Goal: Task Accomplishment & Management: Complete application form

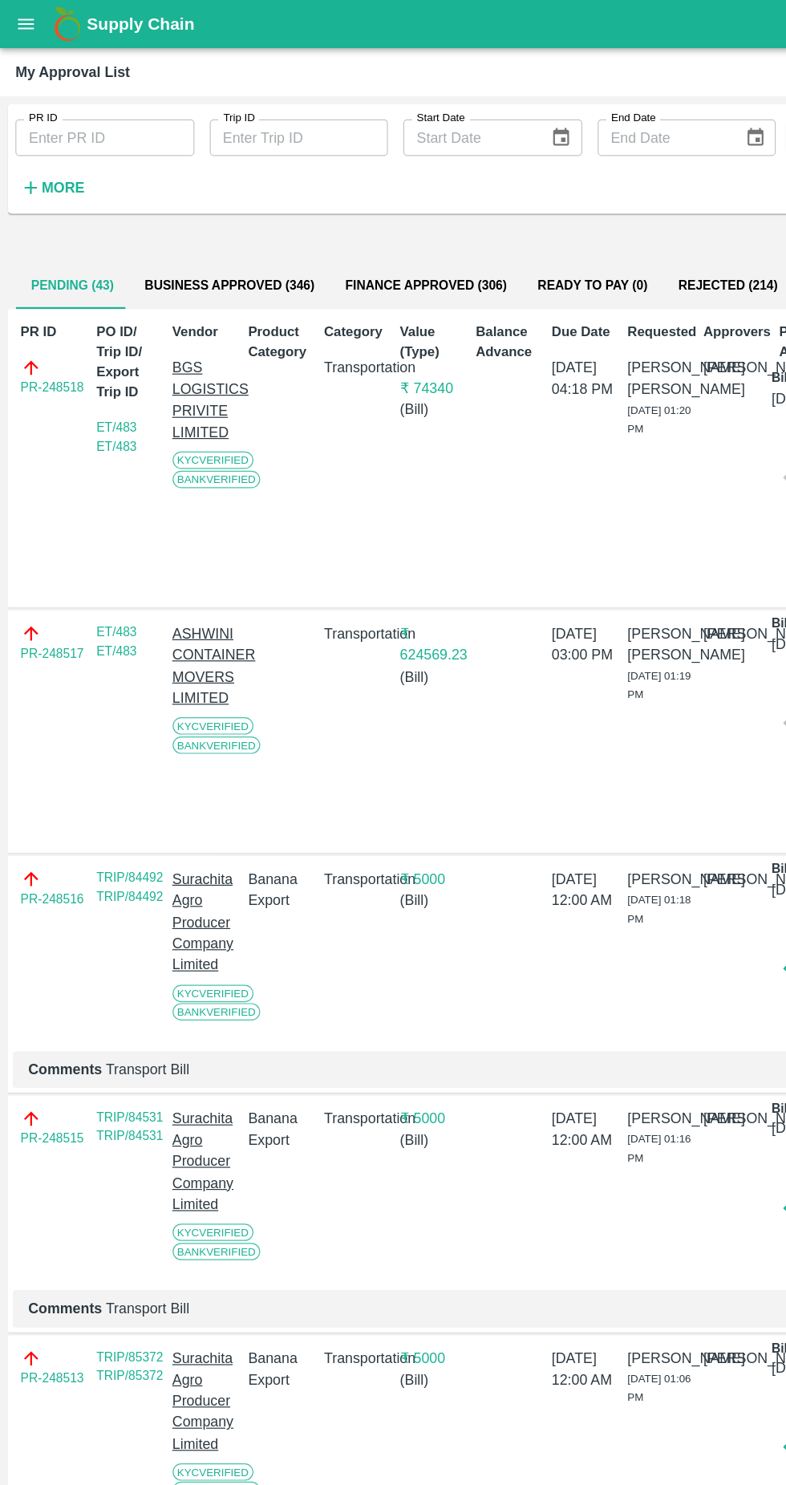
click at [24, 157] on icon "button" at bounding box center [26, 157] width 18 height 18
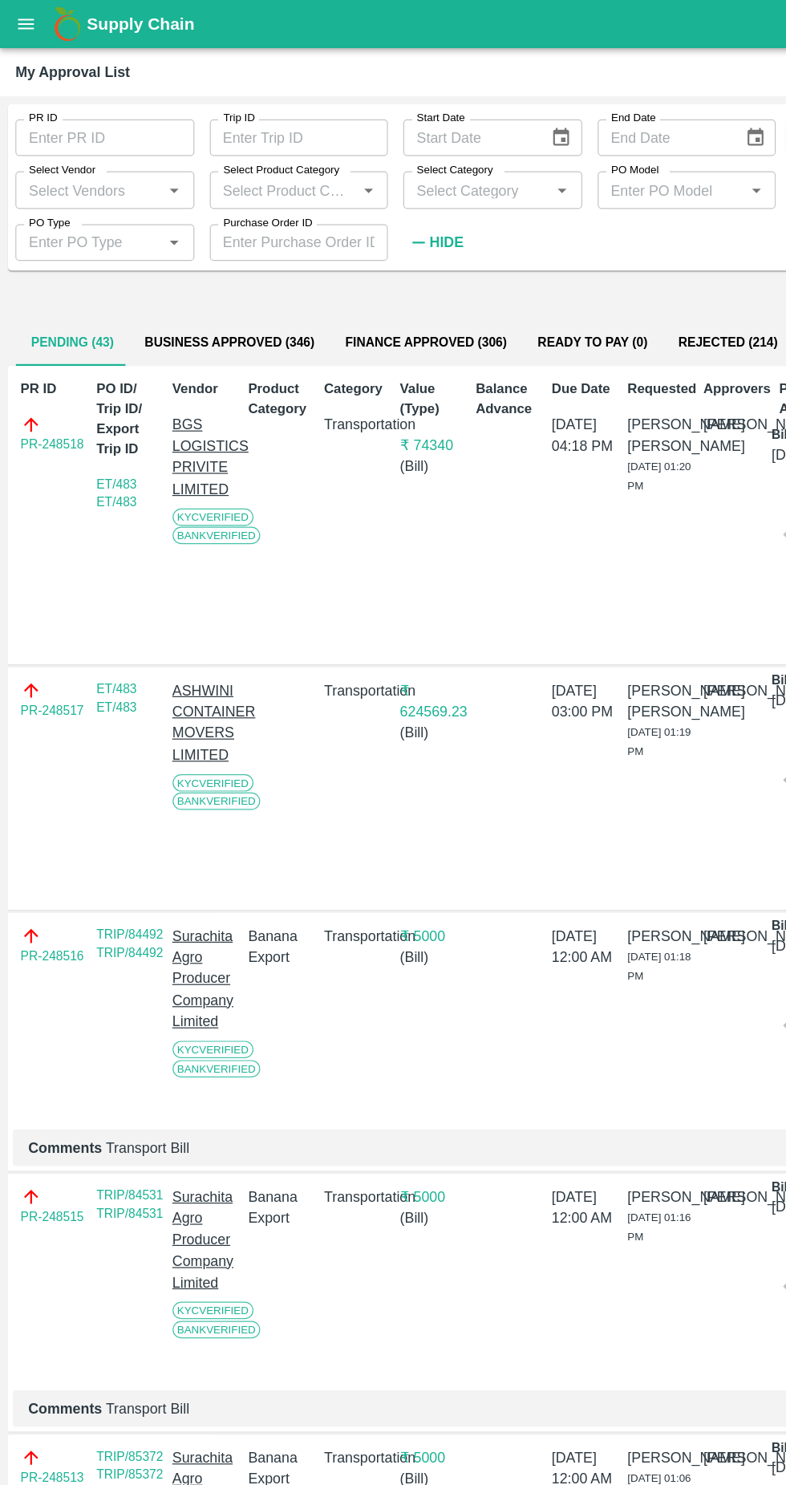
click at [39, 163] on input "Select Vendor" at bounding box center [74, 158] width 113 height 21
click at [75, 211] on div "MAERSK A/S-Transporter" at bounding box center [90, 203] width 117 height 36
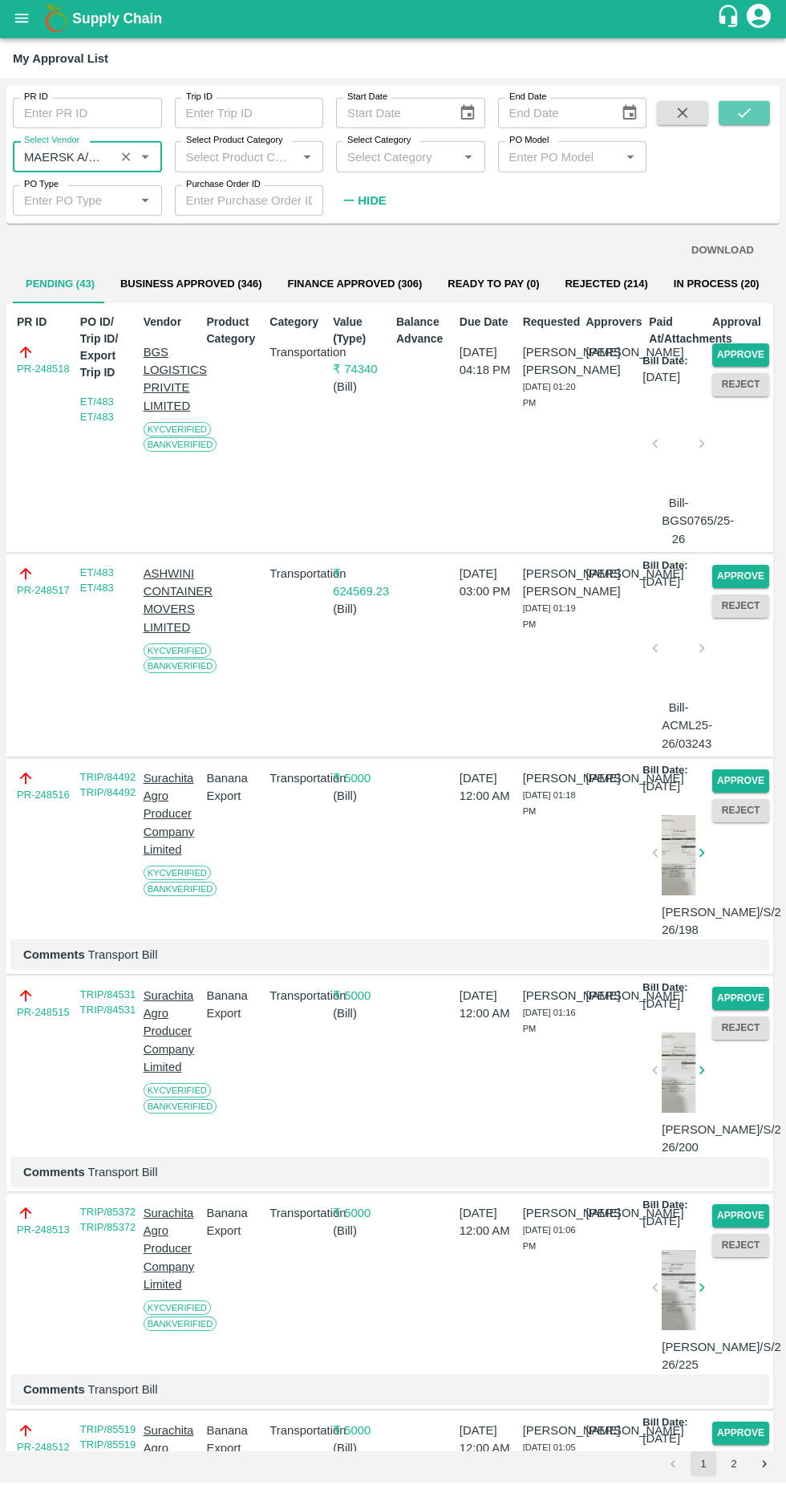
type input "MAERSK A/S-Transporter"
click at [755, 107] on button "submit" at bounding box center [744, 115] width 51 height 24
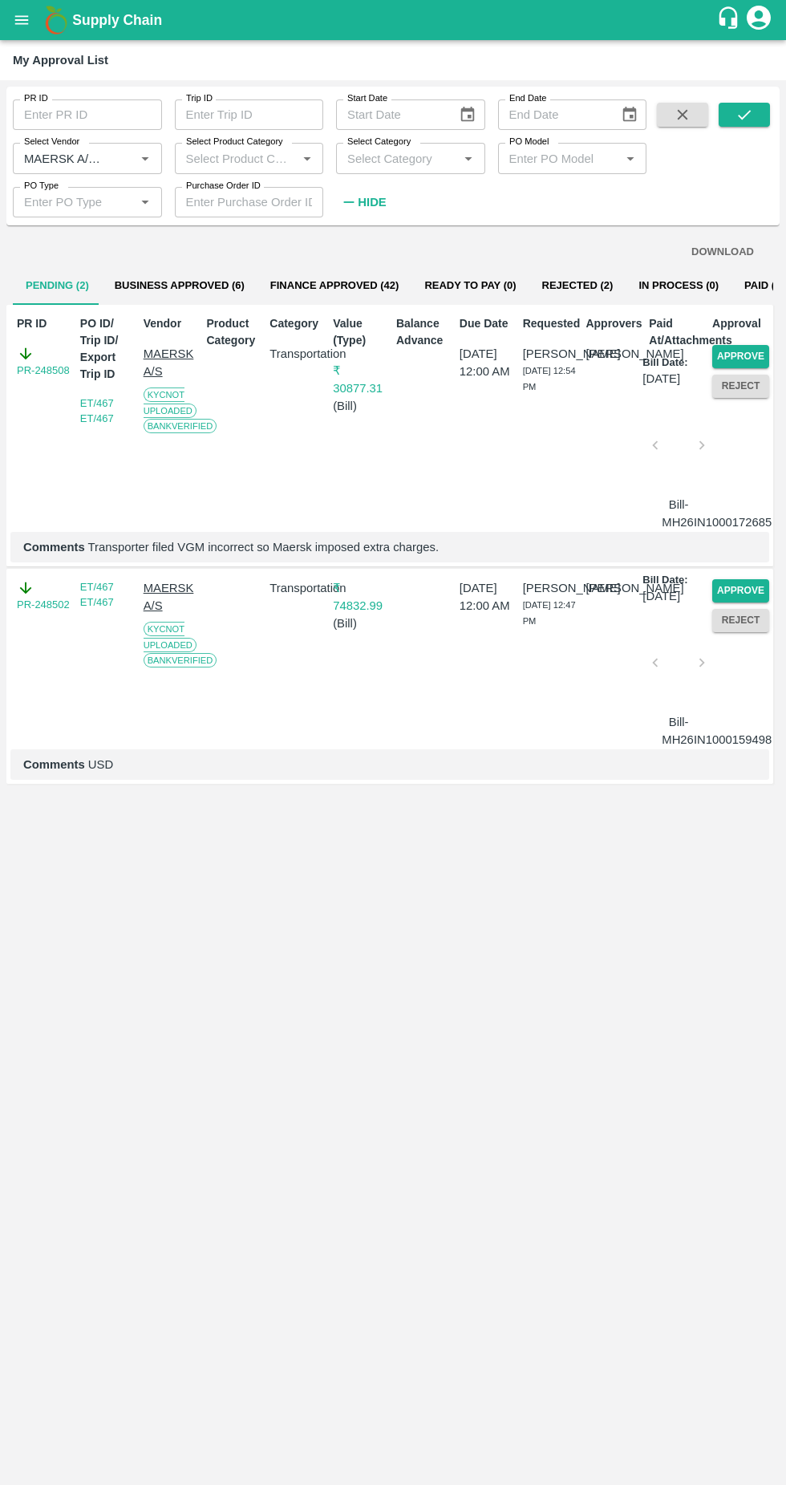
click at [754, 356] on button "Approve" at bounding box center [741, 356] width 57 height 23
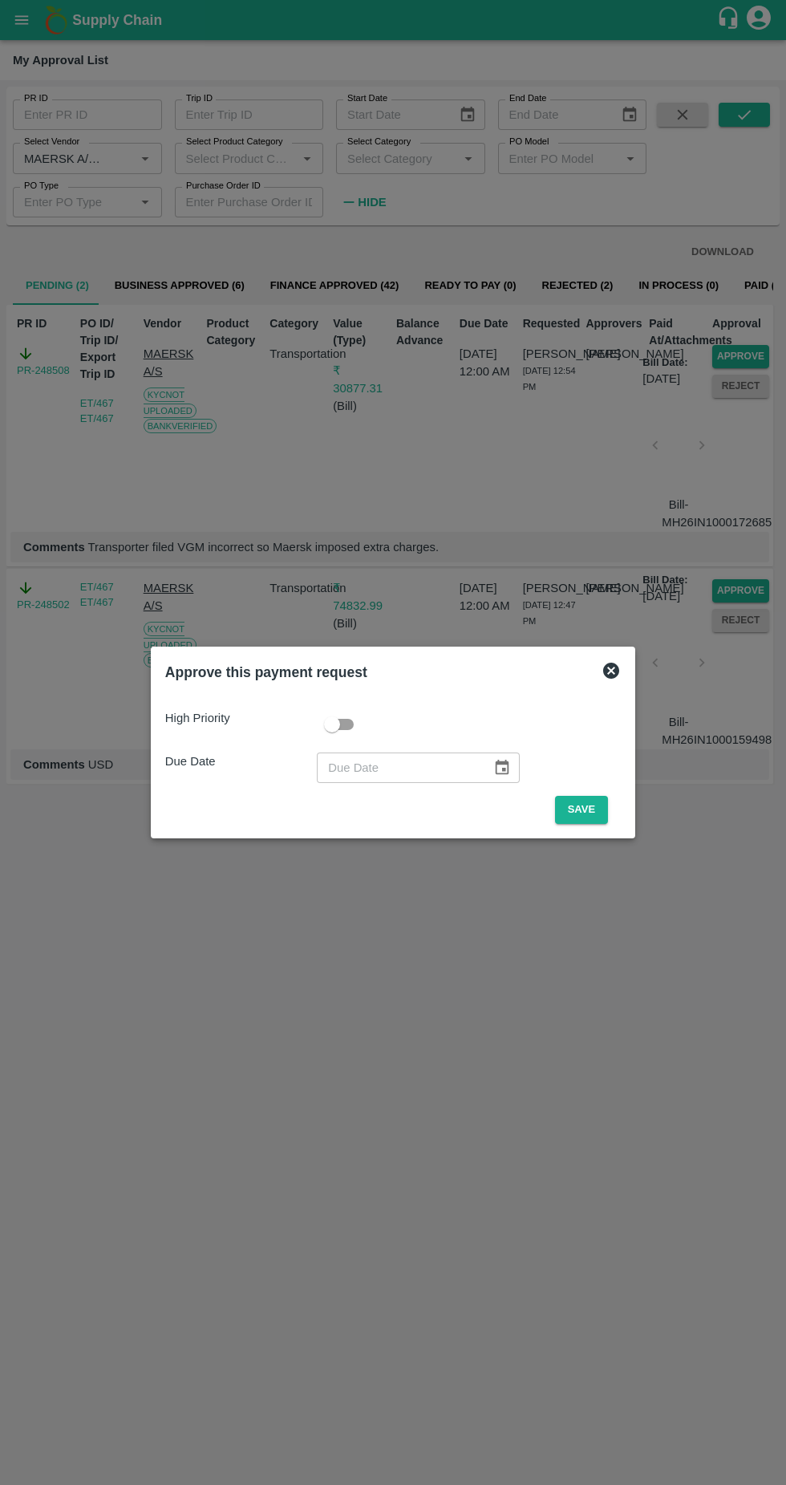
click at [589, 810] on button "Save" at bounding box center [581, 810] width 53 height 28
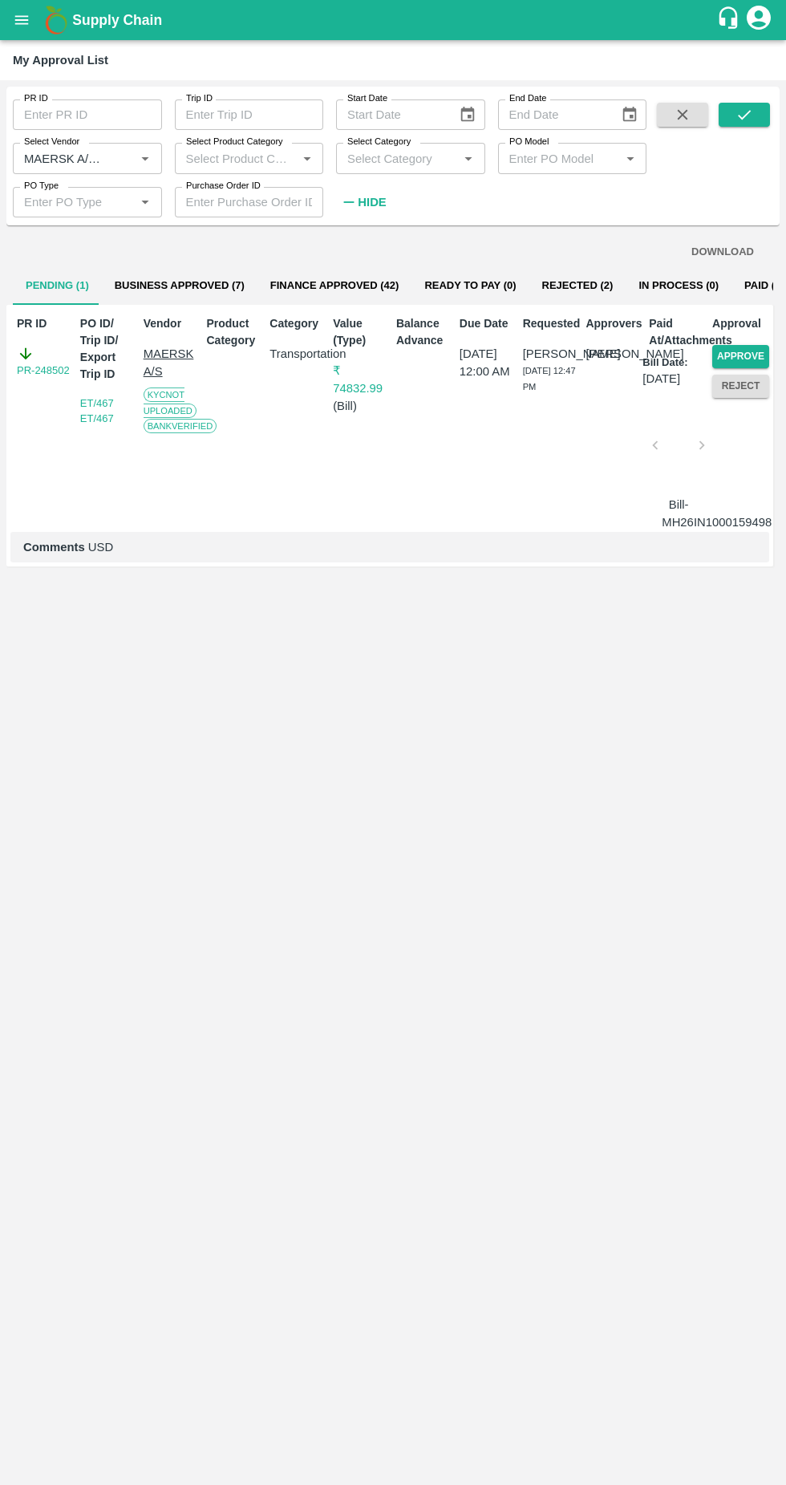
click at [742, 347] on button "Approve" at bounding box center [741, 356] width 57 height 23
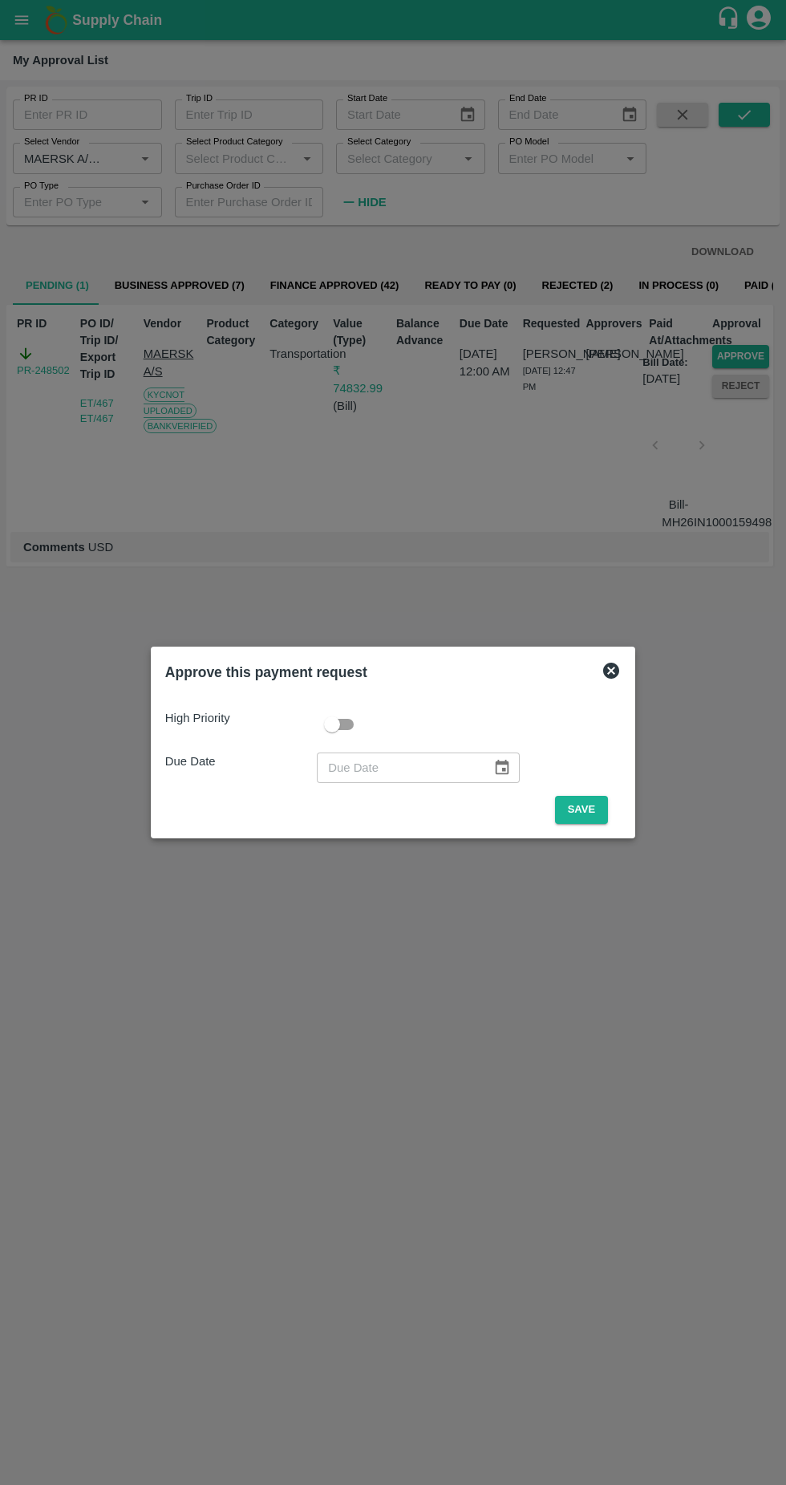
click at [590, 808] on button "Save" at bounding box center [581, 810] width 53 height 28
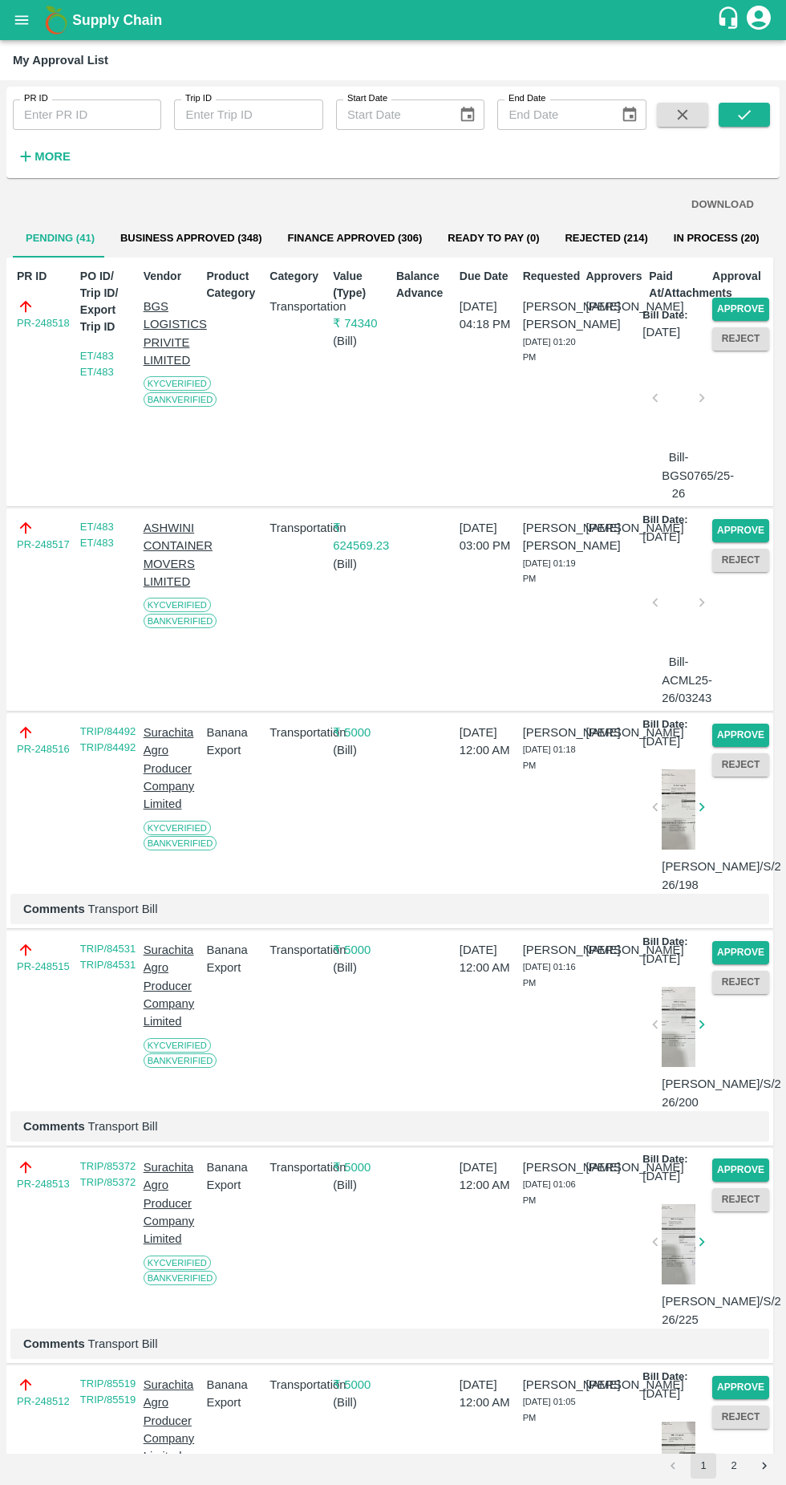
click at [751, 307] on button "Approve" at bounding box center [741, 309] width 57 height 23
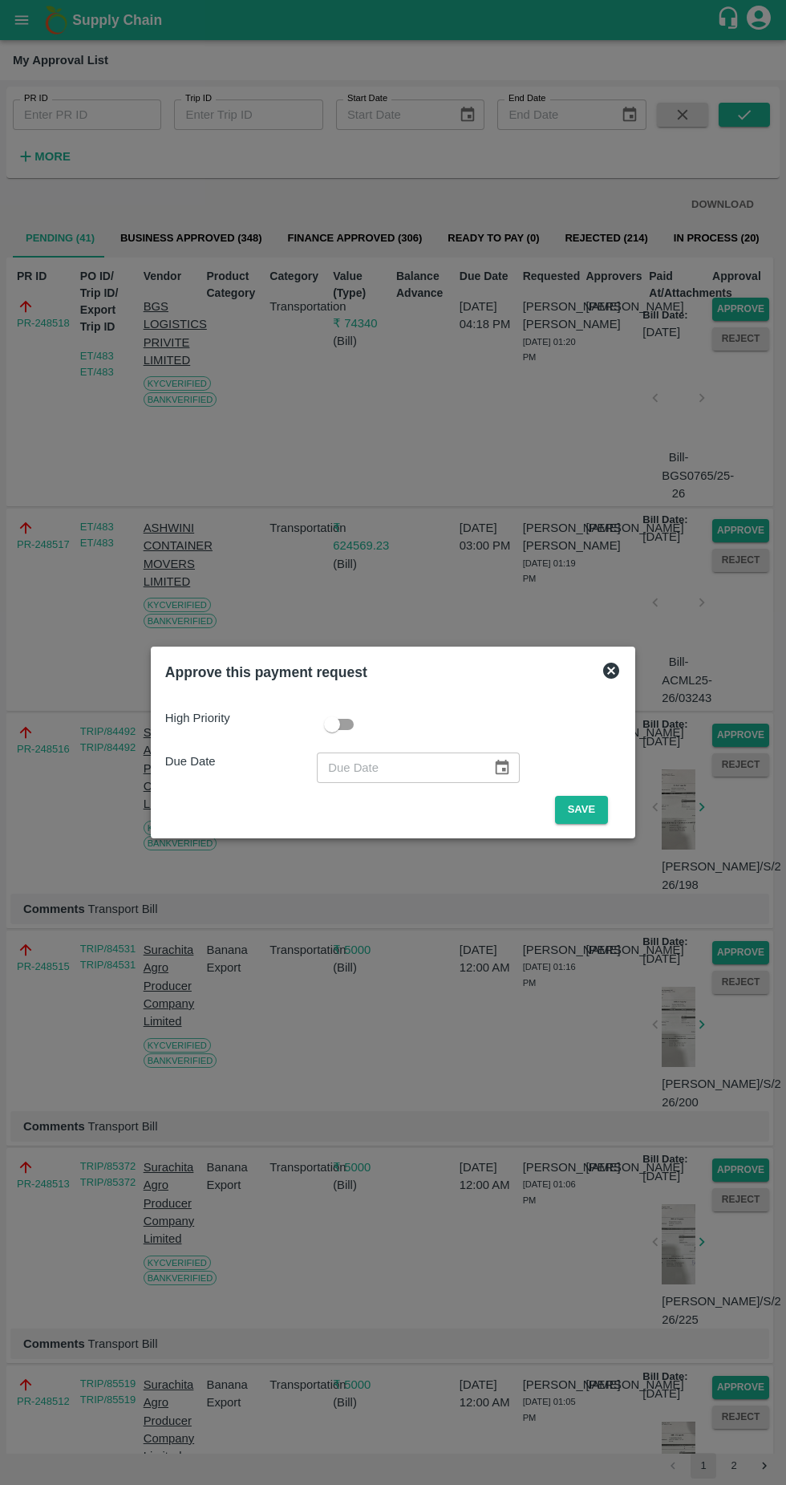
click at [593, 814] on button "Save" at bounding box center [581, 810] width 53 height 28
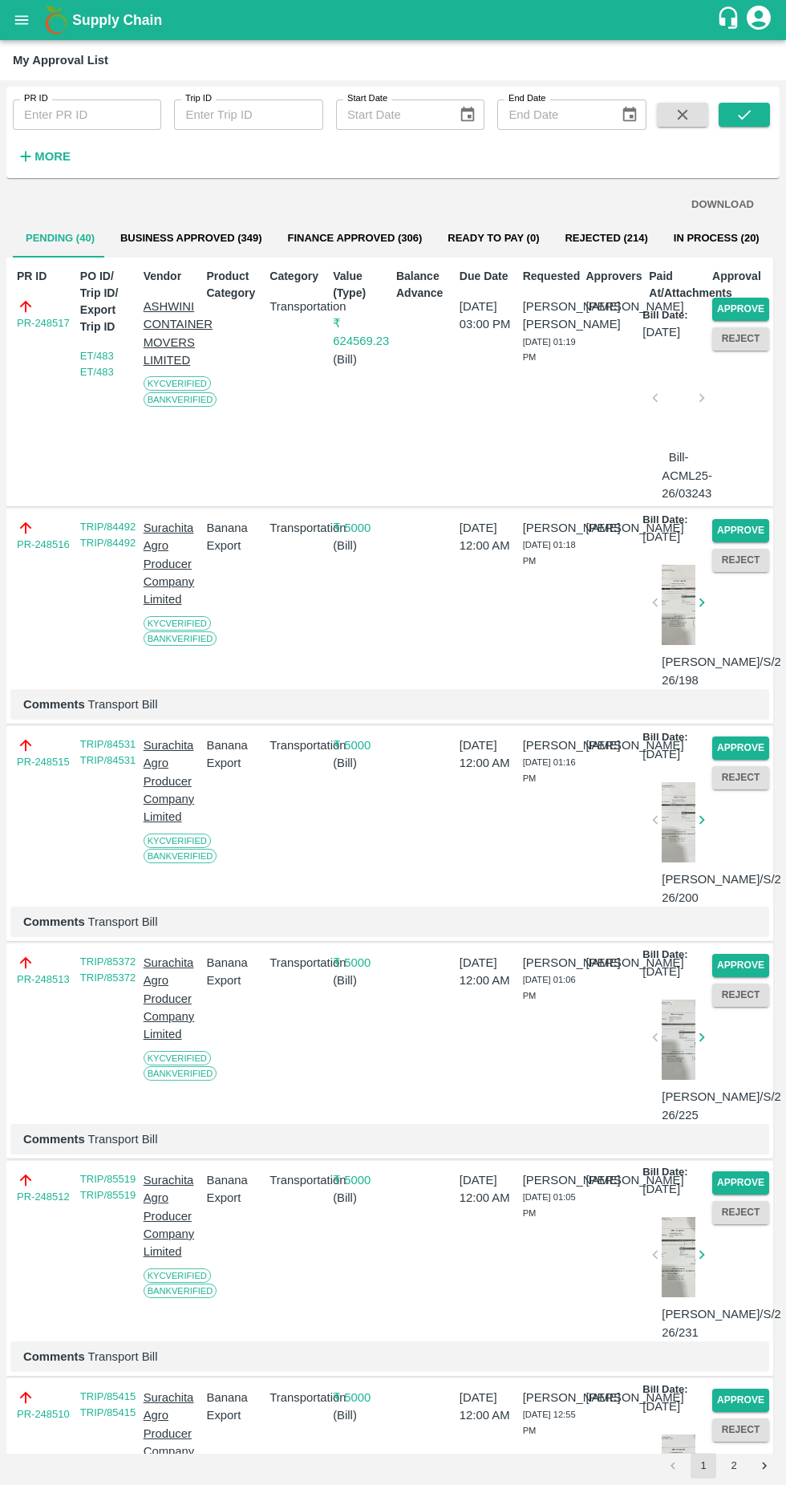
click at [749, 337] on button "Reject" at bounding box center [741, 338] width 57 height 23
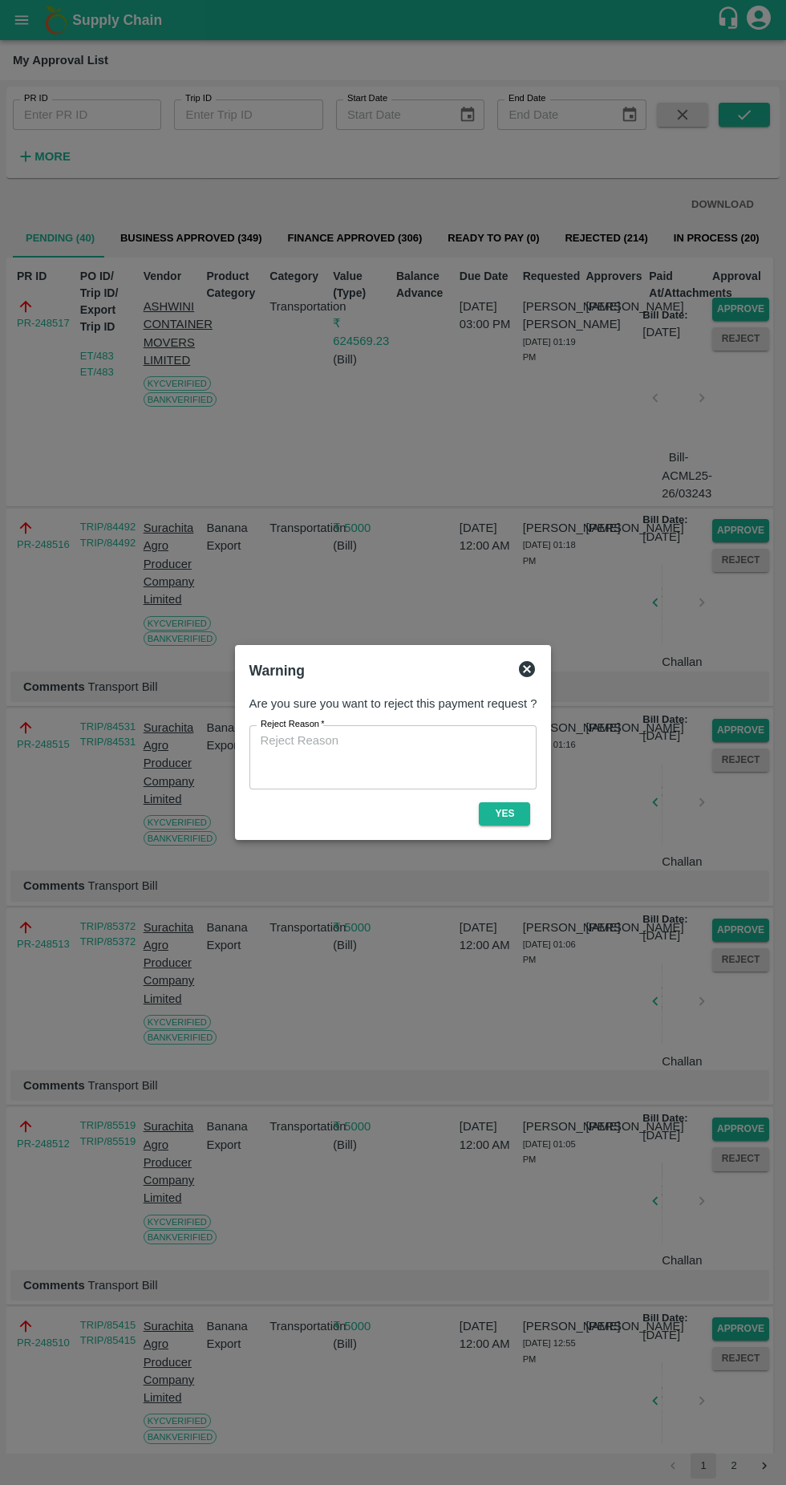
click at [706, 665] on div at bounding box center [393, 742] width 786 height 1485
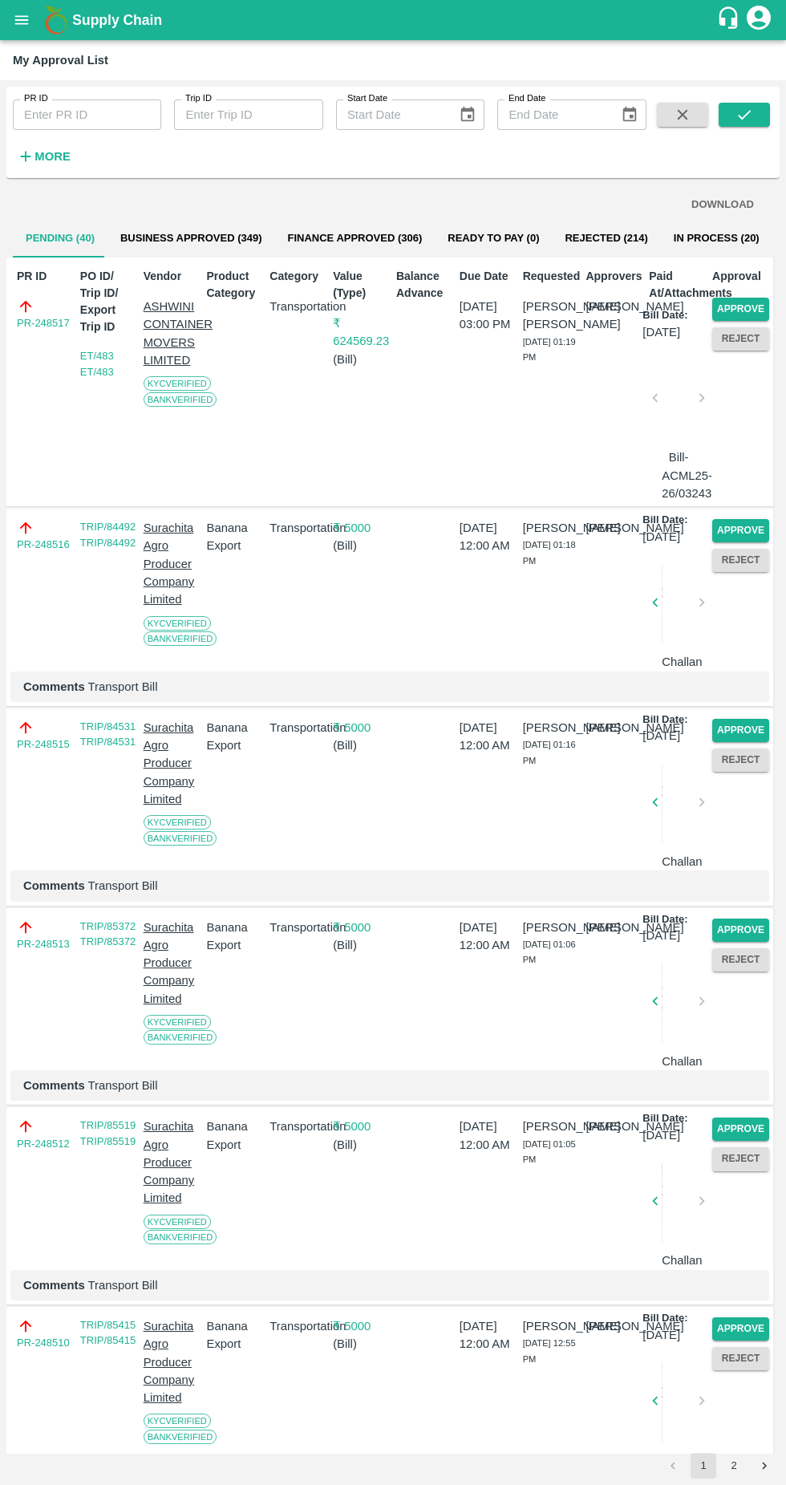
click at [754, 298] on button "Approve" at bounding box center [741, 309] width 57 height 23
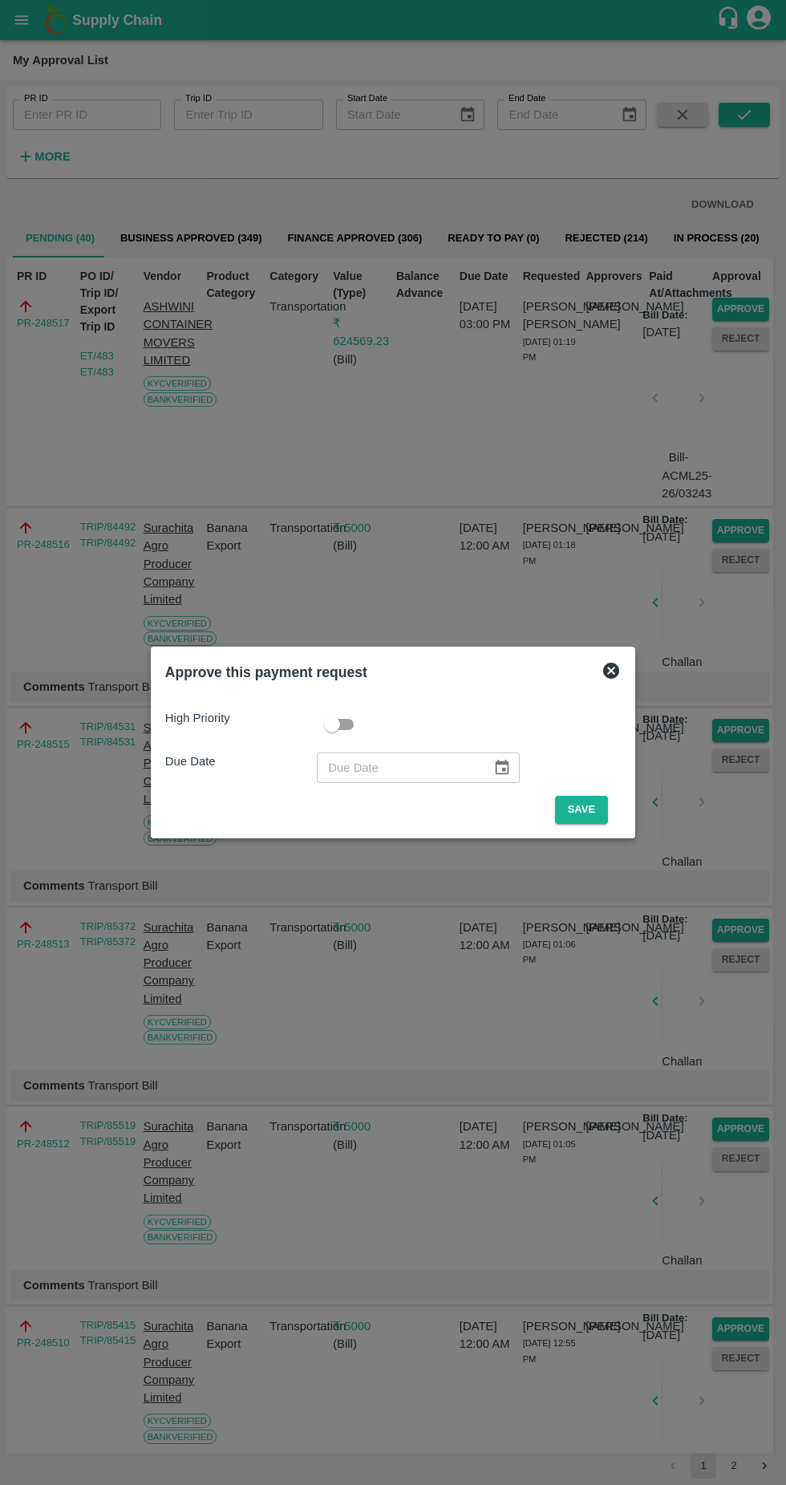
click at [604, 802] on button "Save" at bounding box center [581, 810] width 53 height 28
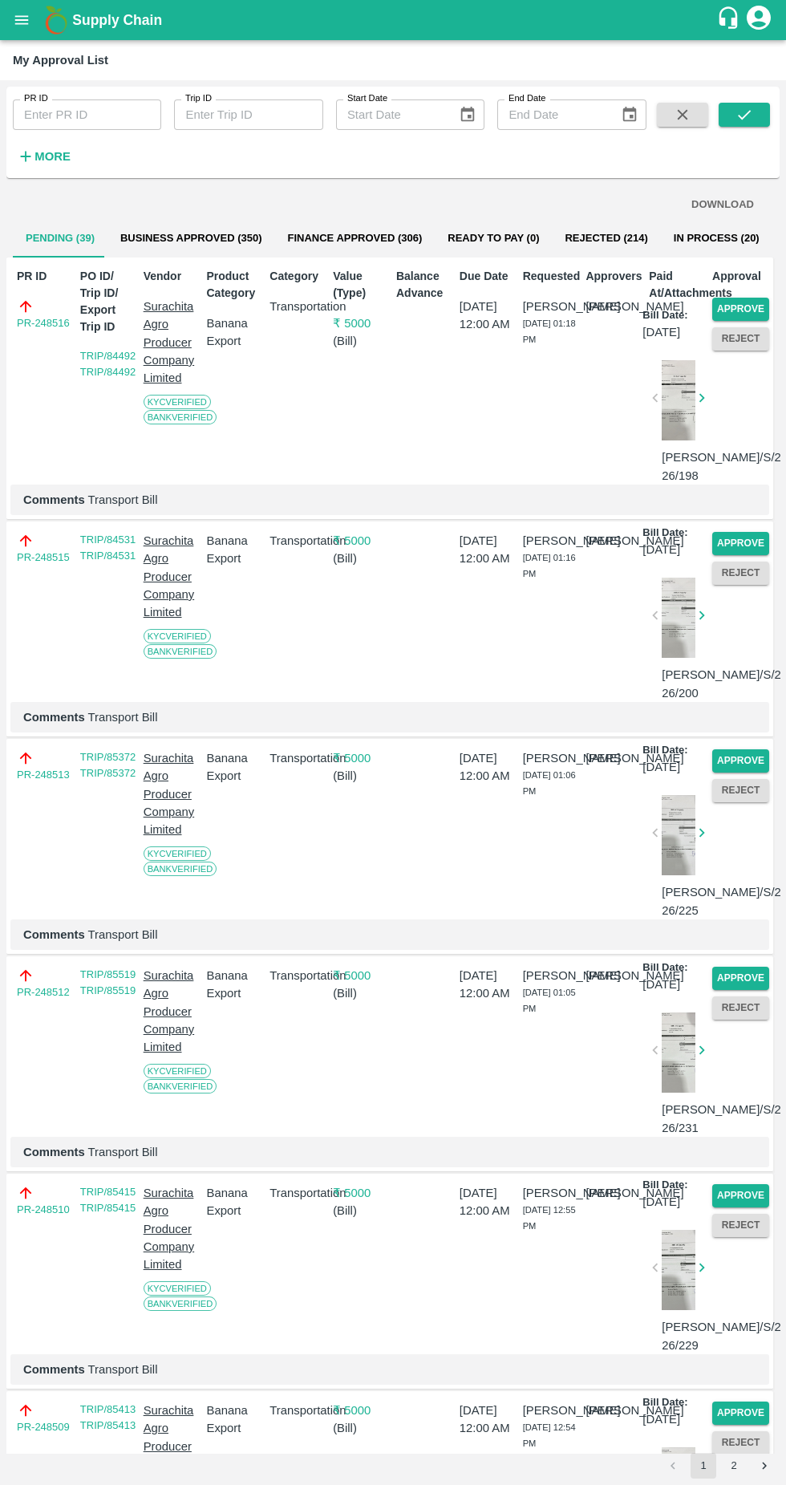
click at [748, 307] on button "Approve" at bounding box center [741, 309] width 57 height 23
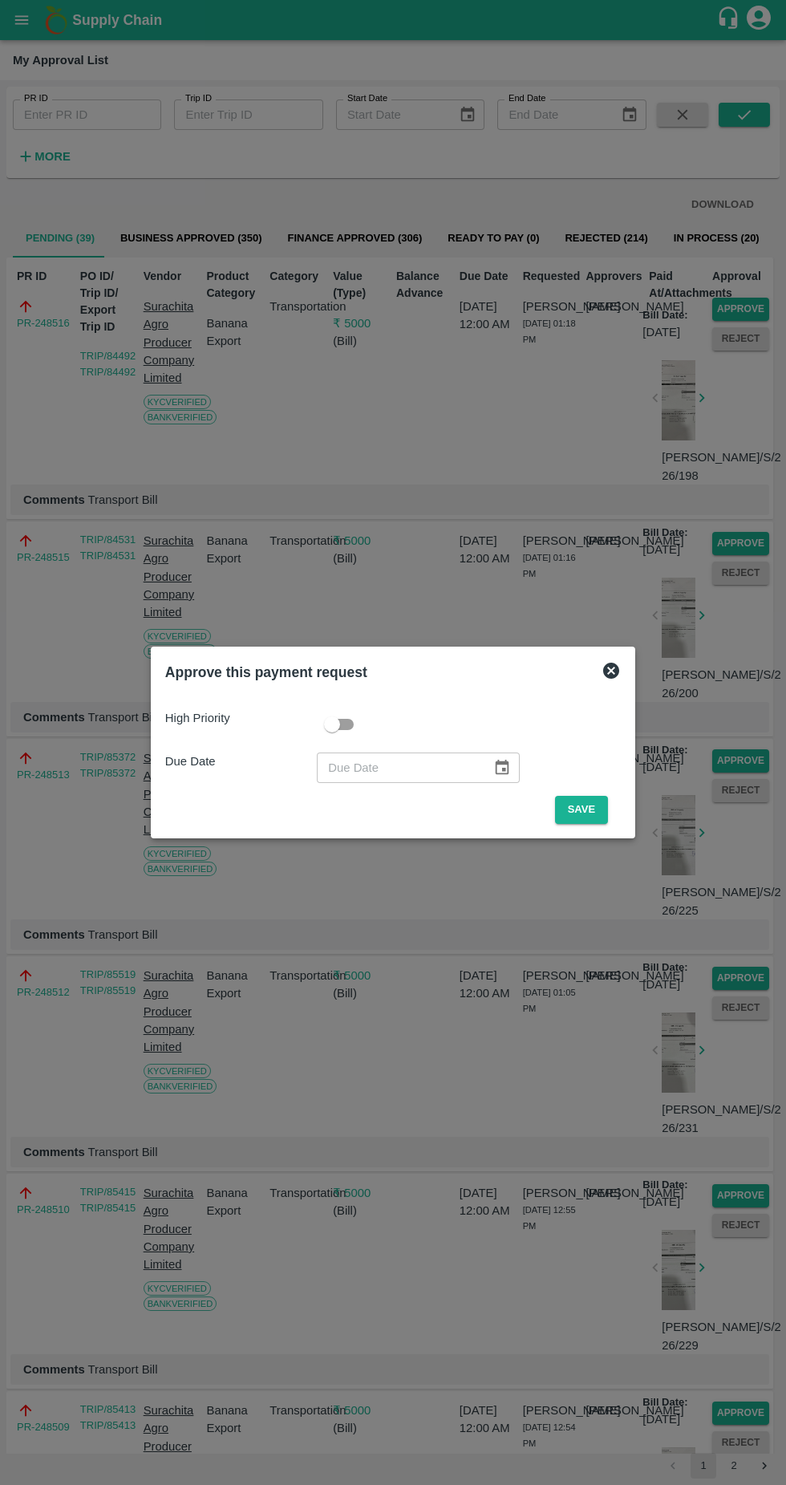
click at [589, 802] on button "Save" at bounding box center [581, 810] width 53 height 28
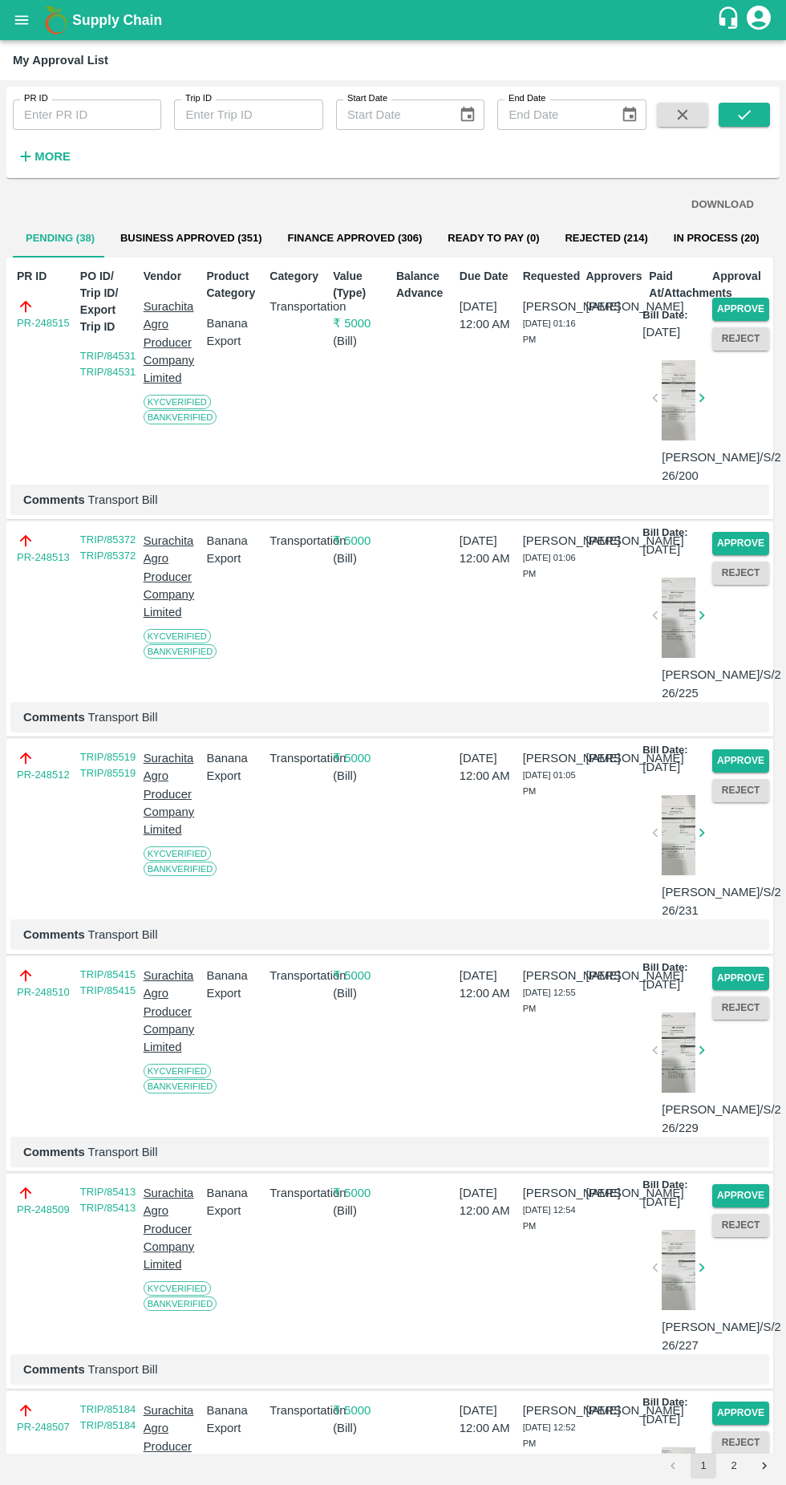
click at [748, 307] on button "Approve" at bounding box center [741, 309] width 57 height 23
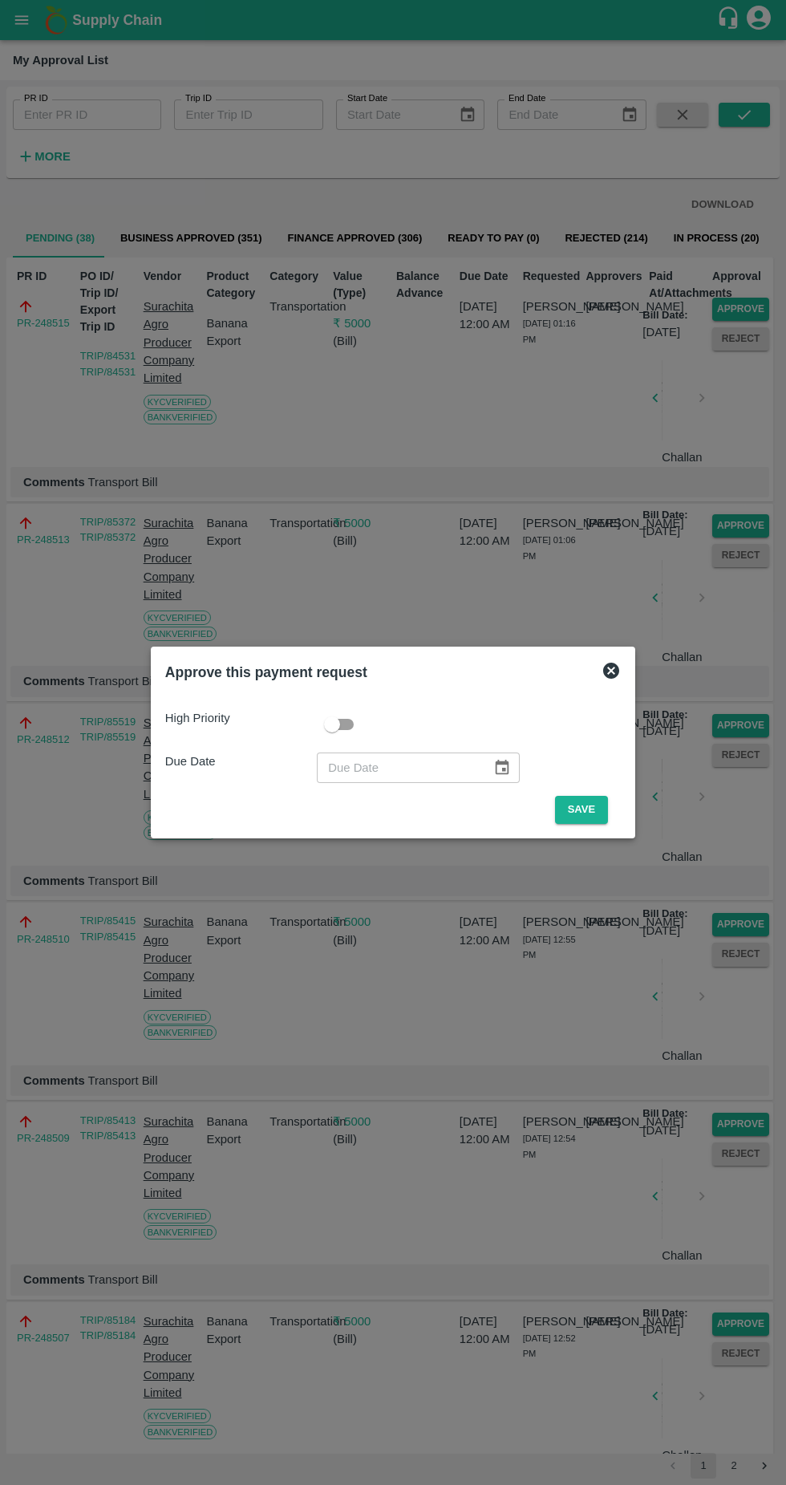
click at [603, 809] on button "Save" at bounding box center [581, 810] width 53 height 28
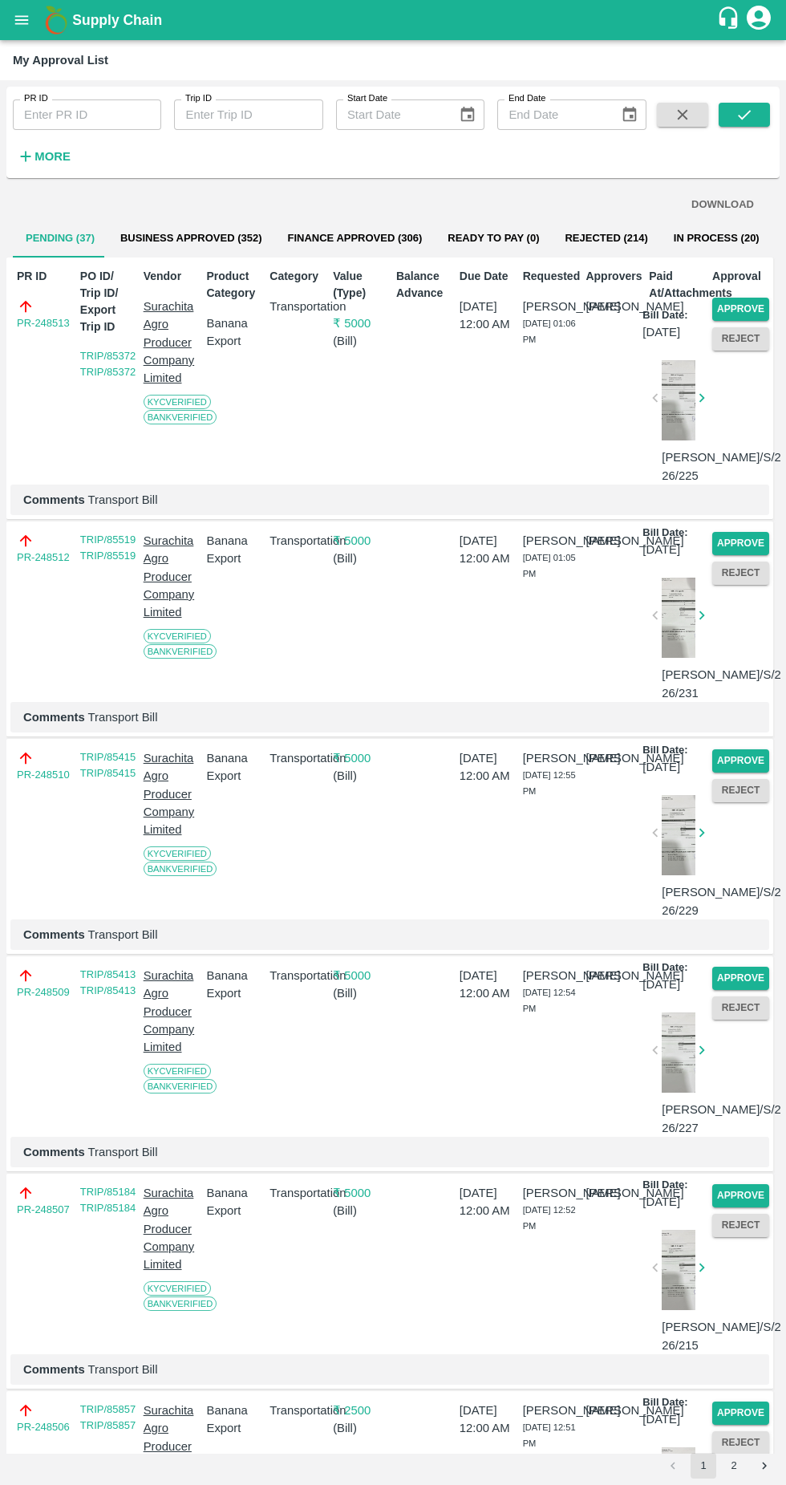
click at [755, 307] on button "Approve" at bounding box center [741, 309] width 57 height 23
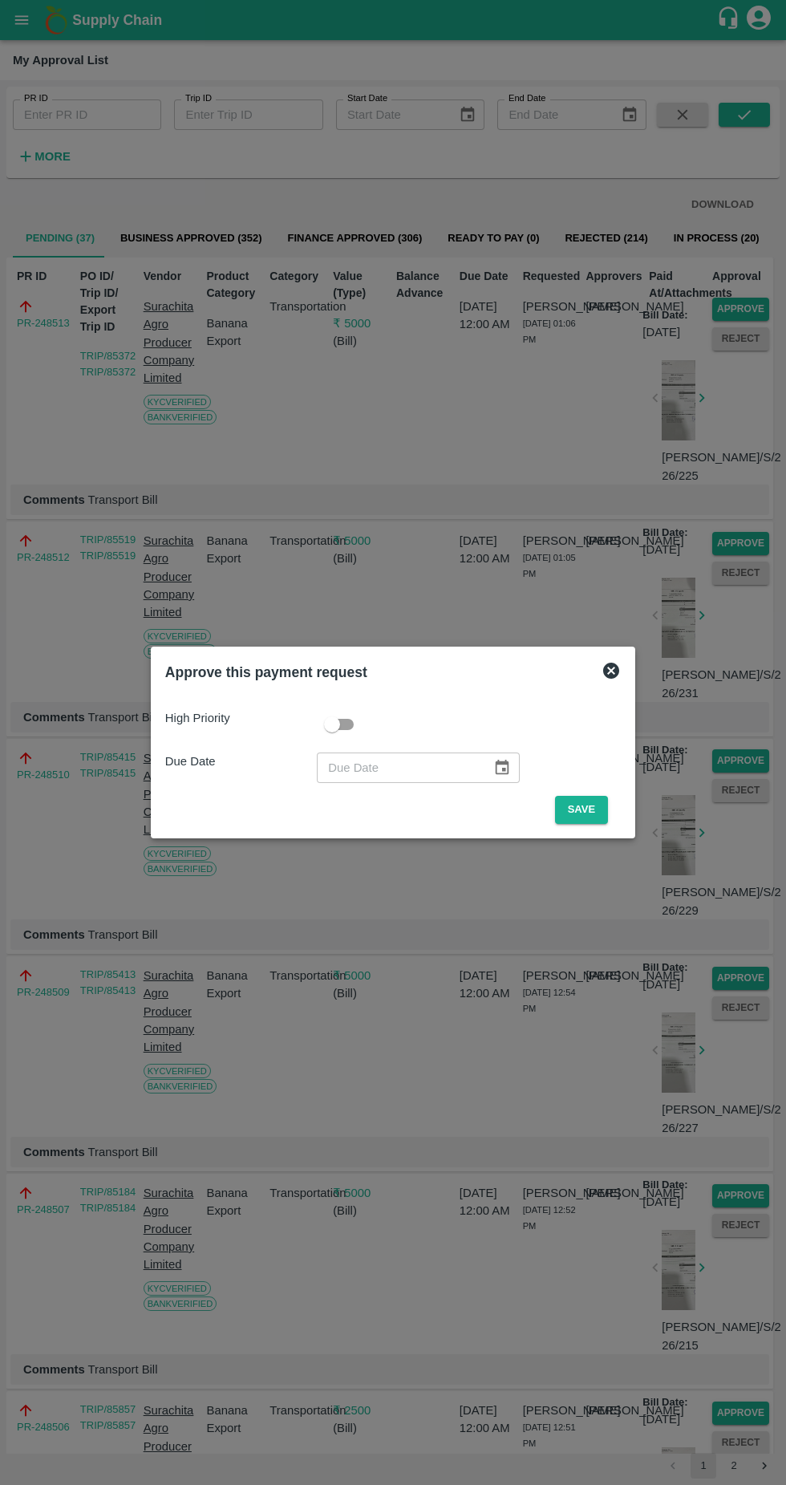
click at [589, 810] on button "Save" at bounding box center [581, 810] width 53 height 28
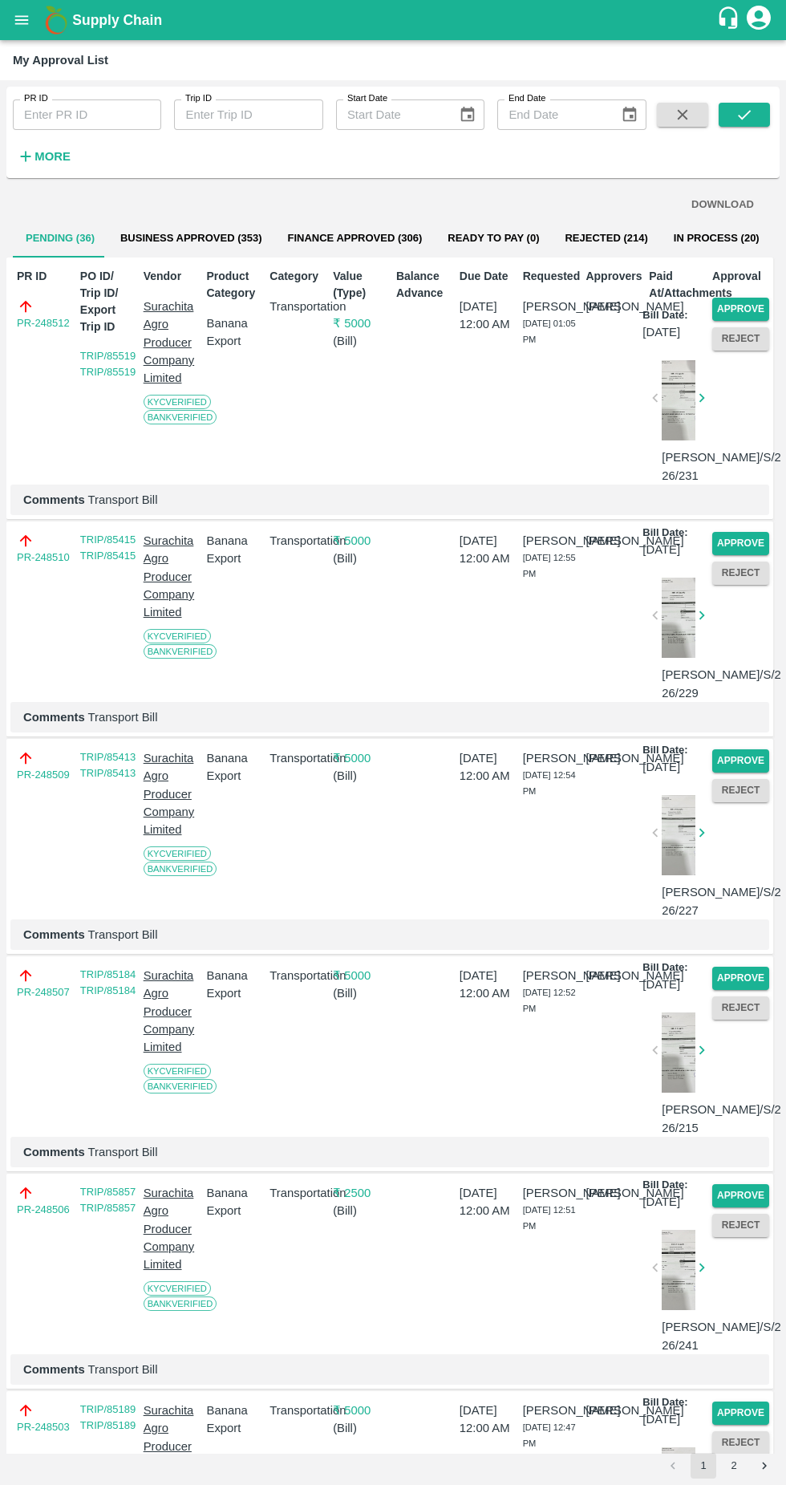
click at [730, 313] on button "Approve" at bounding box center [741, 309] width 57 height 23
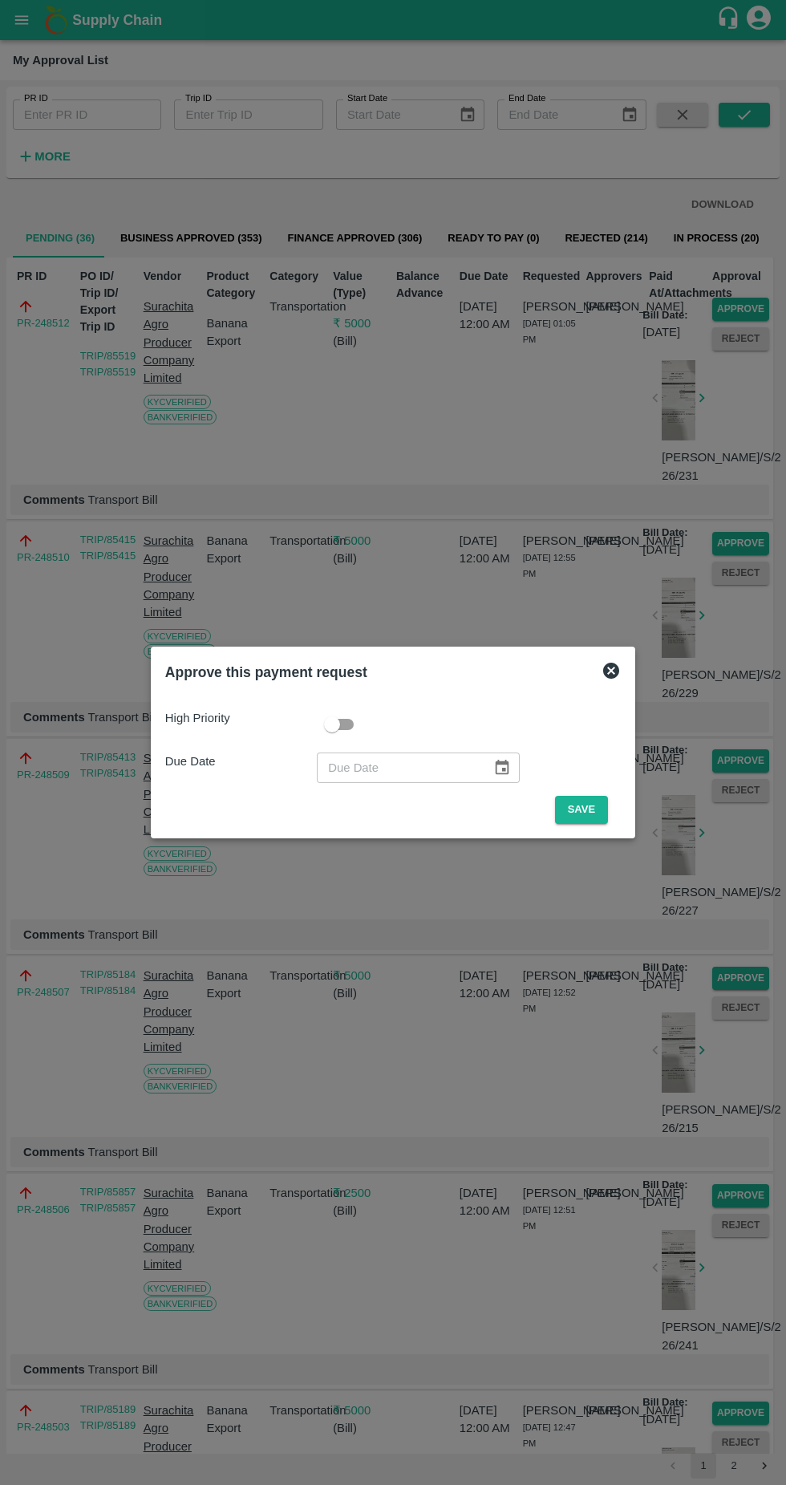
click at [628, 797] on div "High Priority Due Date ​ Save" at bounding box center [393, 760] width 469 height 140
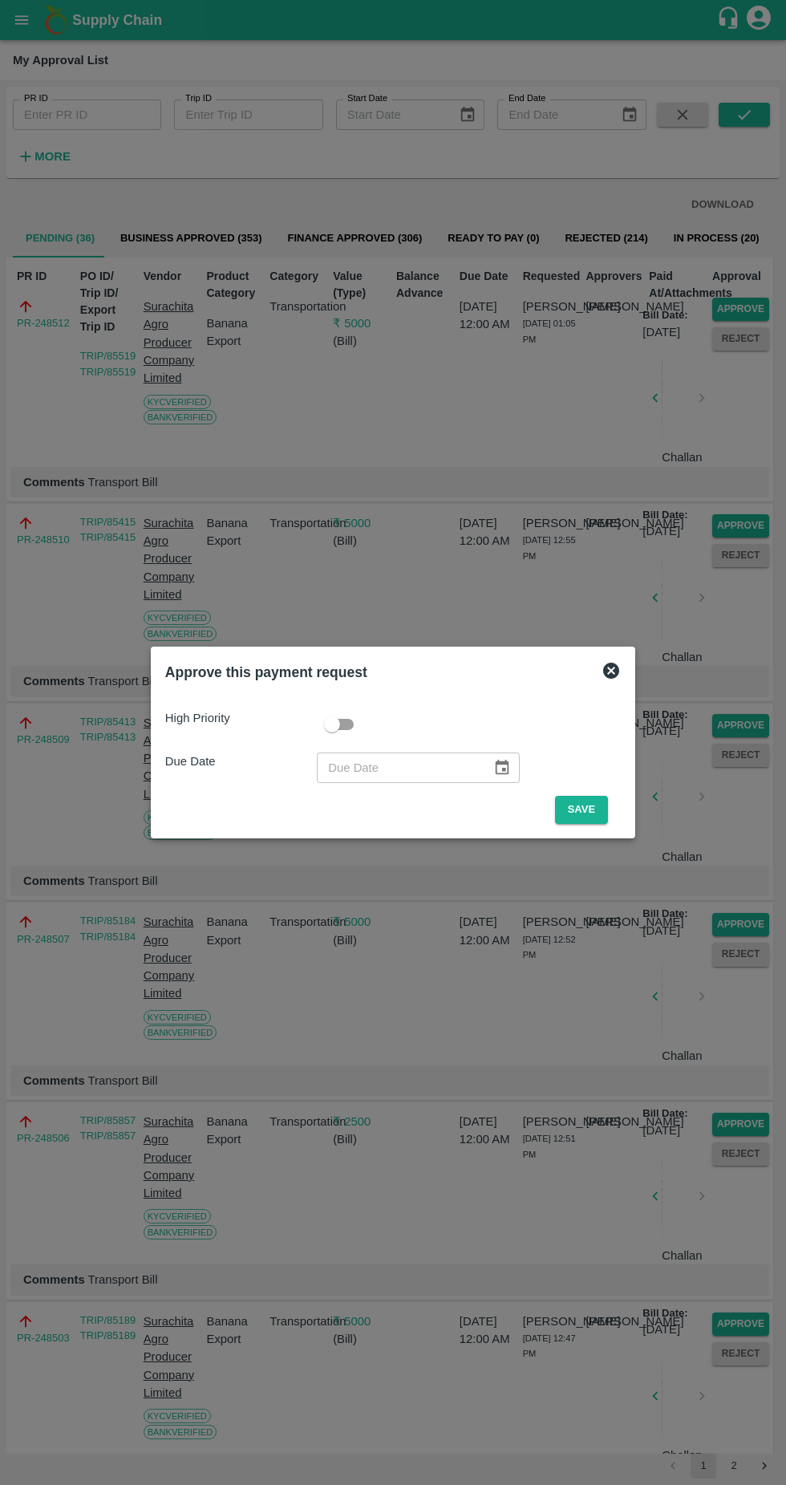
click at [608, 797] on button "Save" at bounding box center [581, 810] width 53 height 28
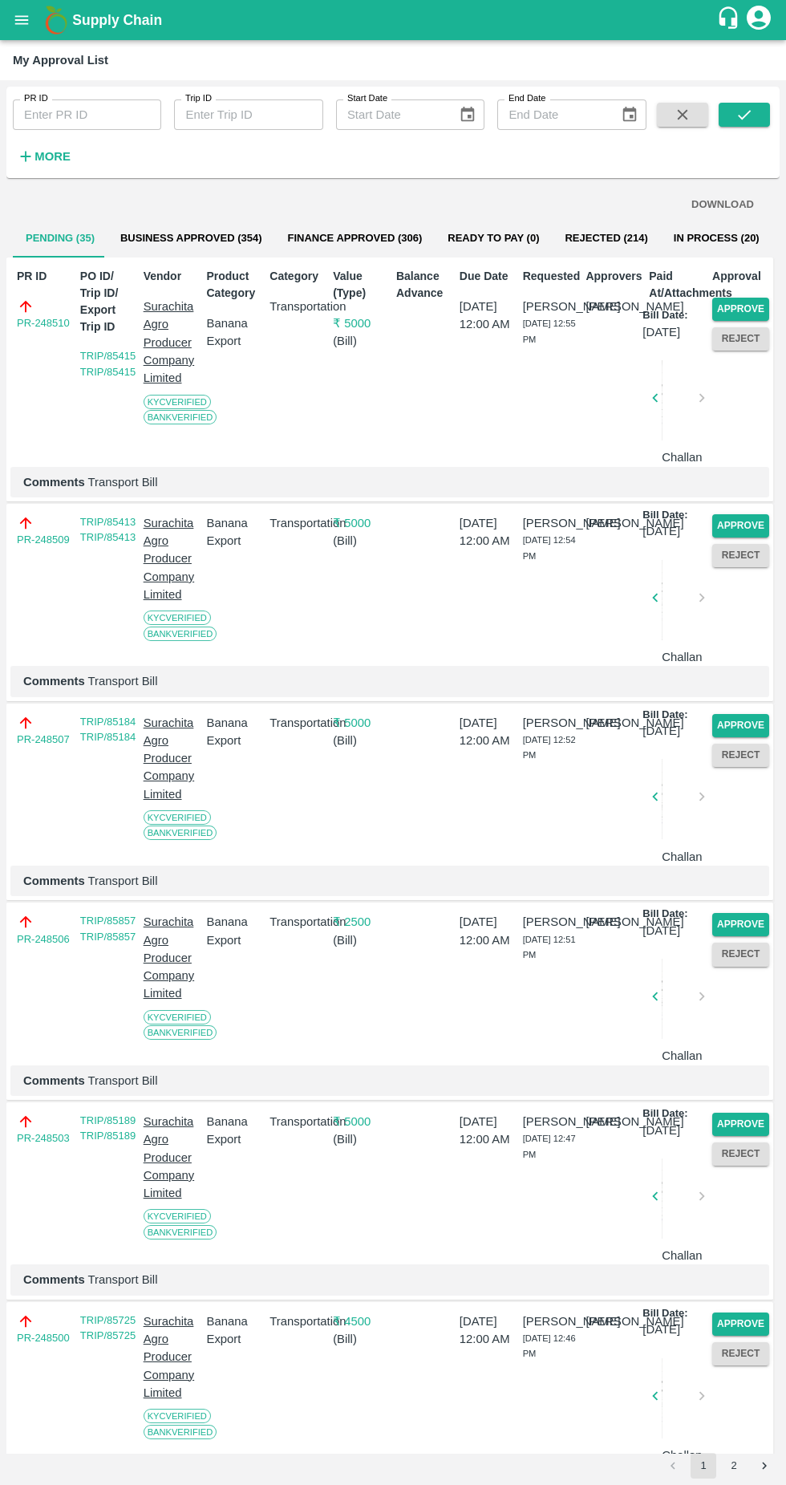
click at [751, 303] on button "Approve" at bounding box center [741, 309] width 57 height 23
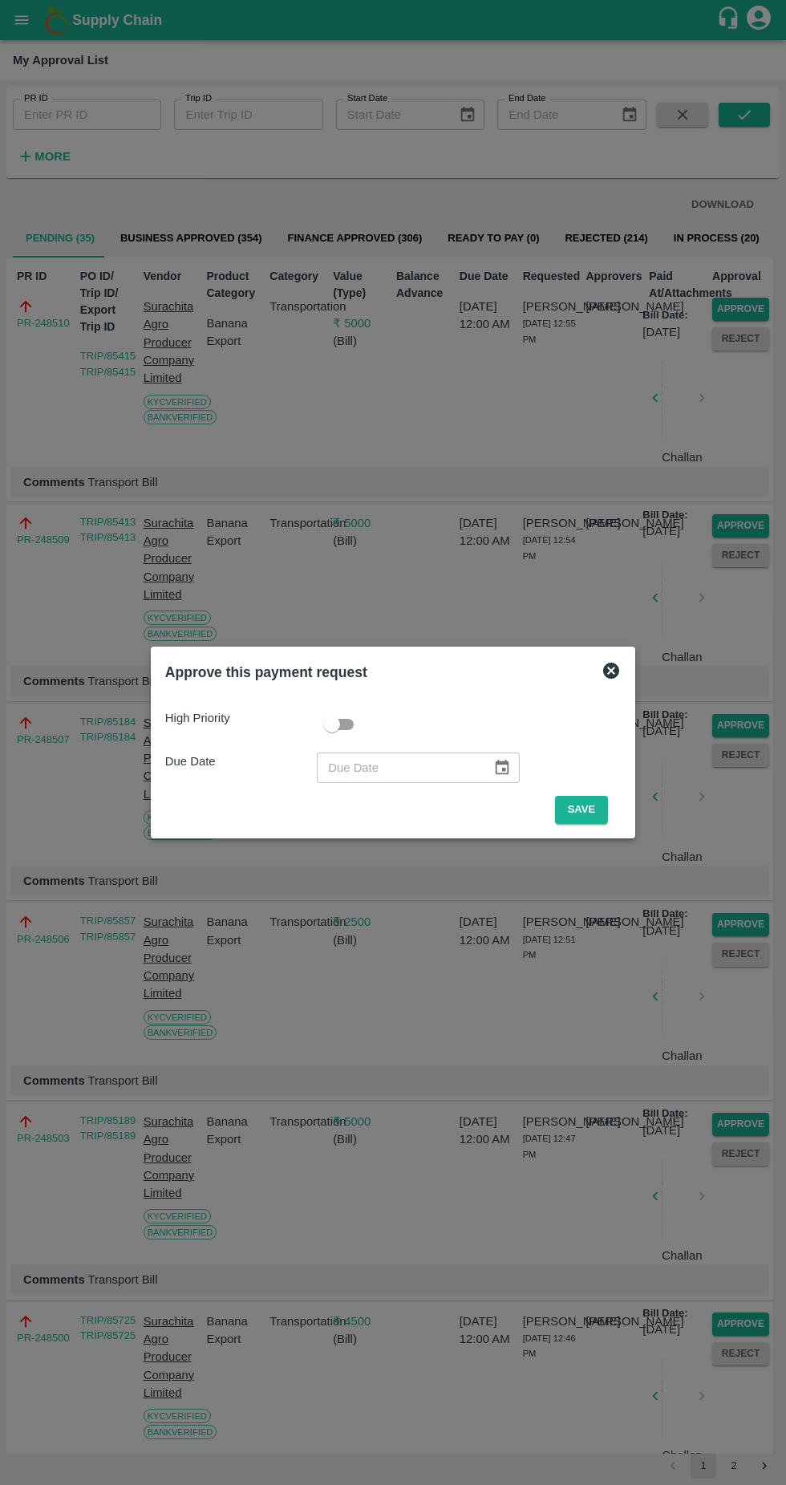
click at [589, 808] on button "Save" at bounding box center [581, 810] width 53 height 28
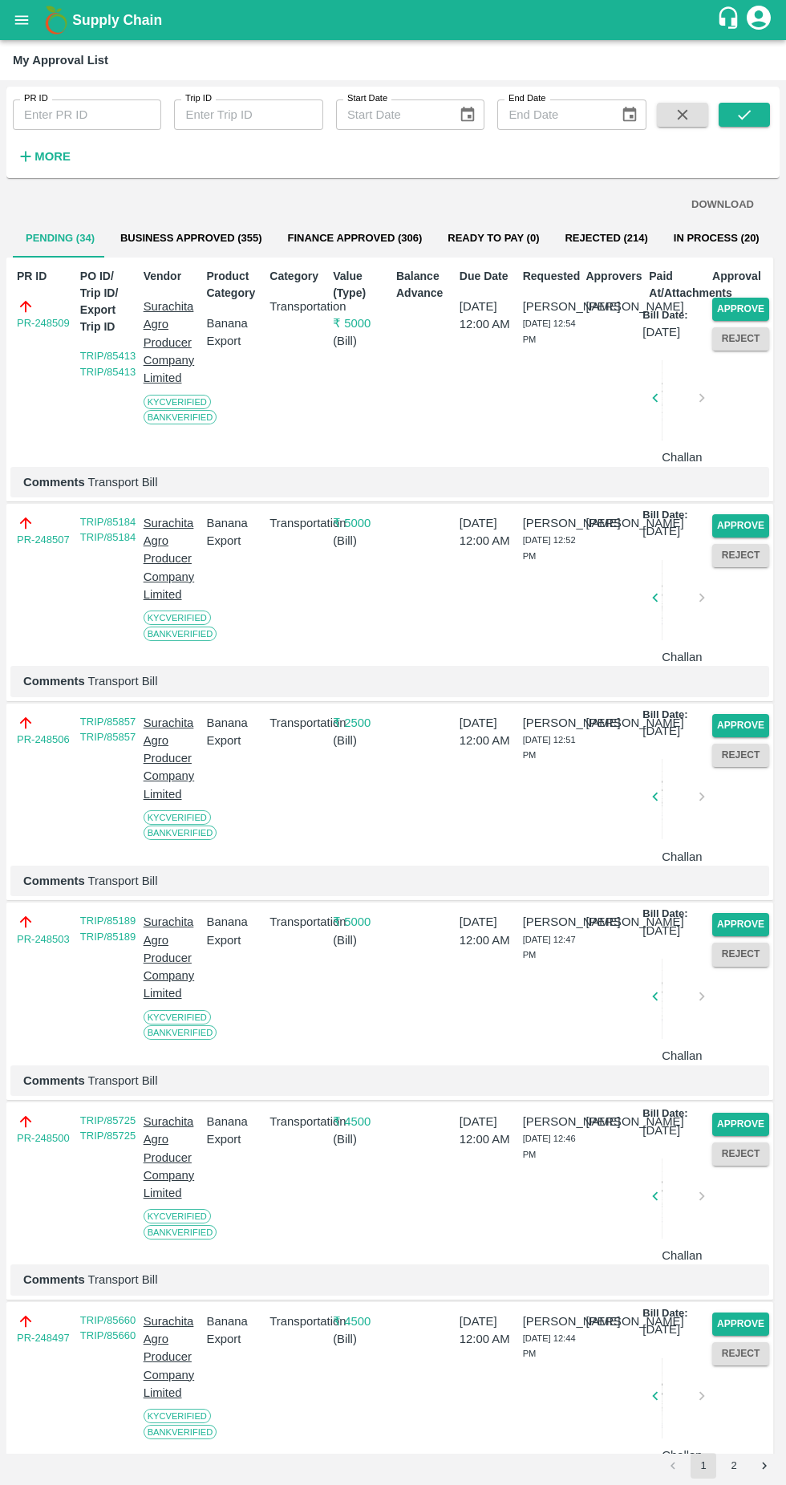
click at [754, 306] on button "Approve" at bounding box center [741, 309] width 57 height 23
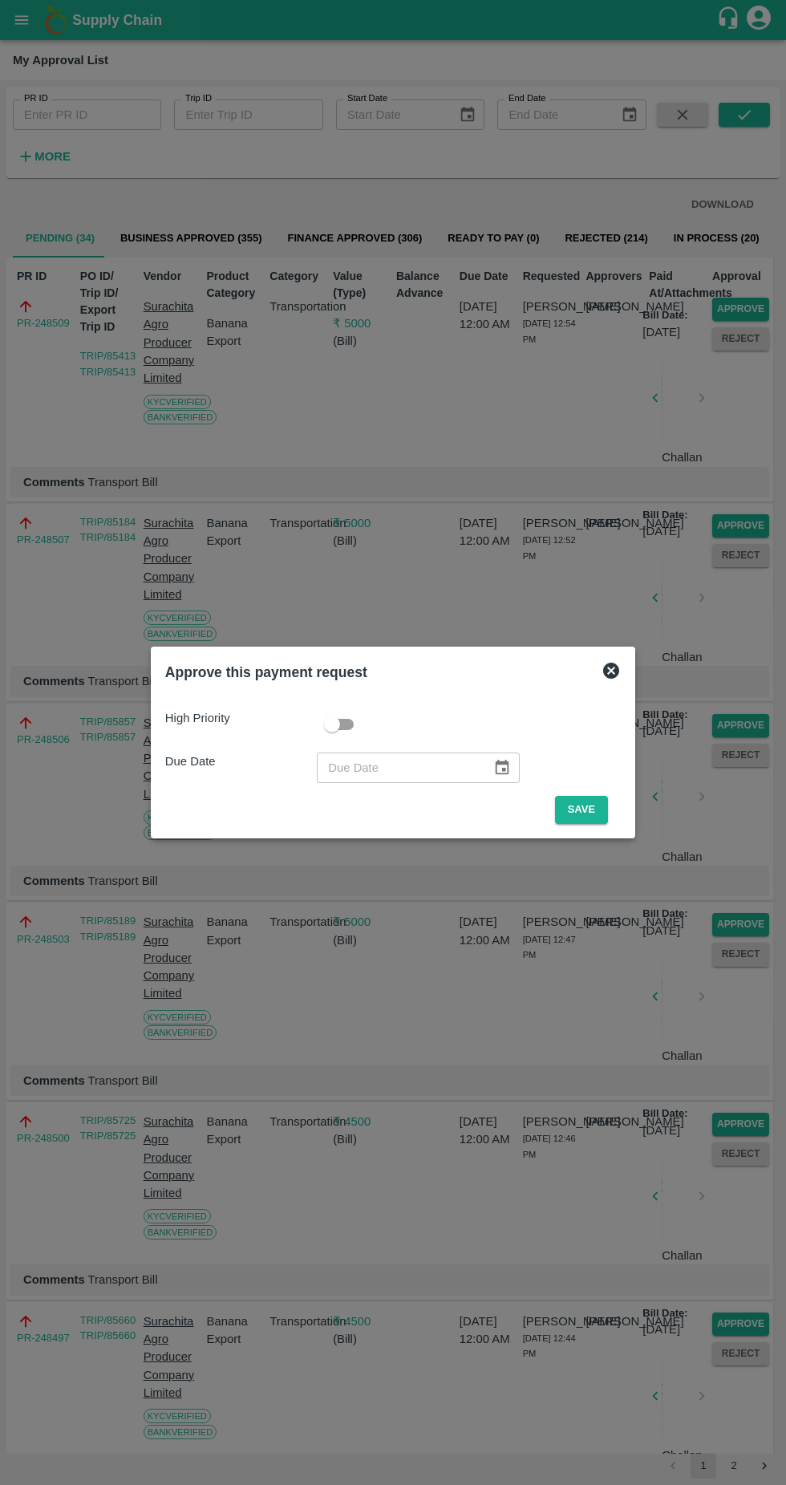
click at [604, 803] on button "Save" at bounding box center [581, 810] width 53 height 28
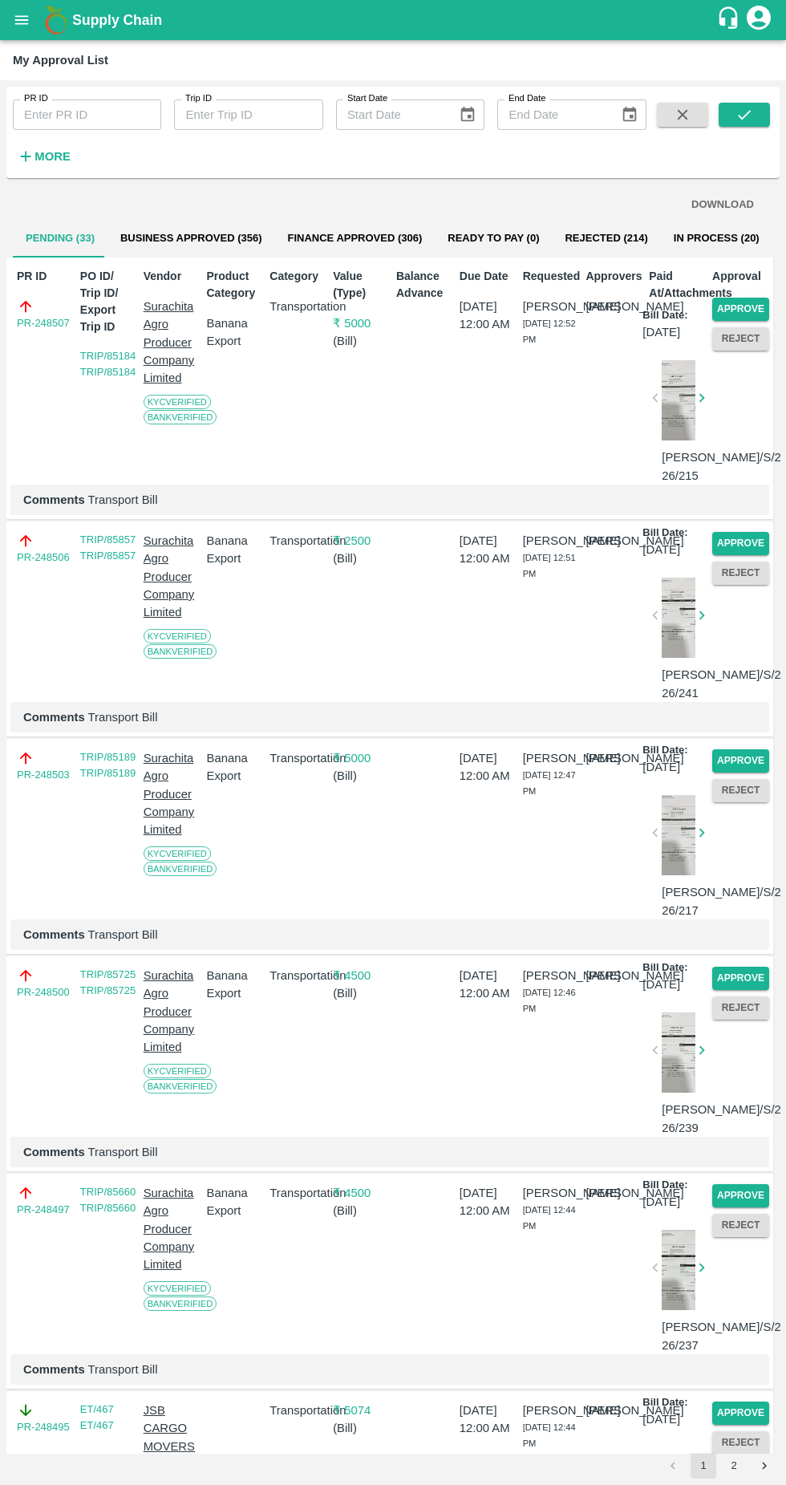
click at [754, 303] on button "Approve" at bounding box center [741, 309] width 57 height 23
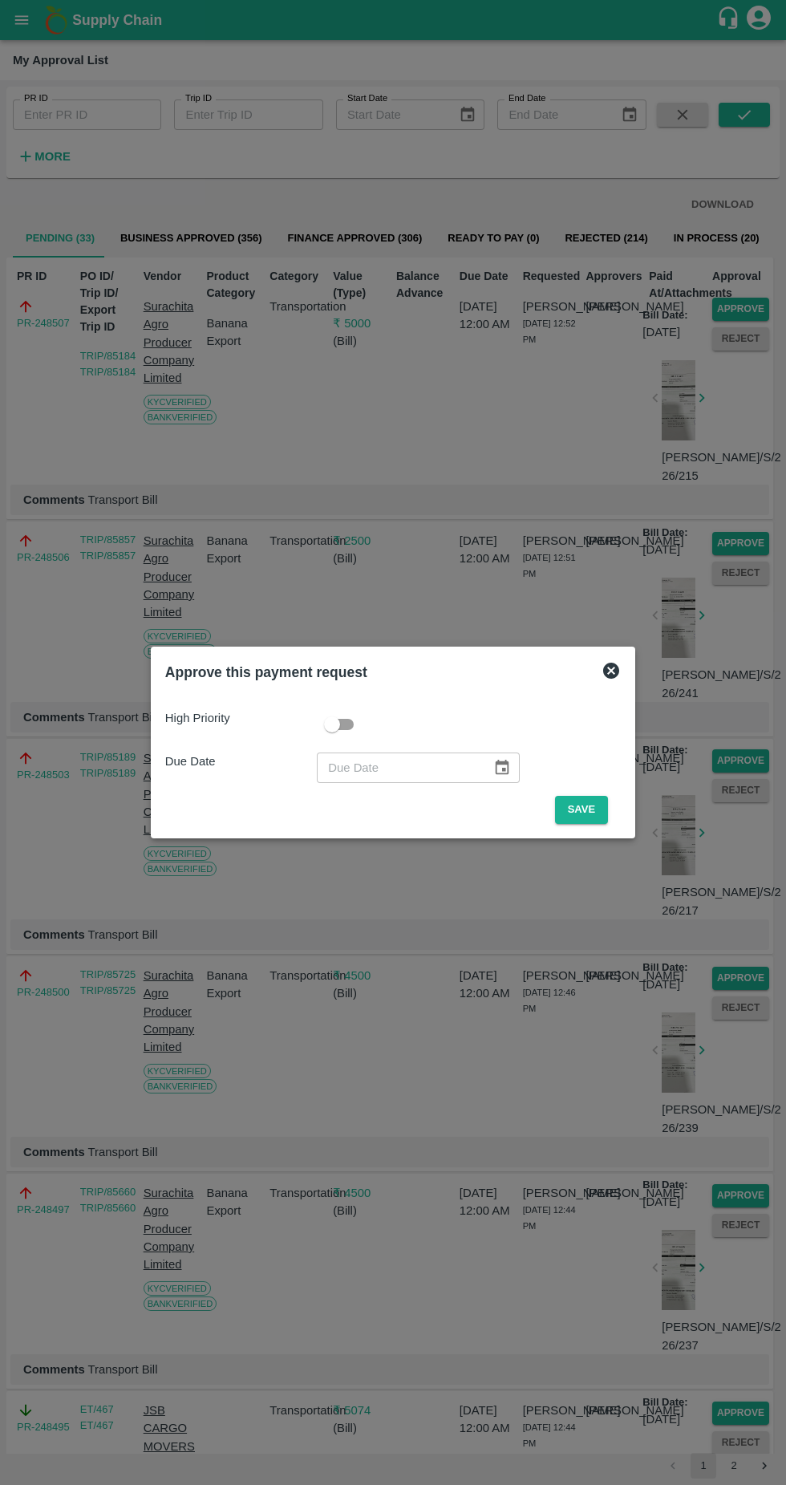
click at [589, 810] on button "Save" at bounding box center [581, 810] width 53 height 28
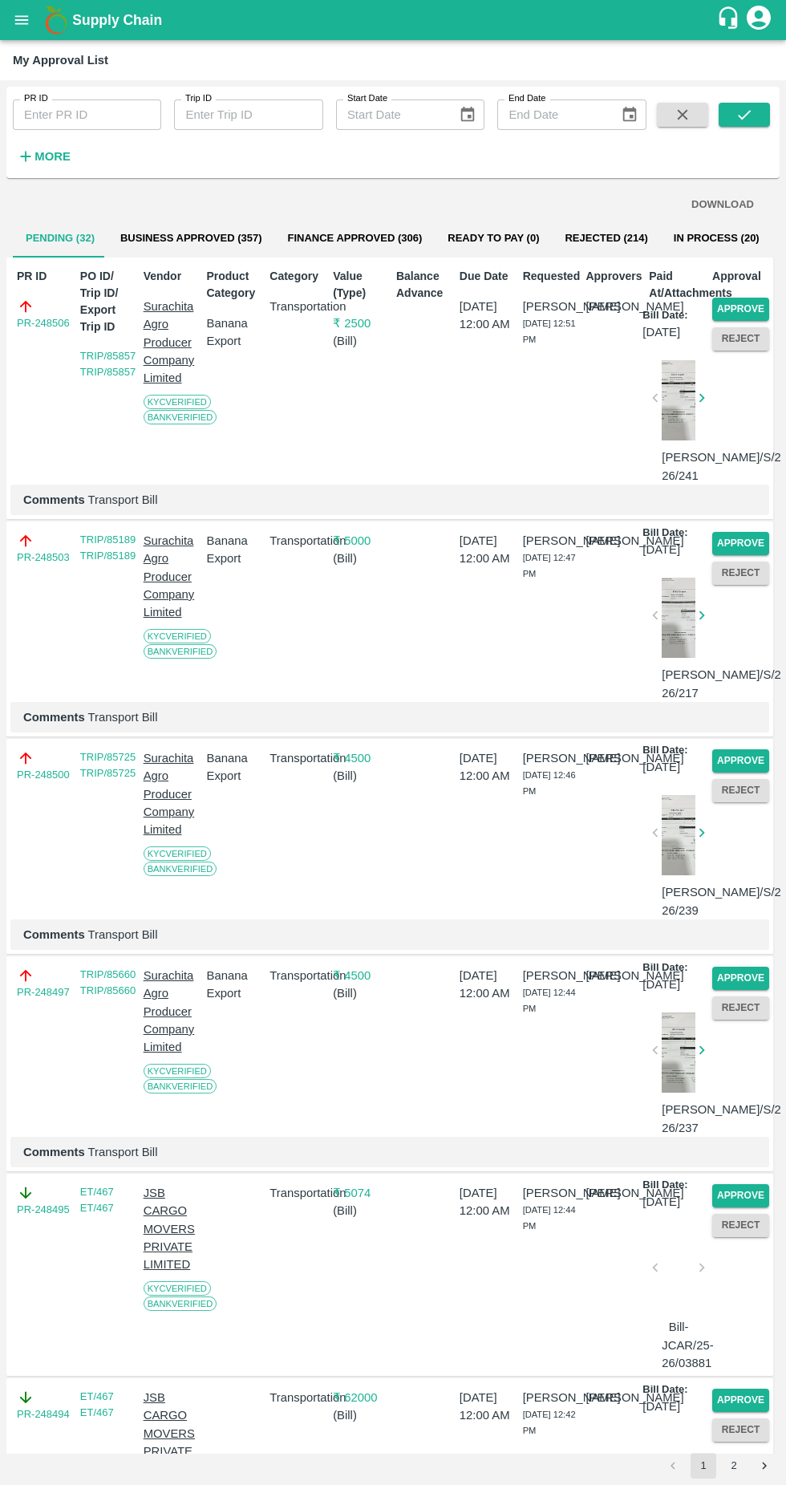
click at [752, 308] on button "Approve" at bounding box center [741, 309] width 57 height 23
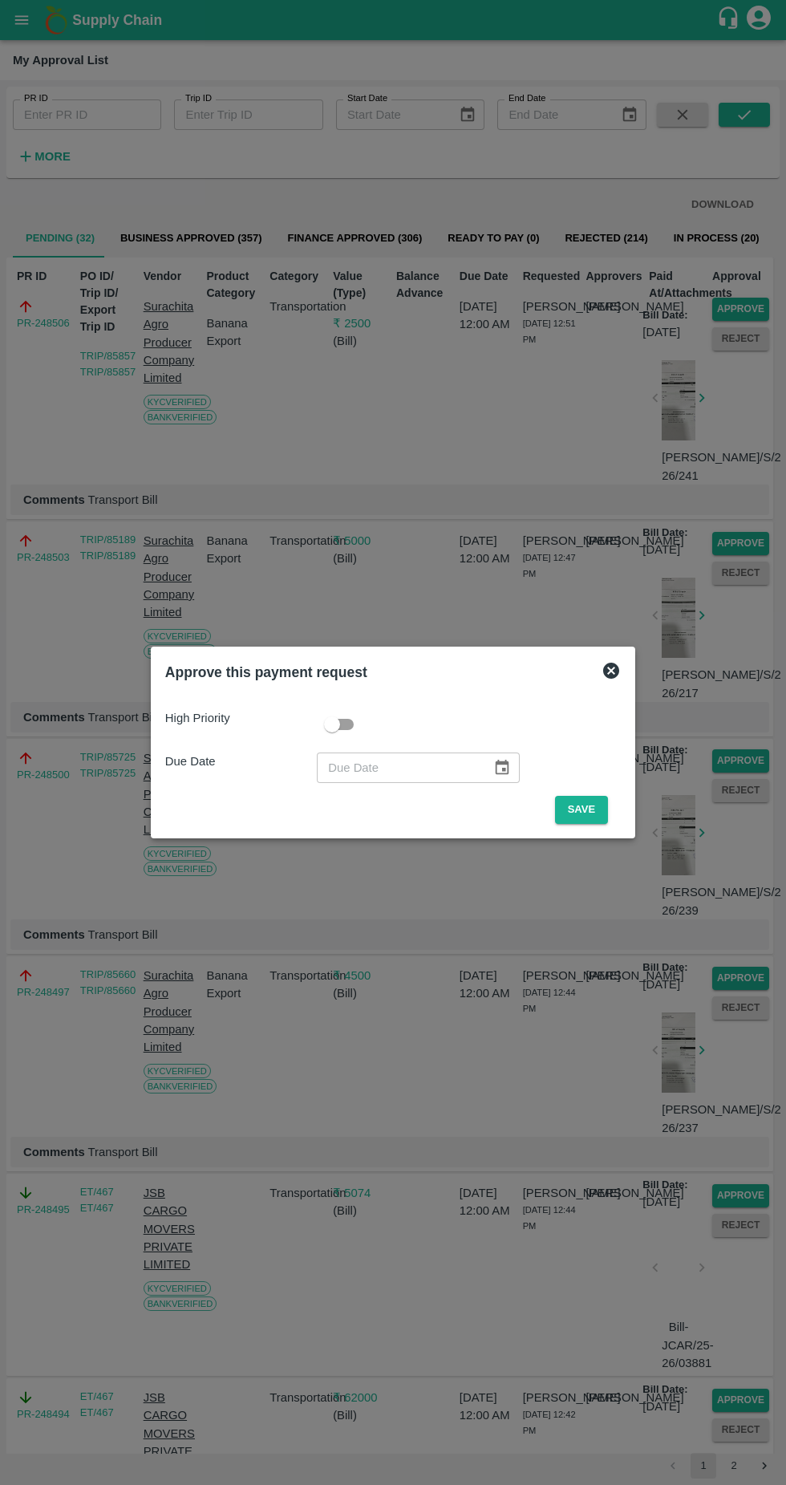
click at [589, 810] on button "Save" at bounding box center [581, 810] width 53 height 28
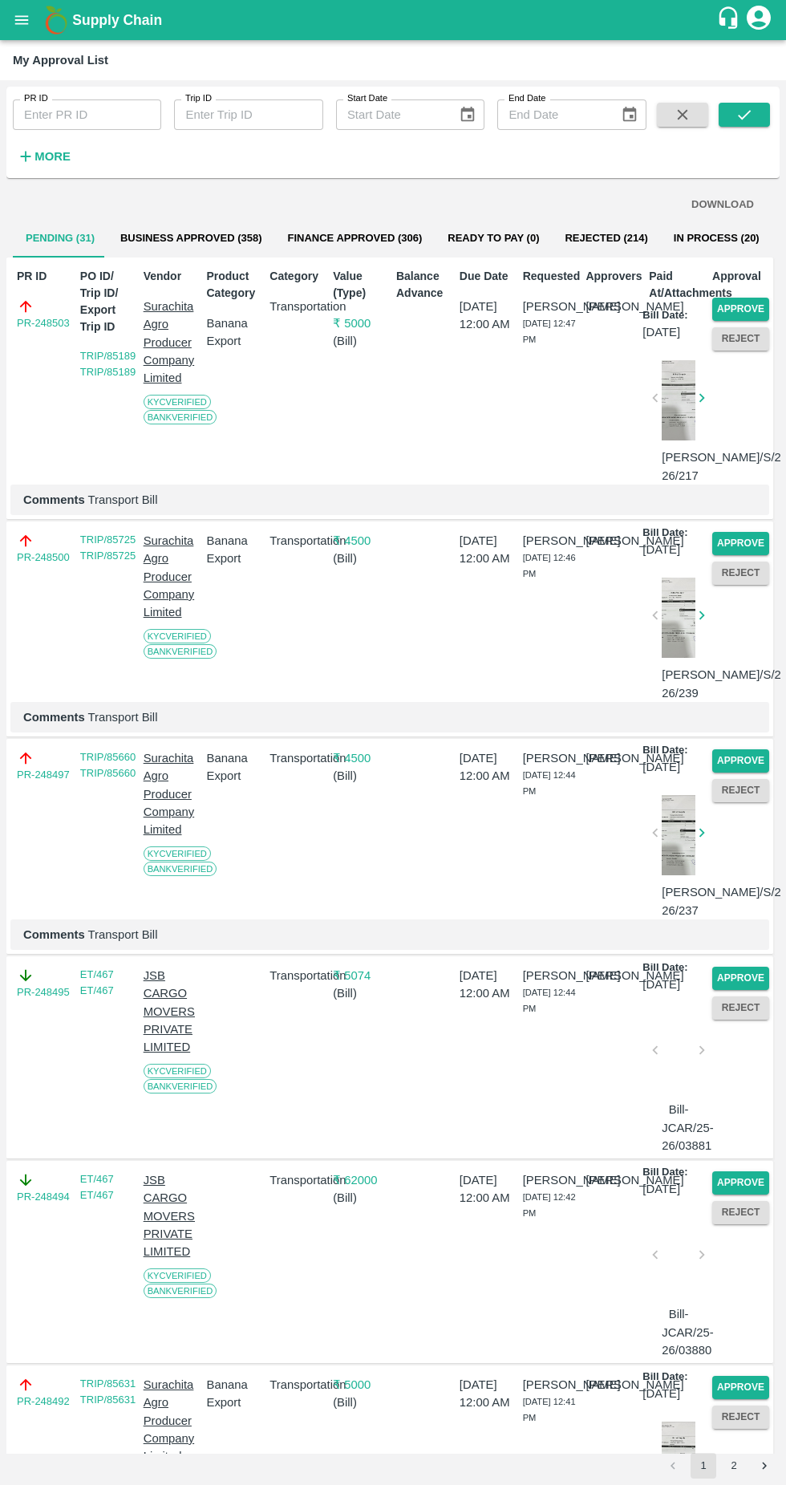
click at [753, 306] on button "Approve" at bounding box center [741, 309] width 57 height 23
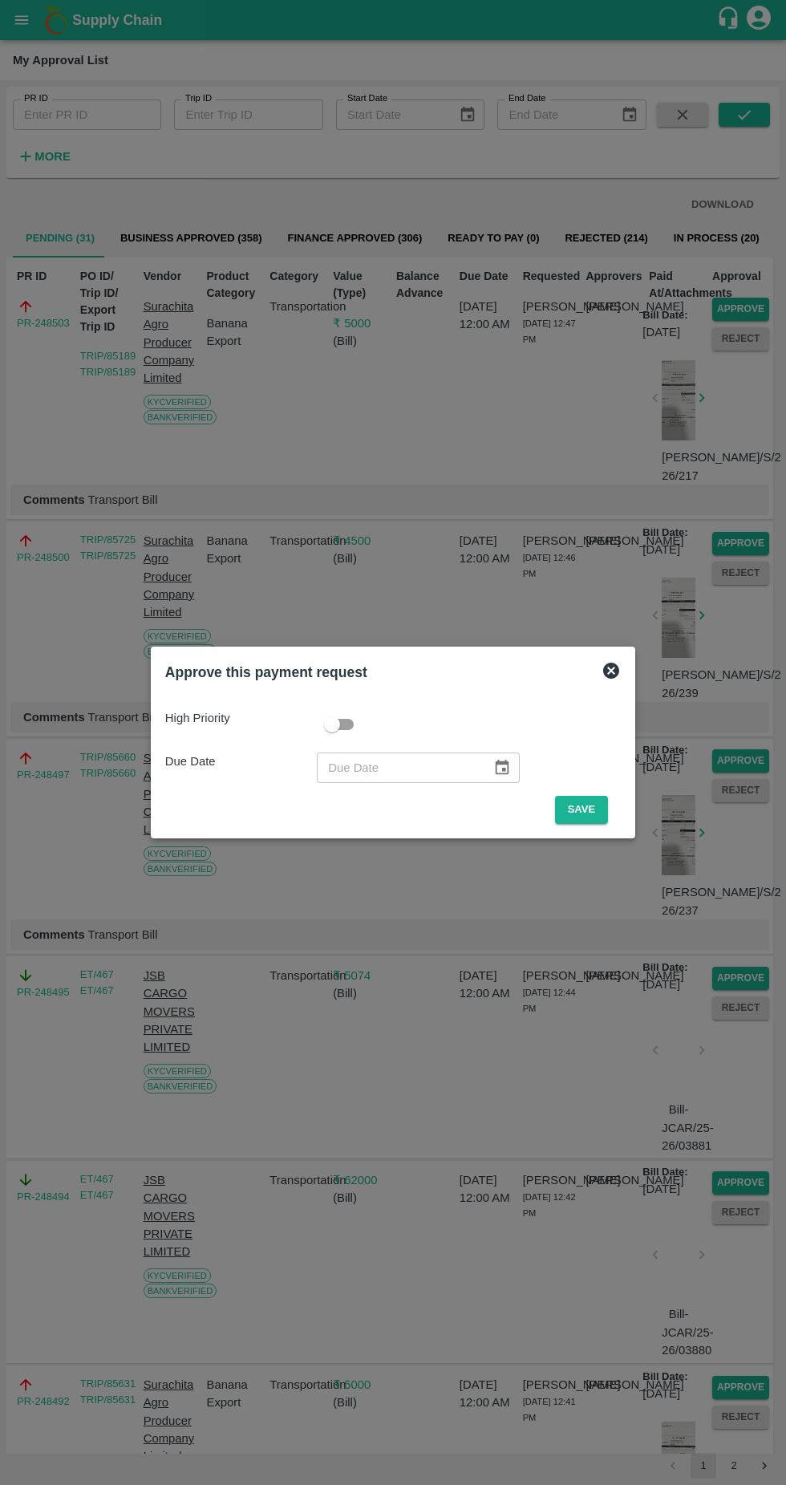
click at [594, 816] on button "Save" at bounding box center [581, 810] width 53 height 28
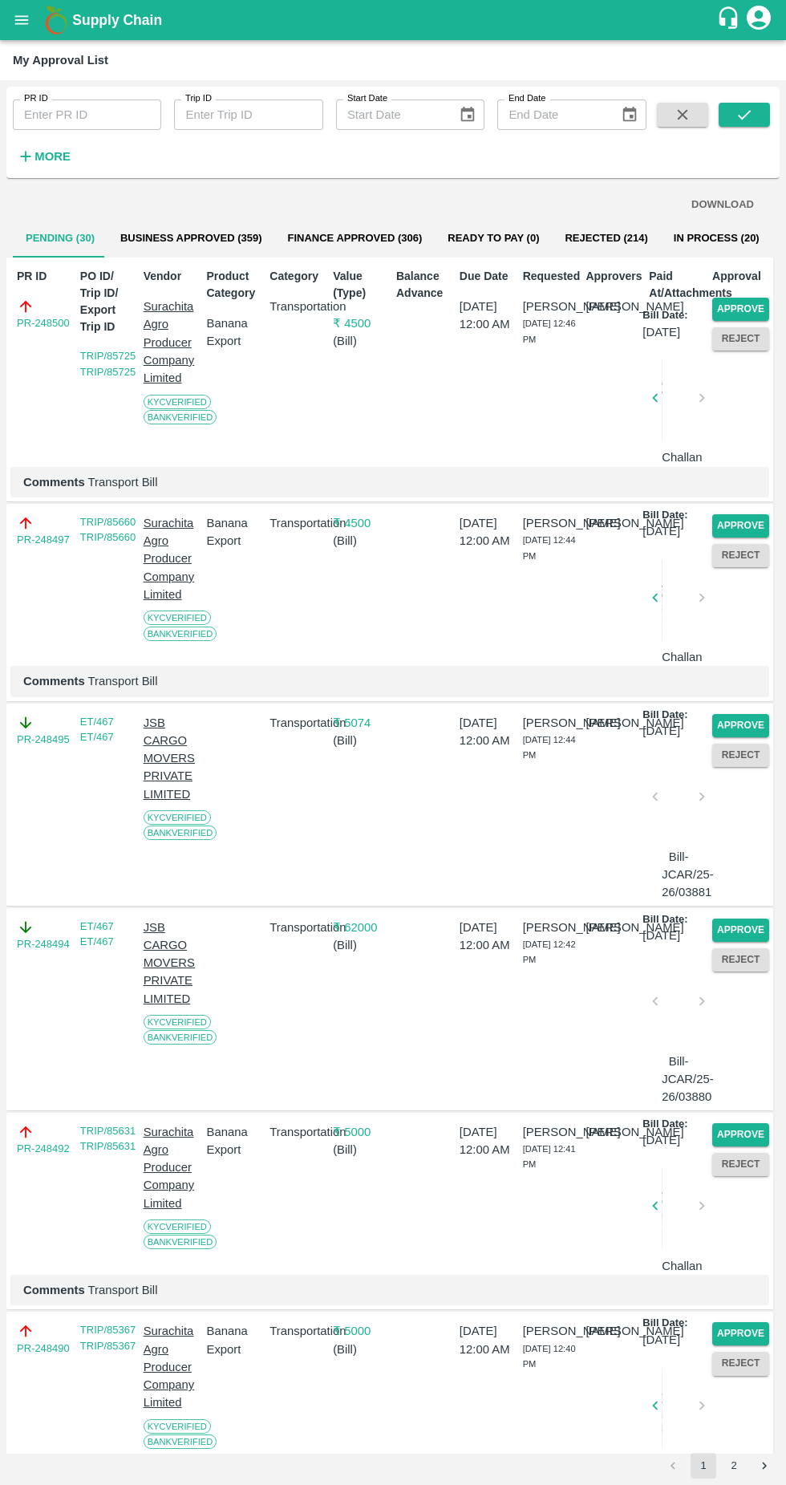
click at [743, 307] on button "Approve" at bounding box center [741, 309] width 57 height 23
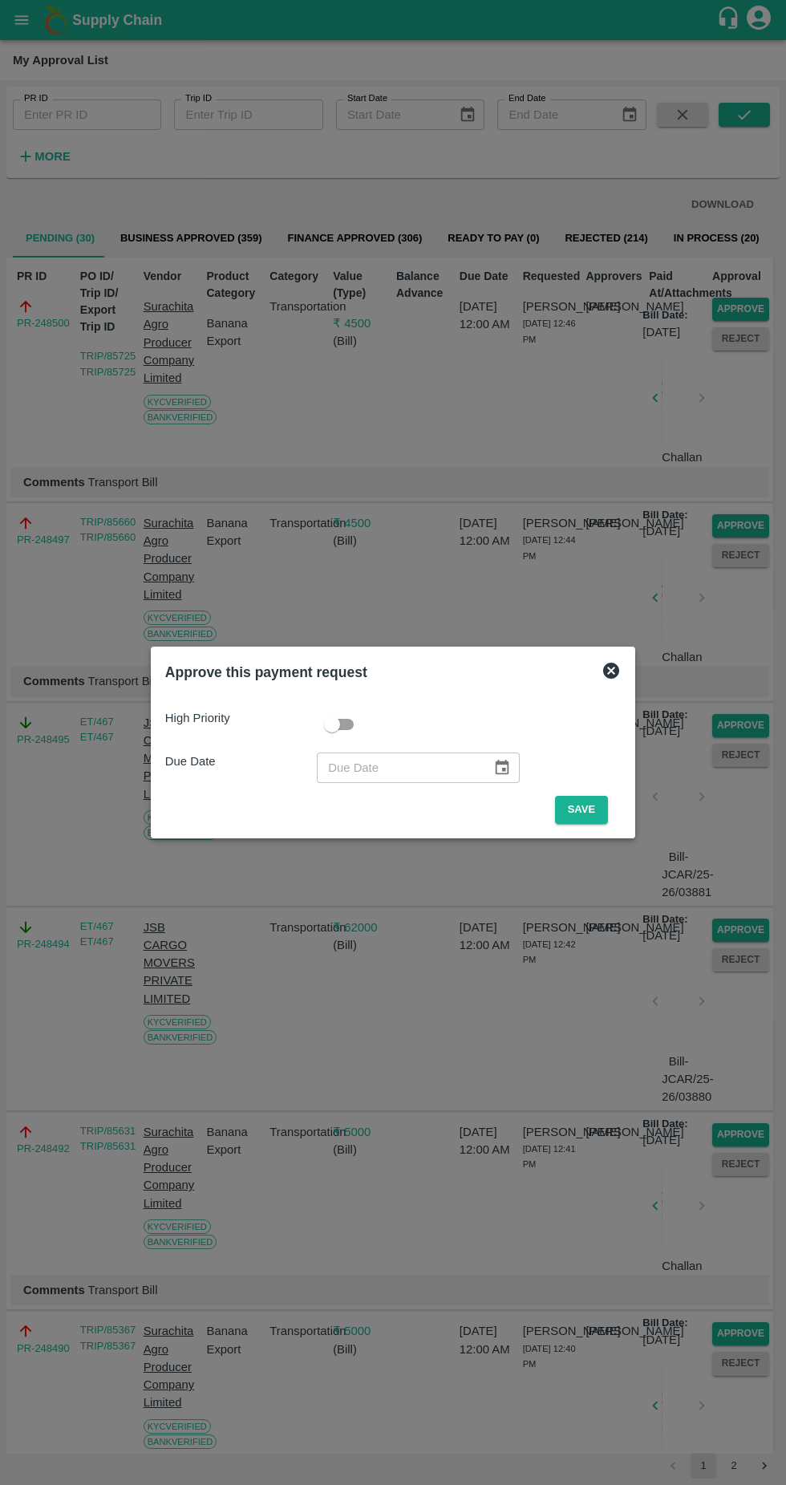
click at [620, 797] on span "Save" at bounding box center [581, 810] width 79 height 28
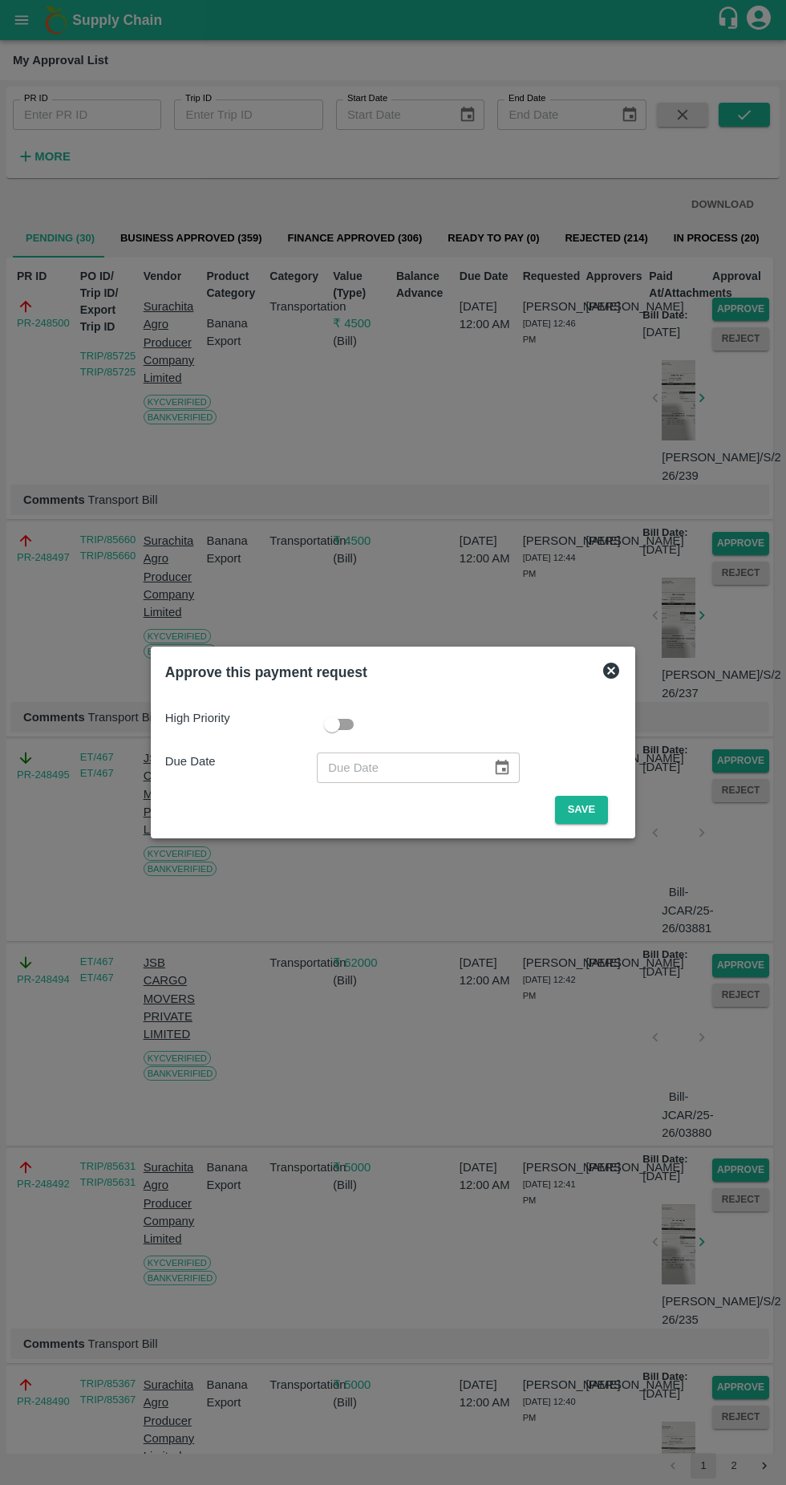
click at [587, 810] on button "Save" at bounding box center [581, 810] width 53 height 28
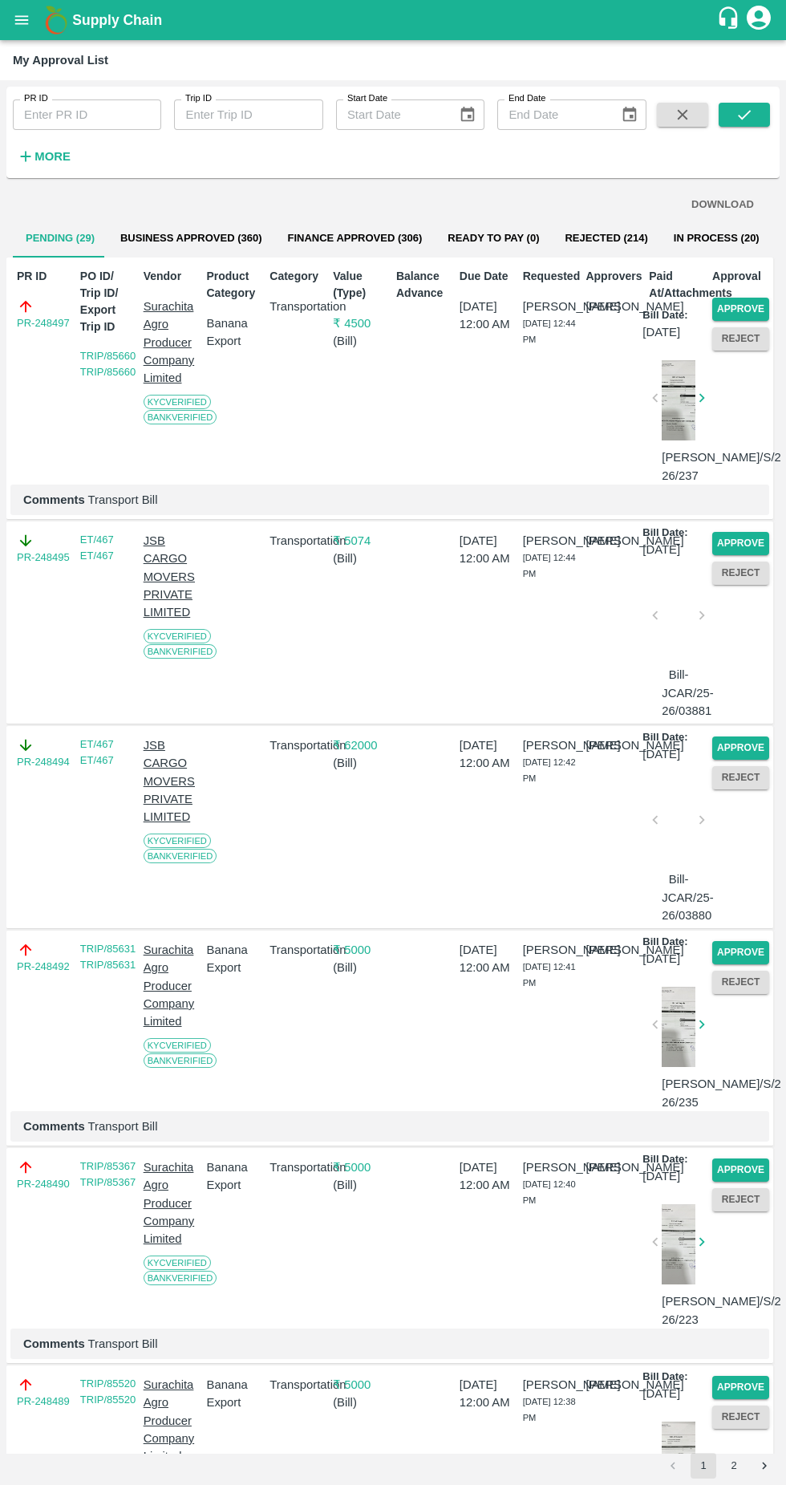
click at [750, 313] on button "Approve" at bounding box center [741, 309] width 57 height 23
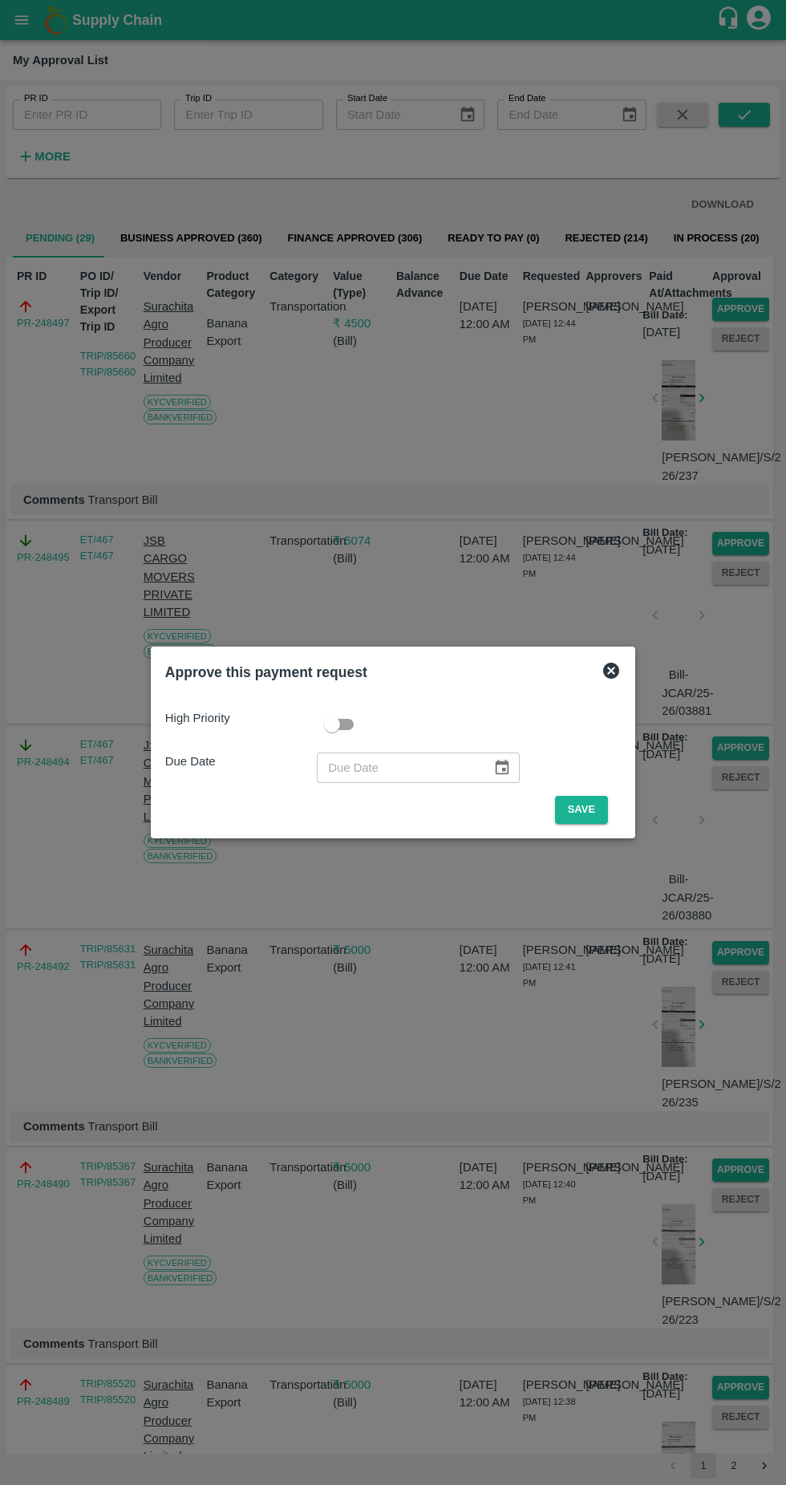
click at [585, 798] on button "Save" at bounding box center [581, 810] width 53 height 28
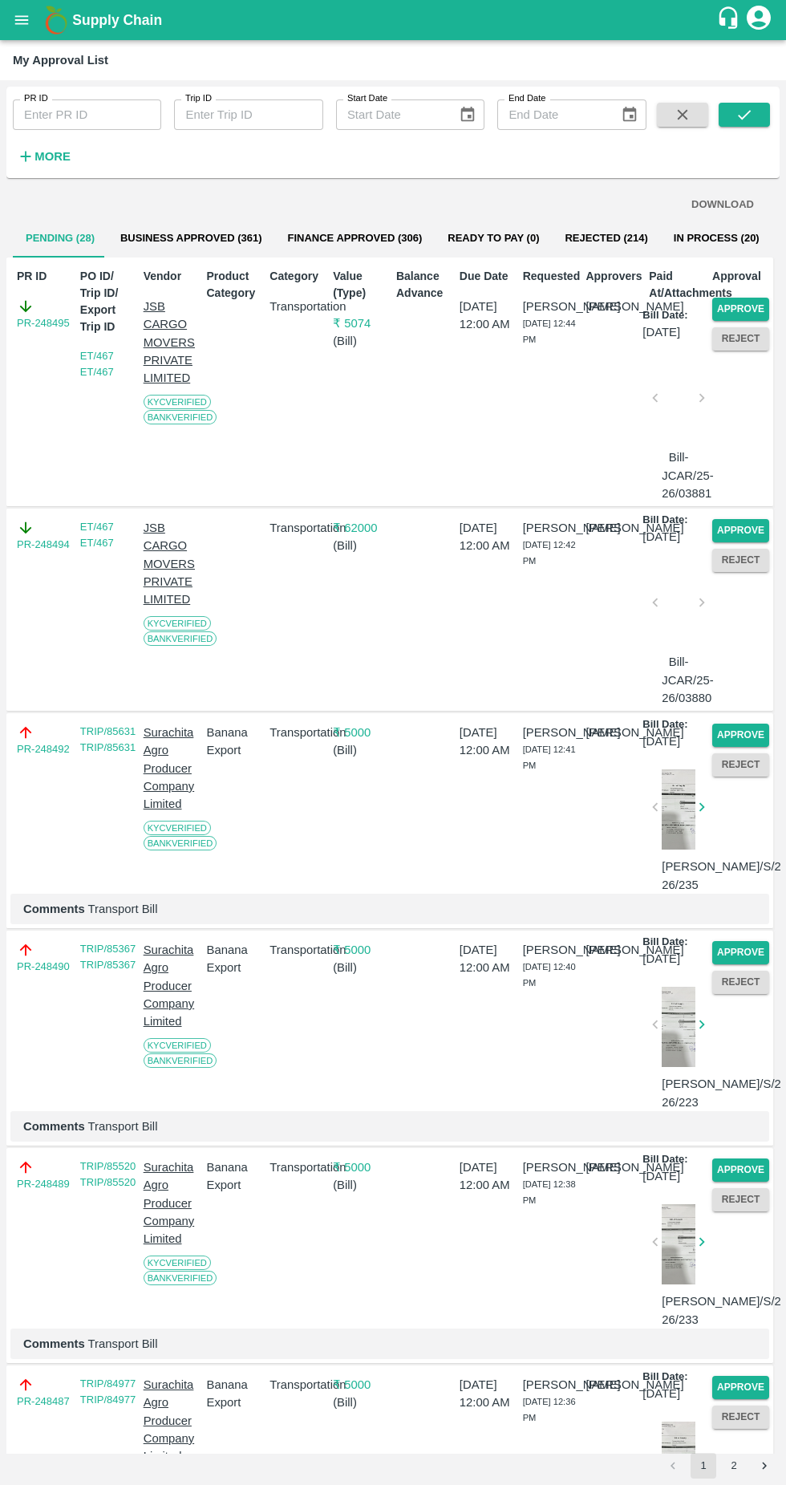
click at [760, 307] on button "Approve" at bounding box center [741, 309] width 57 height 23
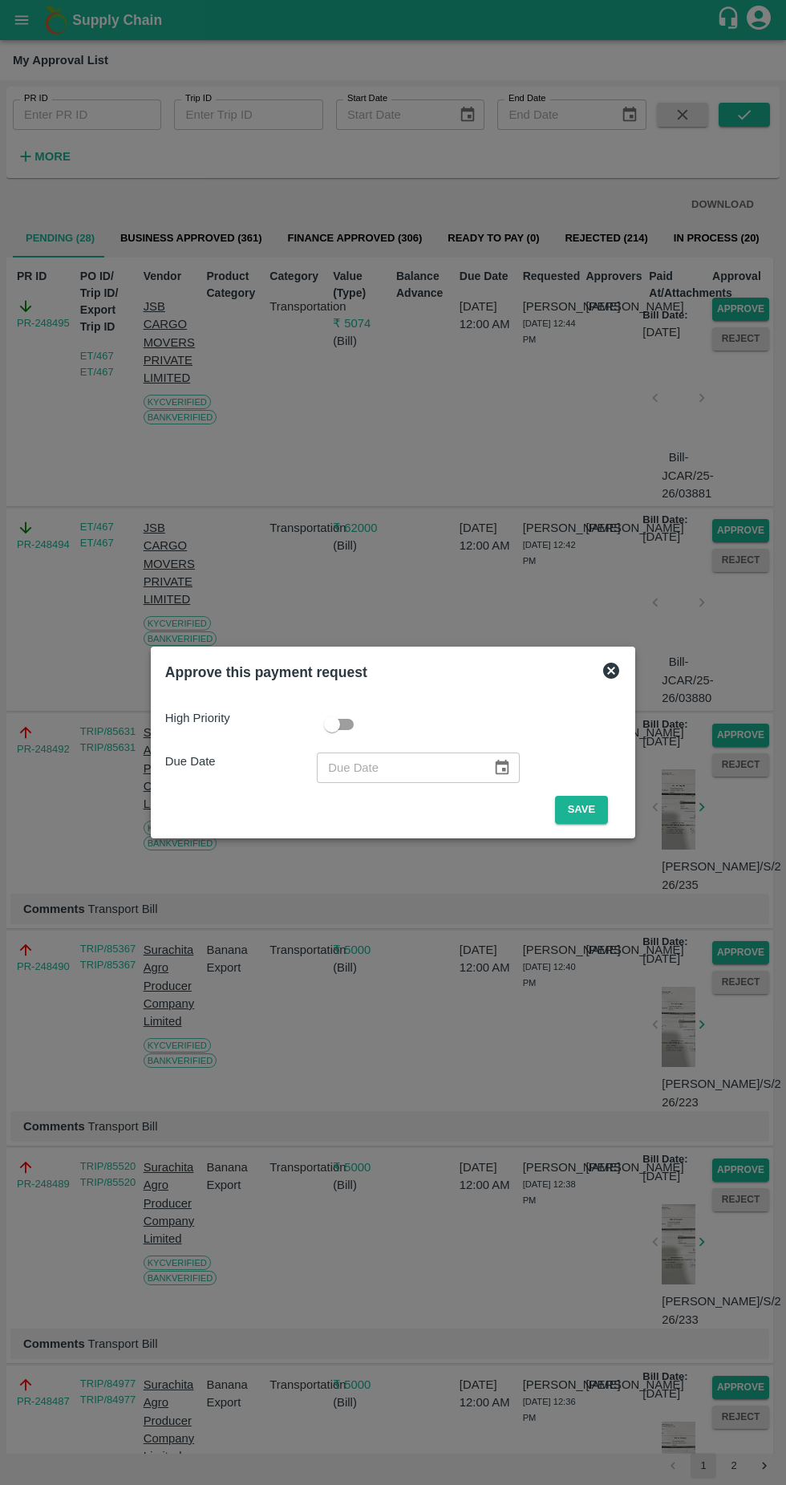
click at [588, 810] on button "Save" at bounding box center [581, 810] width 53 height 28
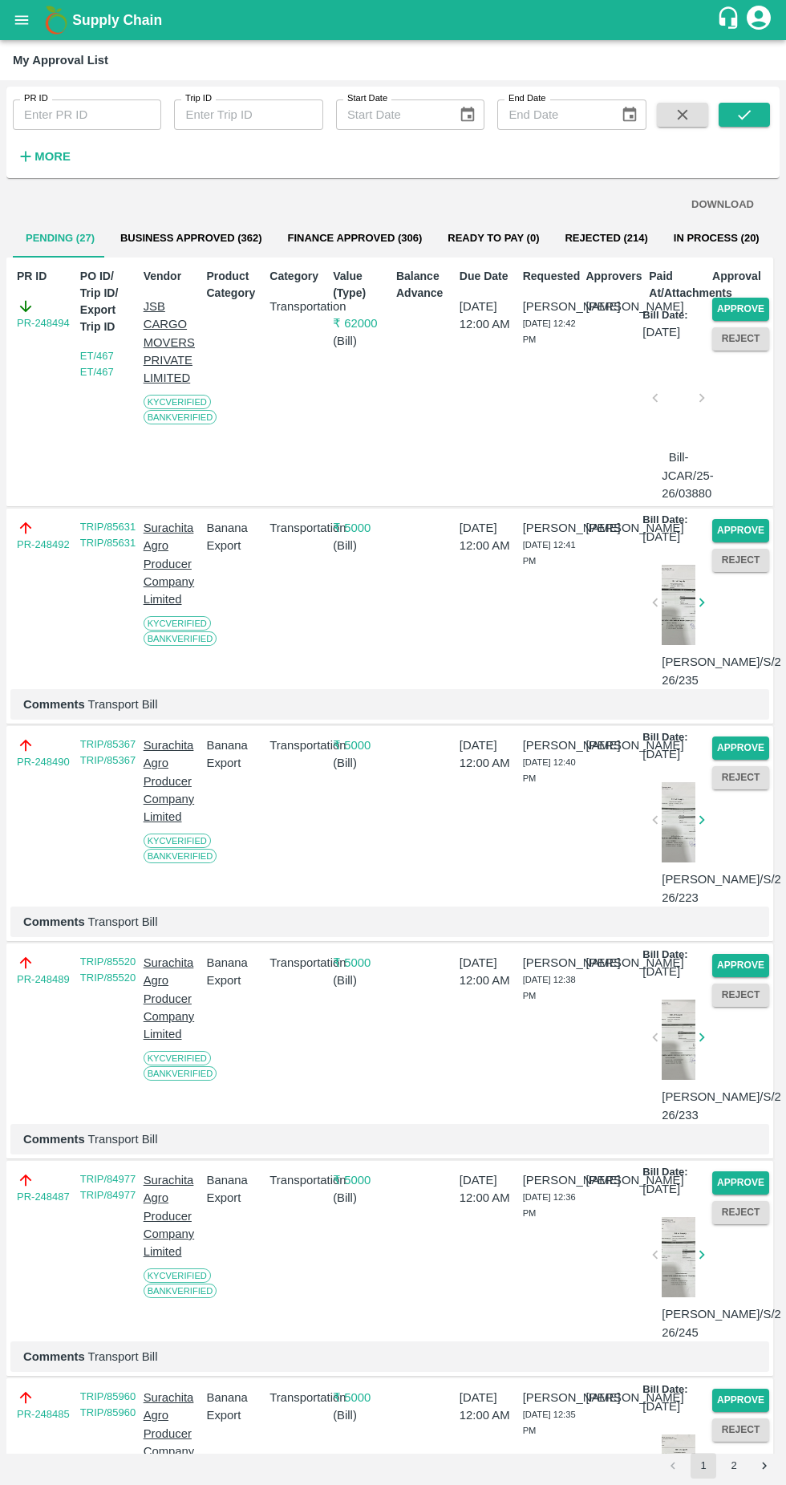
click at [756, 299] on button "Approve" at bounding box center [741, 309] width 57 height 23
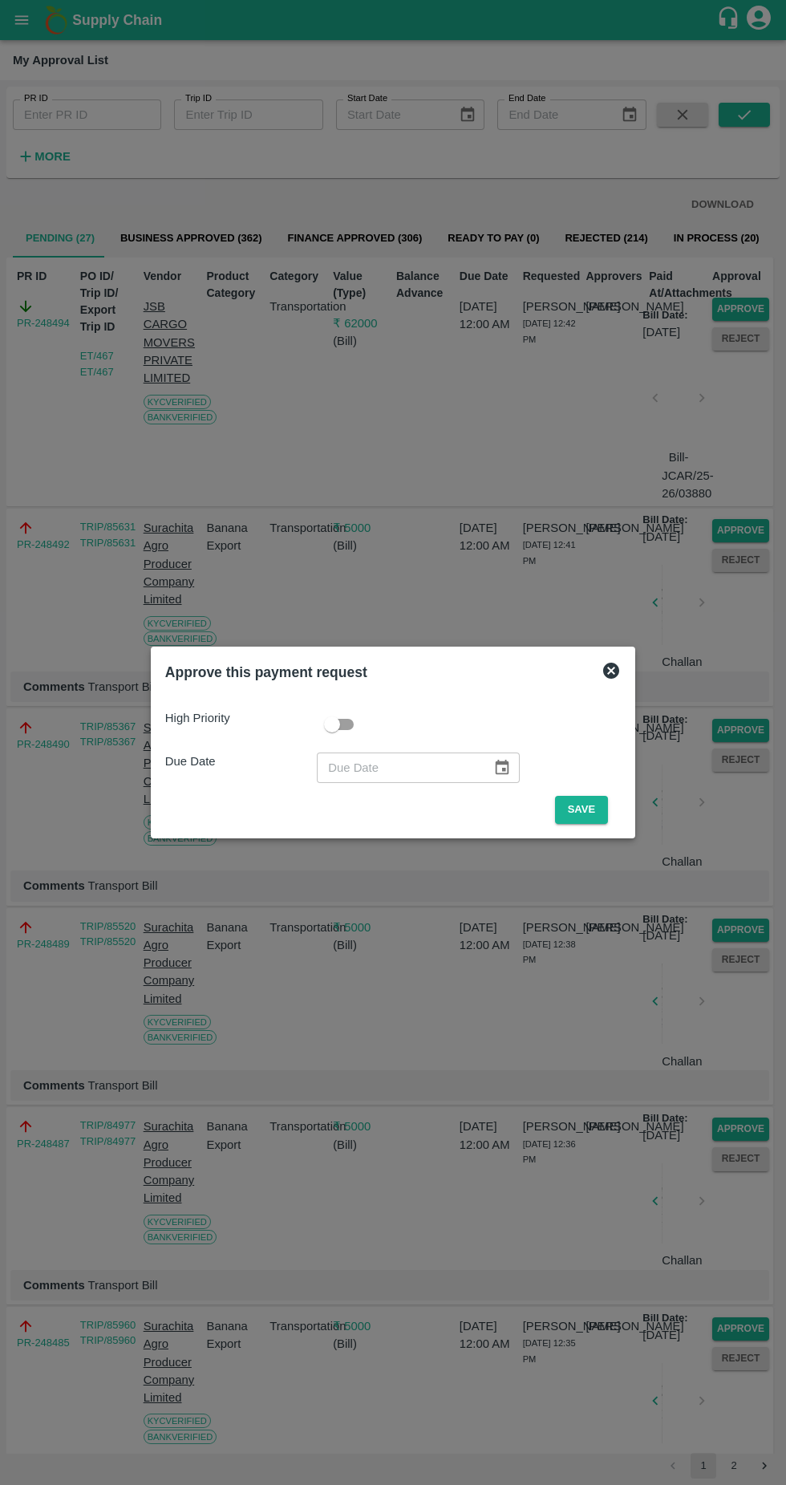
click at [602, 810] on button "Save" at bounding box center [581, 810] width 53 height 28
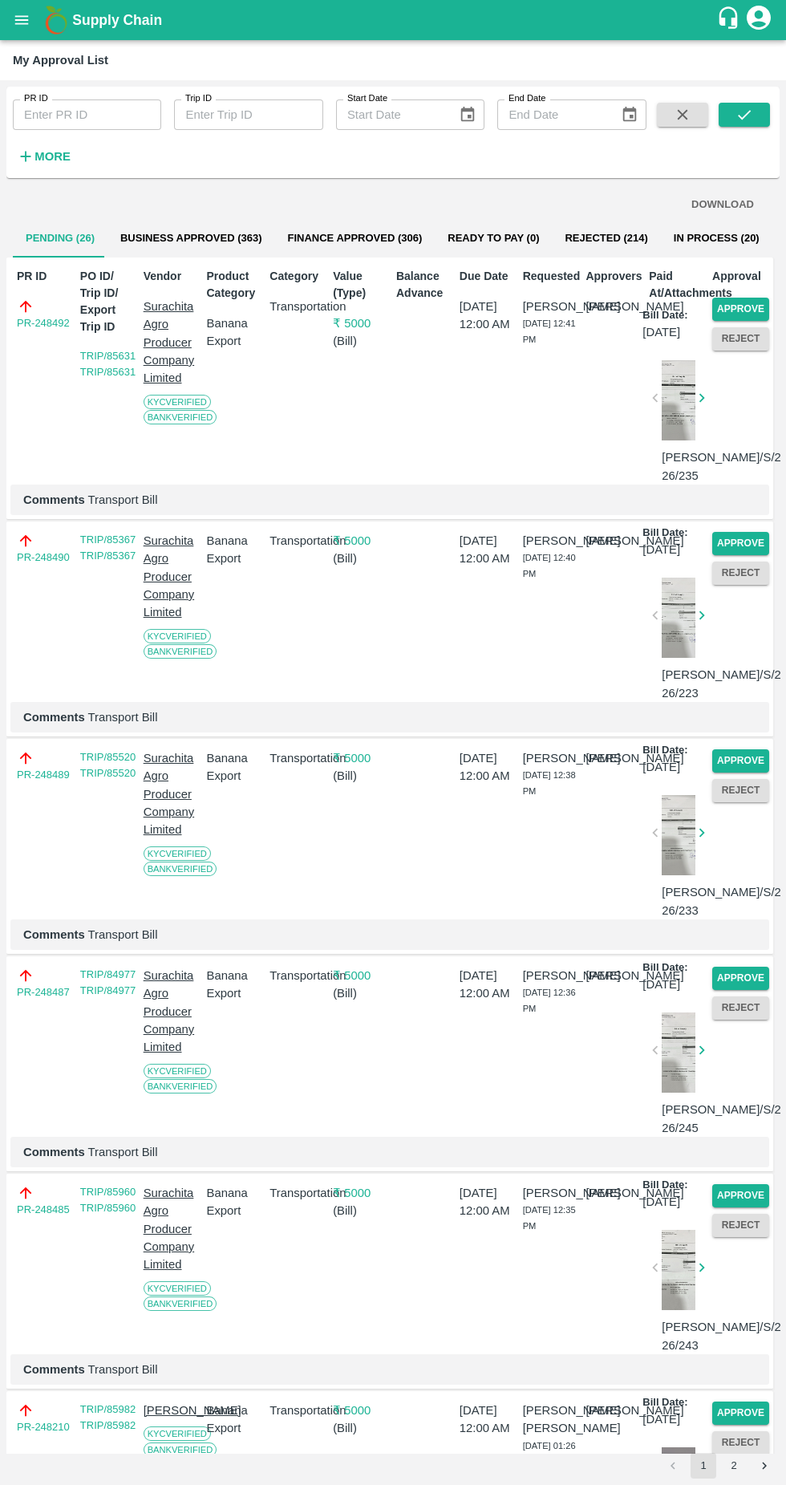
click at [754, 303] on button "Approve" at bounding box center [741, 309] width 57 height 23
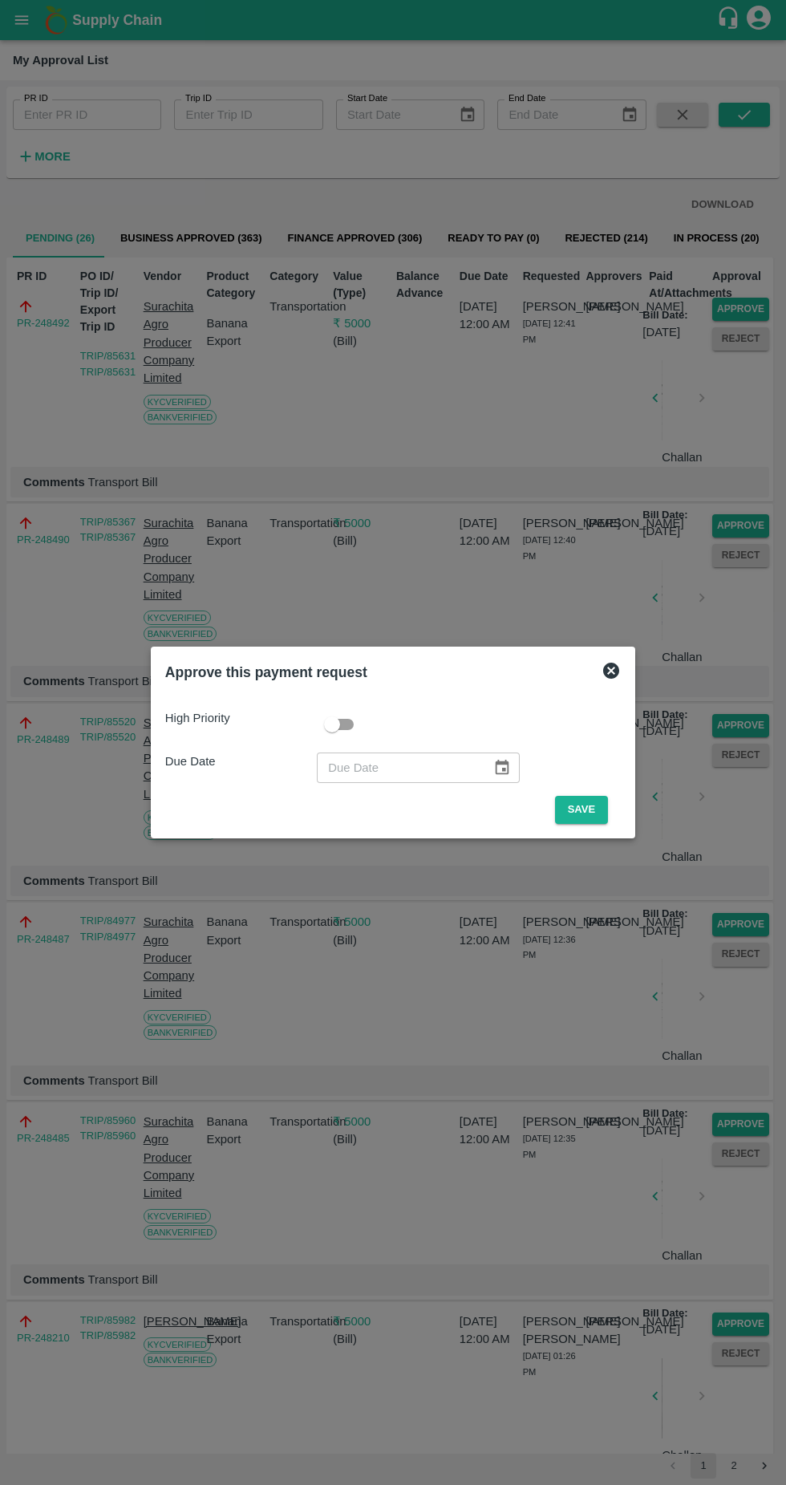
click at [621, 815] on span "Save" at bounding box center [581, 810] width 79 height 28
click at [606, 798] on button "Save" at bounding box center [581, 810] width 53 height 28
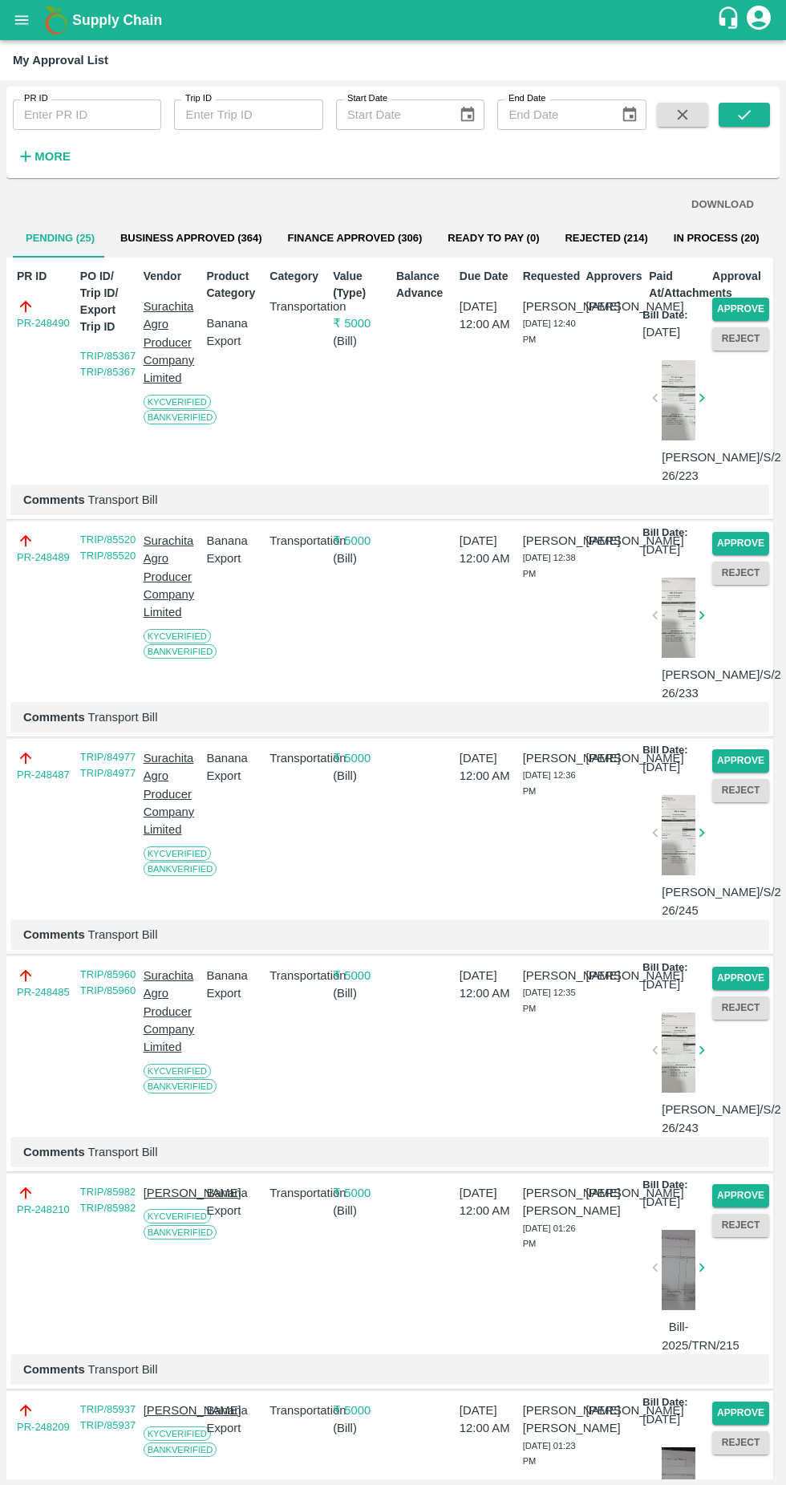
click at [739, 309] on button "Approve" at bounding box center [741, 309] width 57 height 23
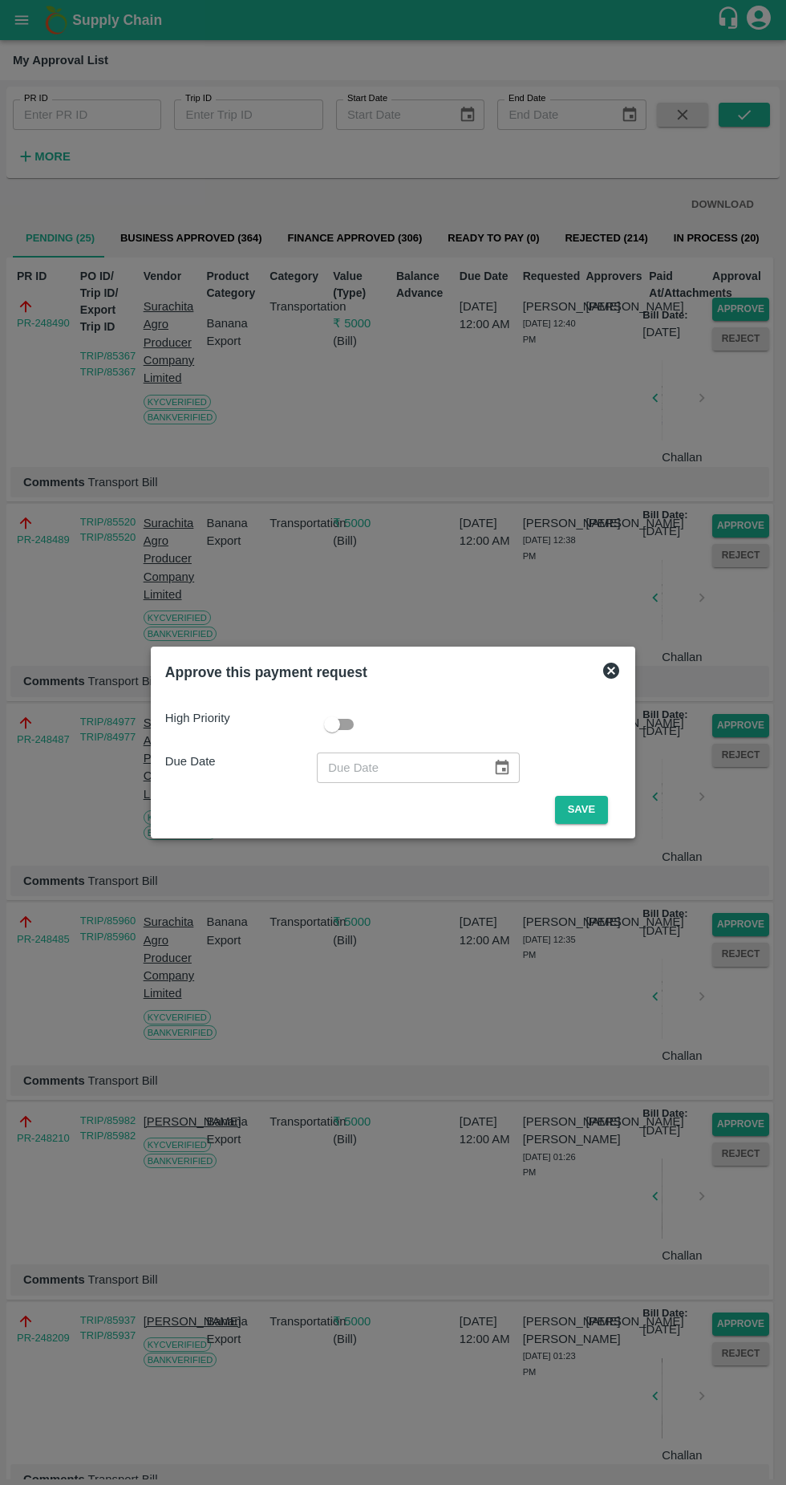
click at [603, 810] on button "Save" at bounding box center [581, 810] width 53 height 28
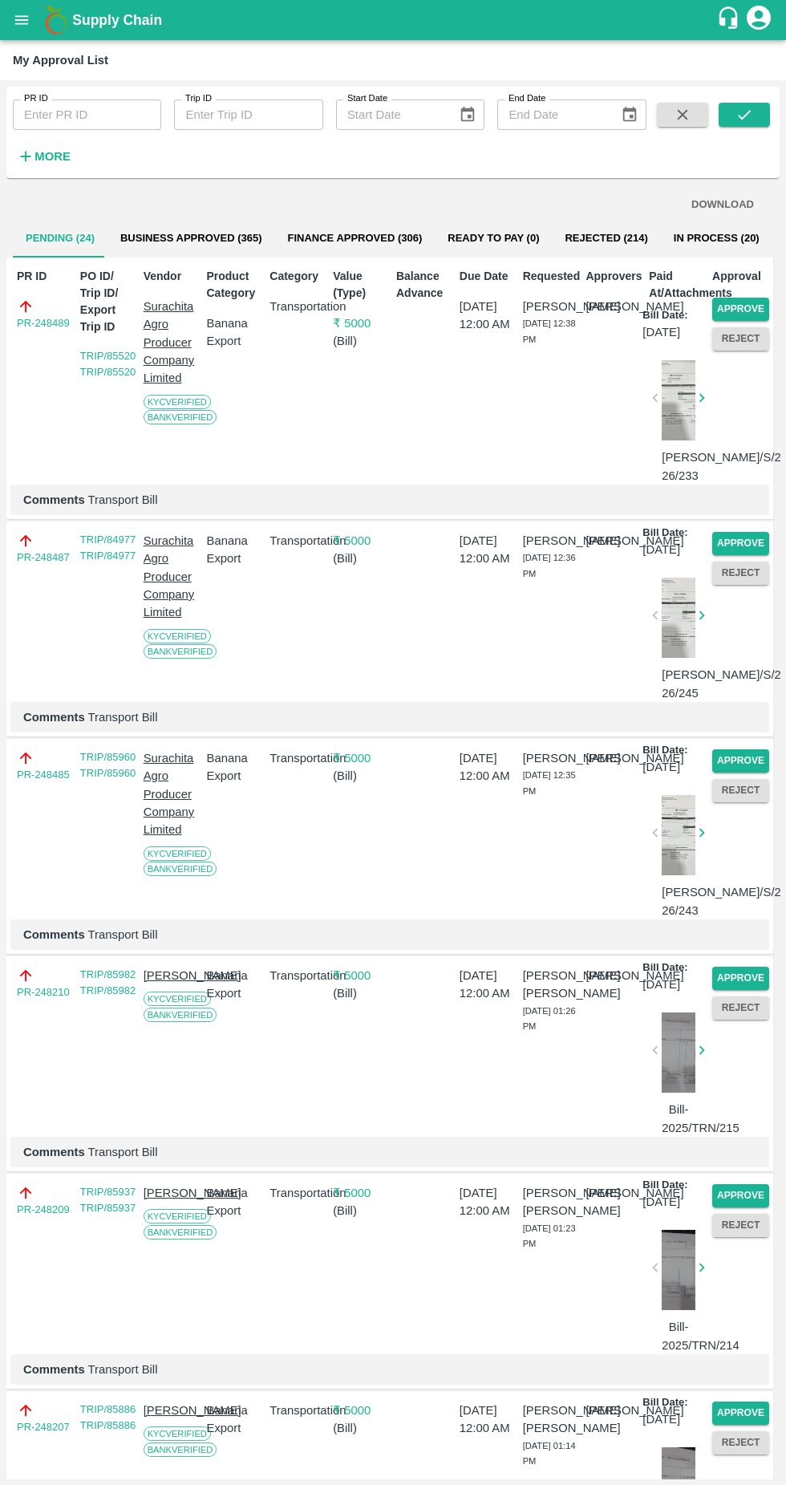
click at [750, 306] on button "Approve" at bounding box center [741, 309] width 57 height 23
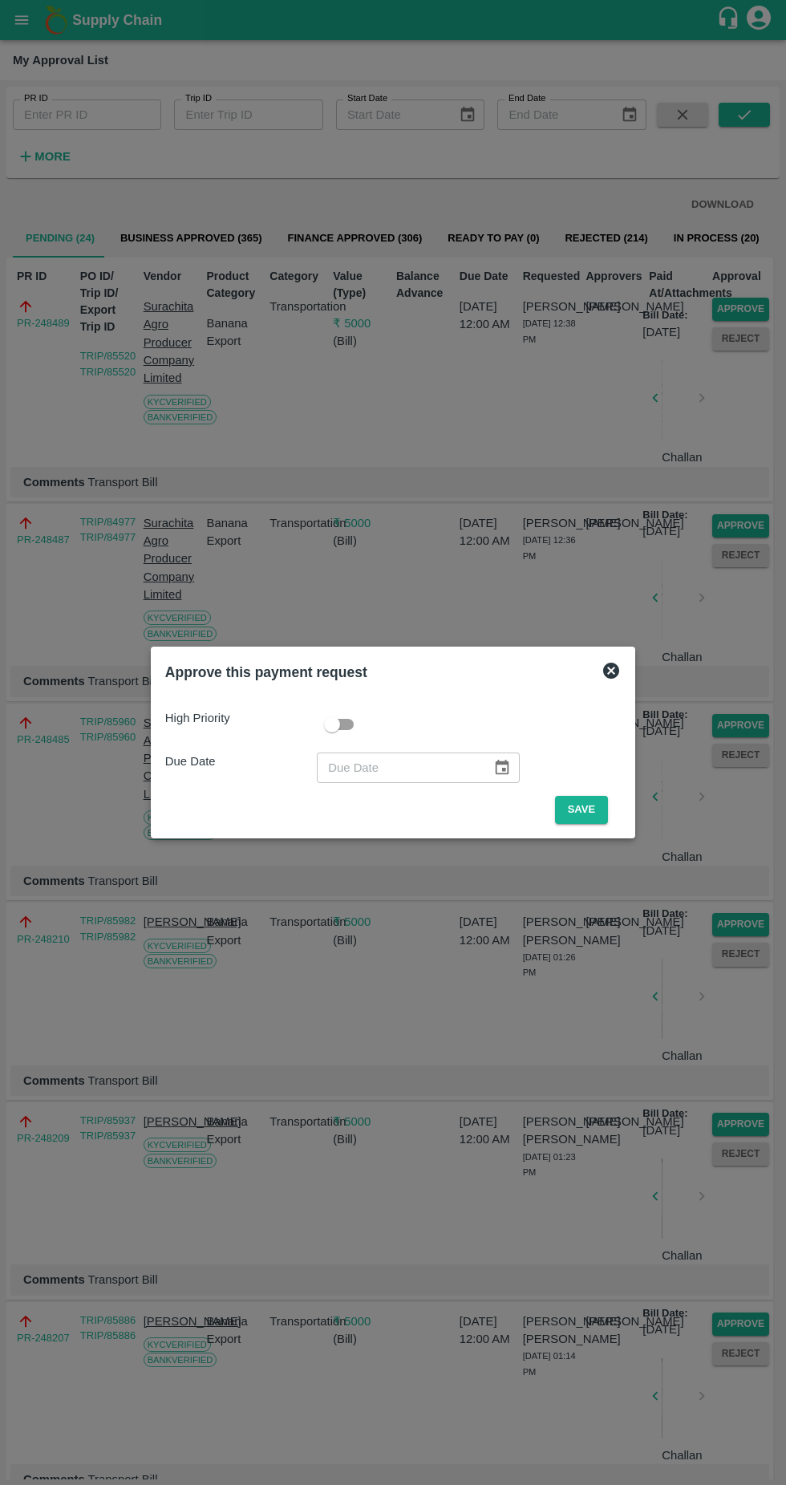
click at [599, 799] on button "Save" at bounding box center [581, 810] width 53 height 28
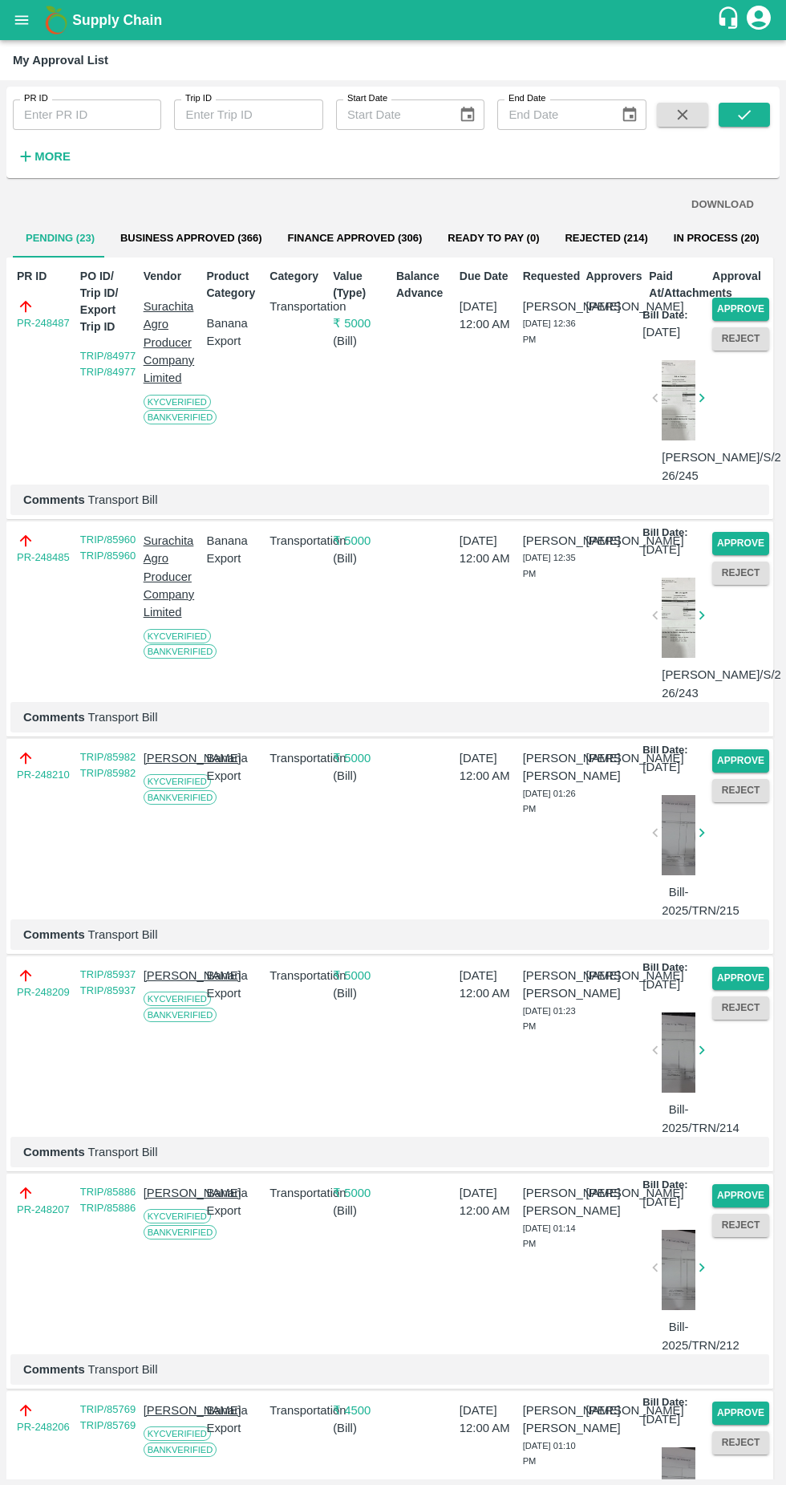
click at [754, 304] on button "Approve" at bounding box center [741, 309] width 57 height 23
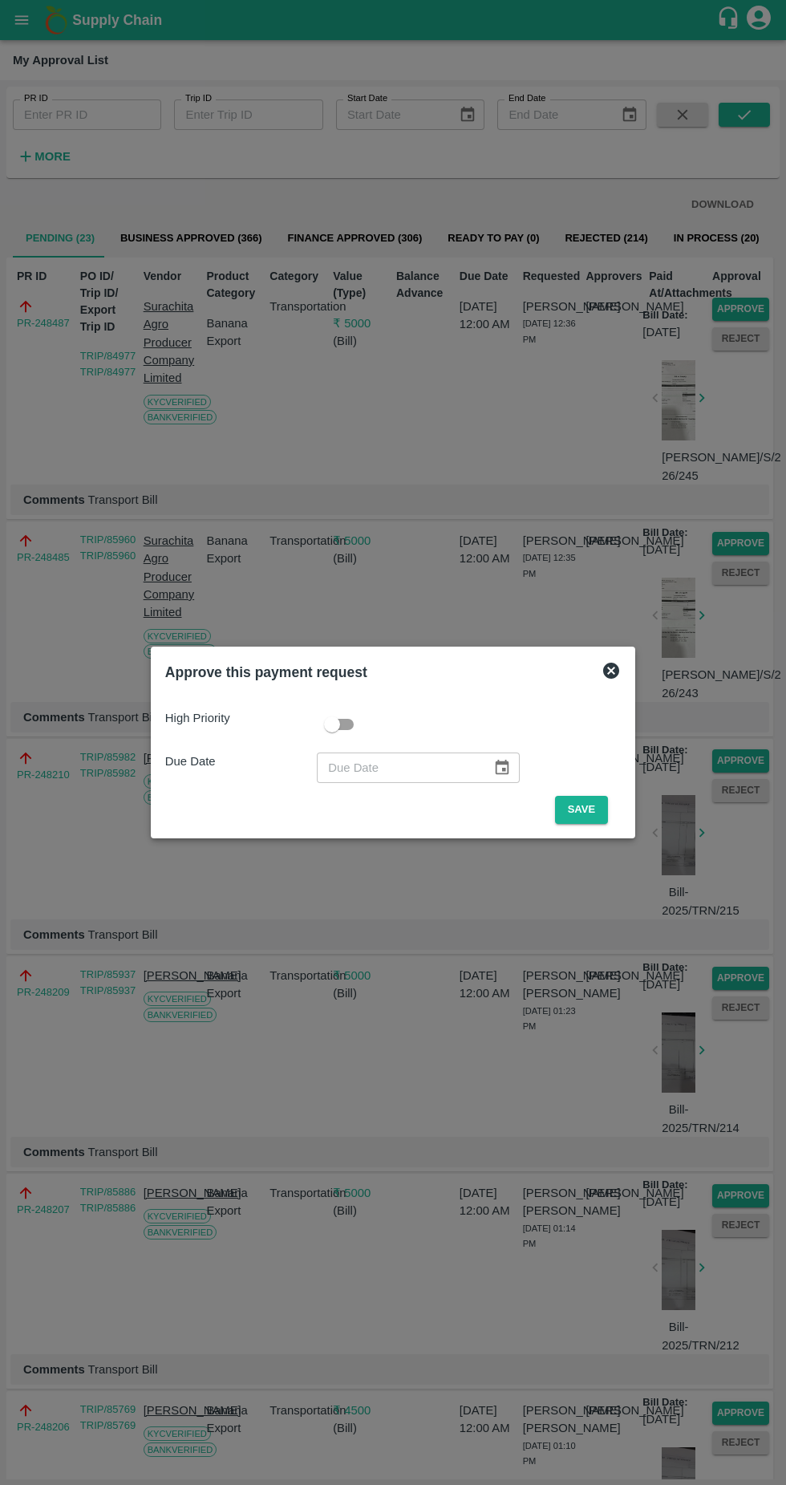
click at [607, 800] on button "Save" at bounding box center [581, 810] width 53 height 28
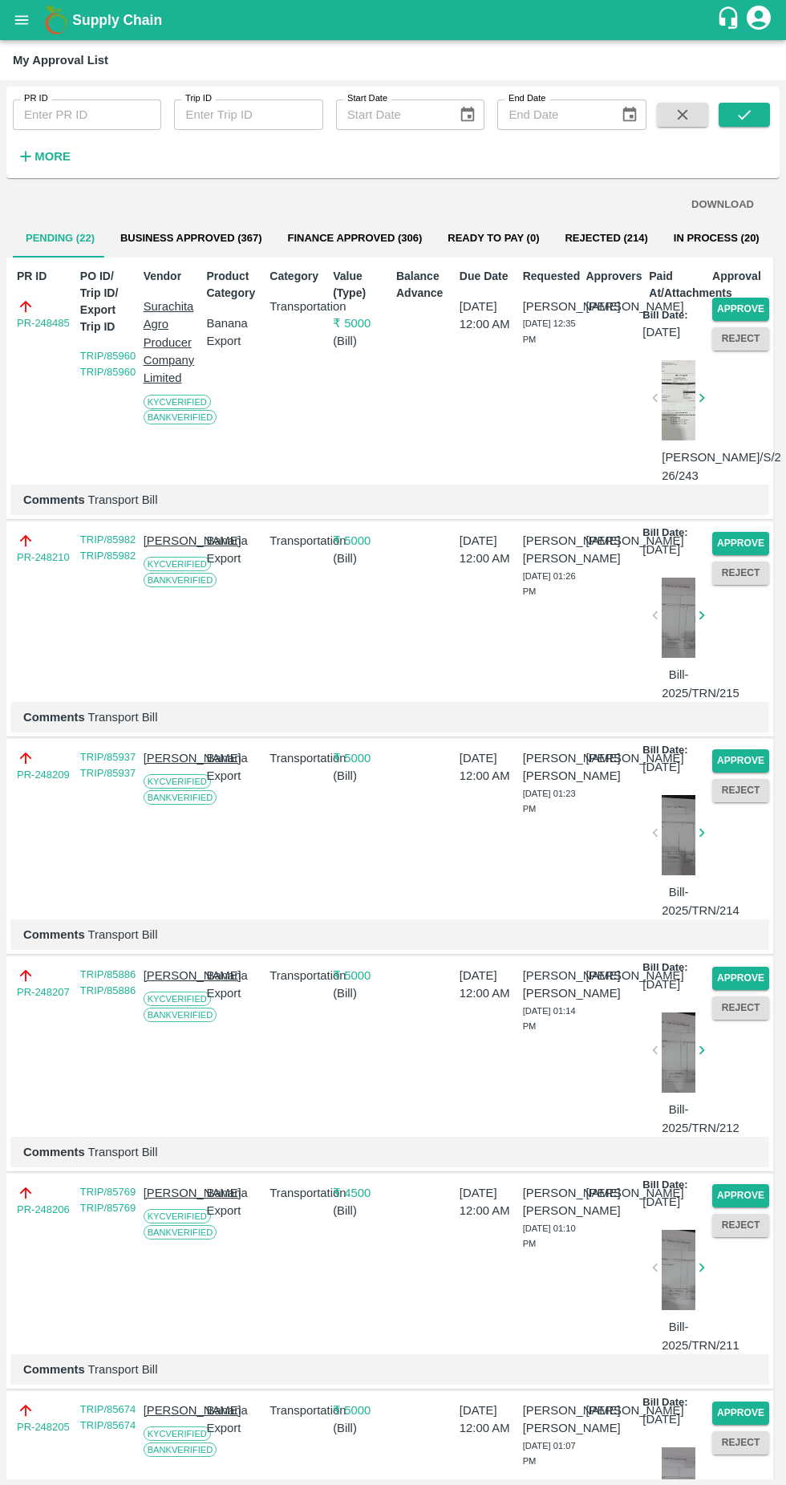
click at [762, 308] on button "Approve" at bounding box center [741, 309] width 57 height 23
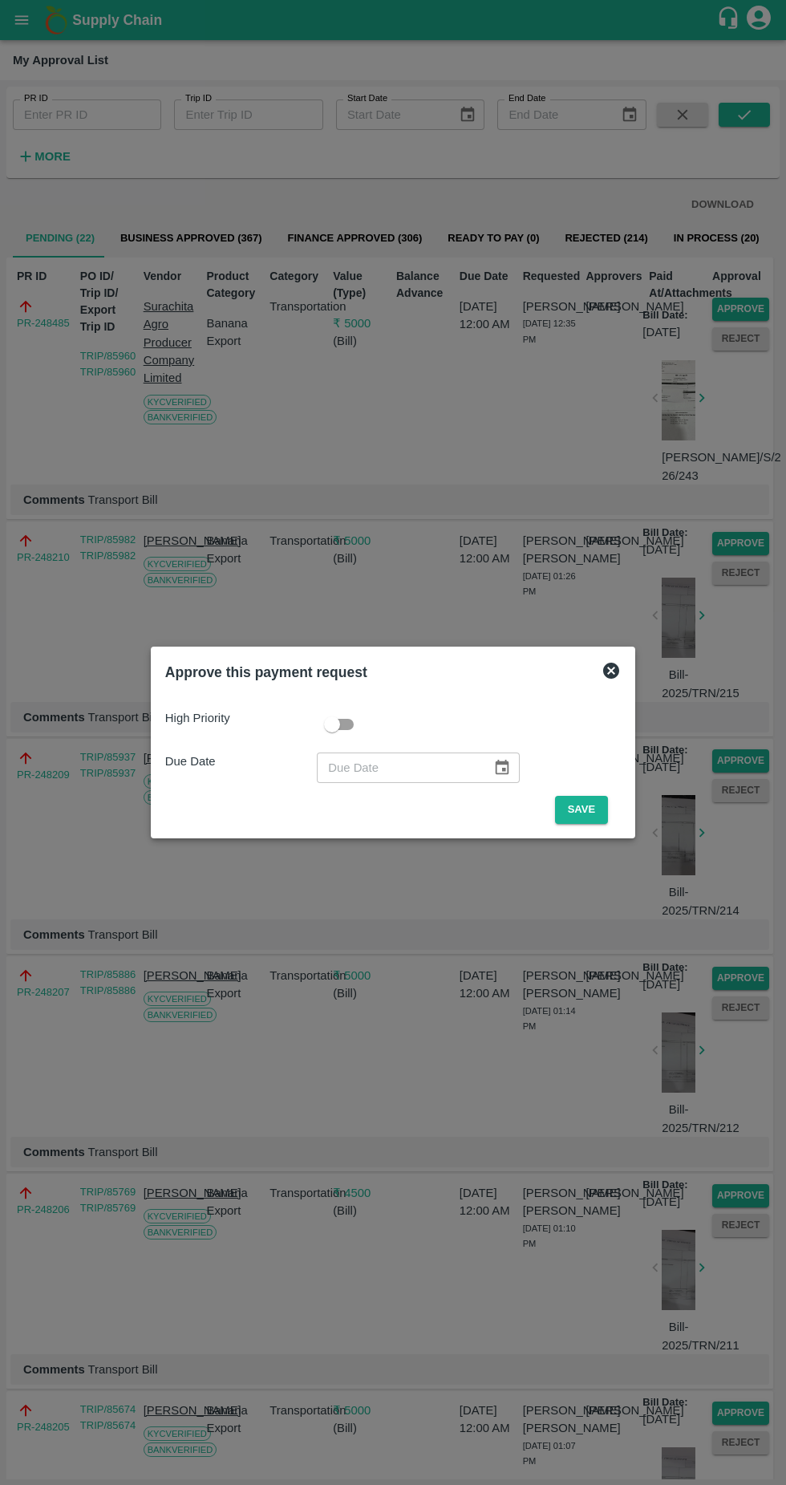
click at [608, 812] on button "Save" at bounding box center [581, 810] width 53 height 28
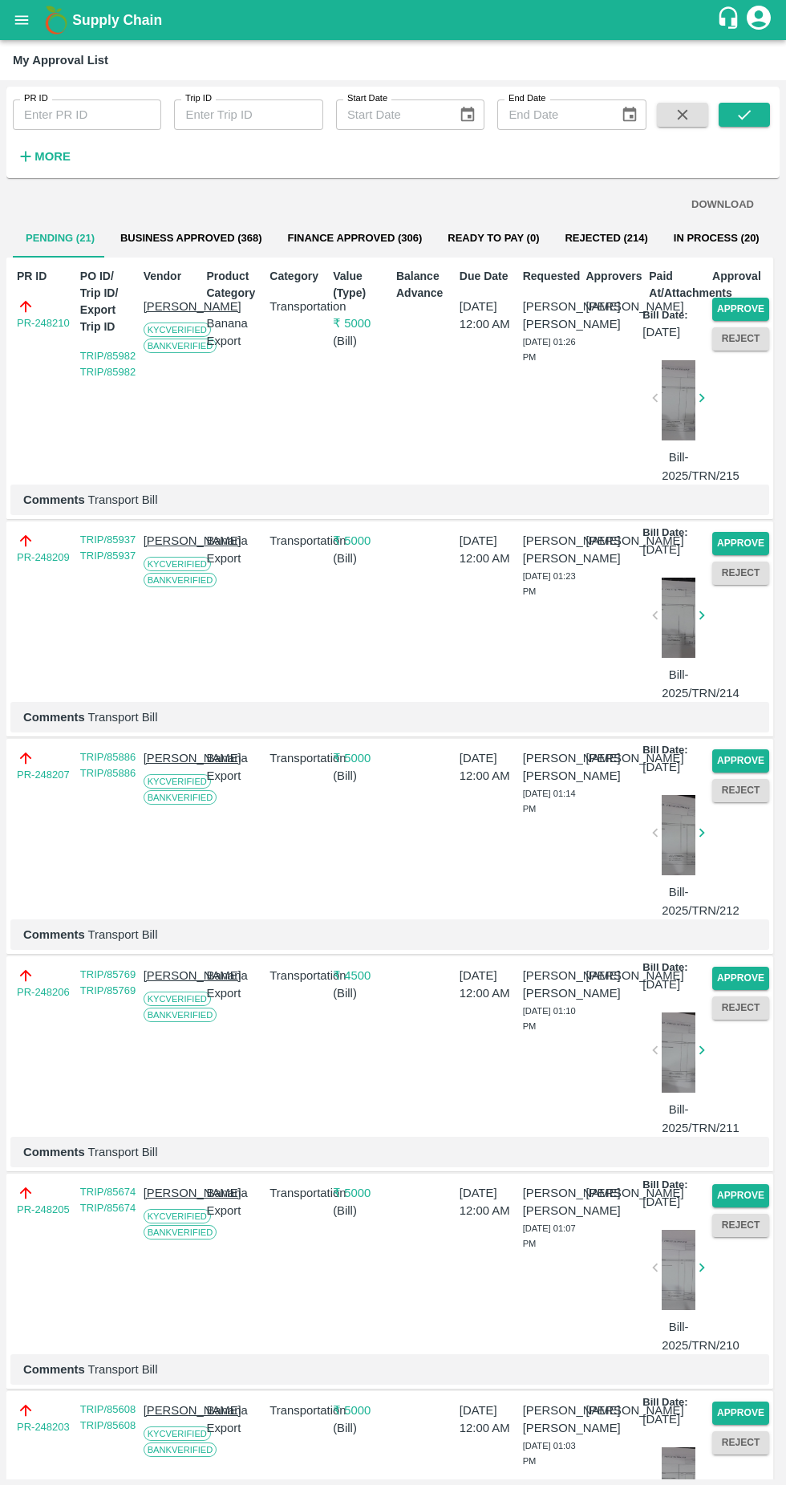
click at [753, 305] on button "Approve" at bounding box center [741, 309] width 57 height 23
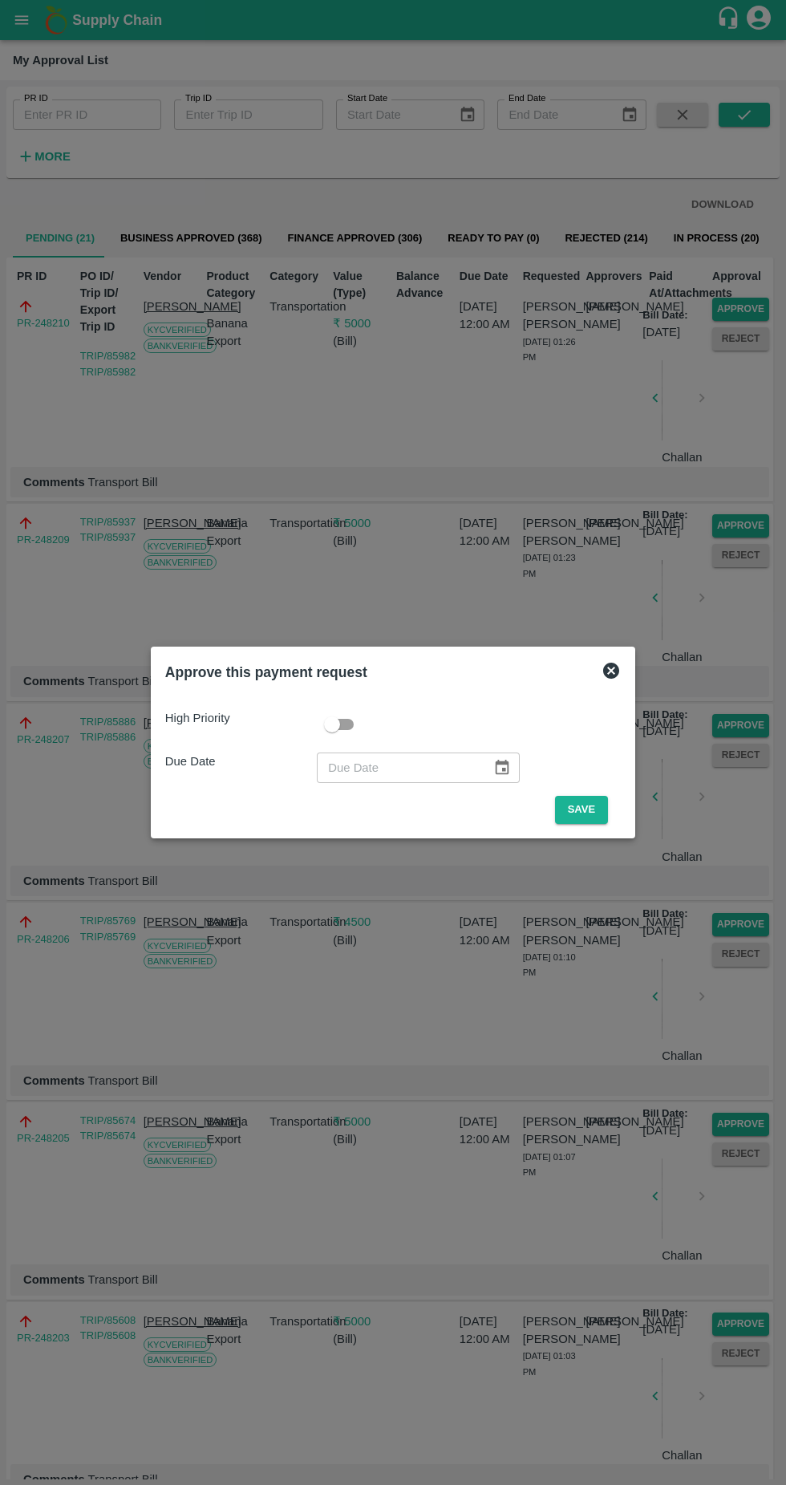
click at [619, 807] on span "Save" at bounding box center [581, 810] width 79 height 28
click at [595, 806] on button "Save" at bounding box center [581, 810] width 53 height 28
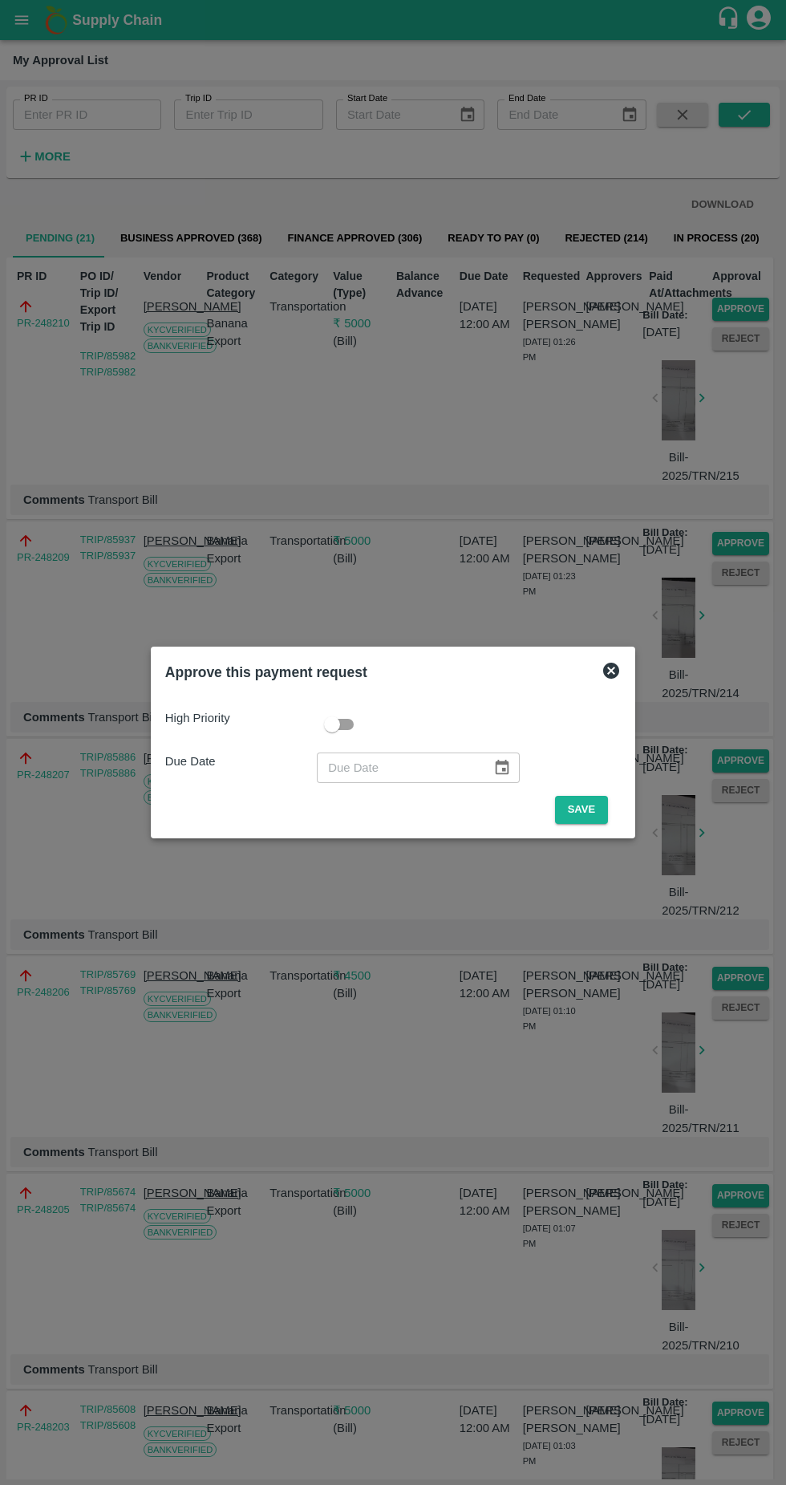
click at [590, 808] on button "Save" at bounding box center [581, 810] width 53 height 28
click at [588, 807] on button "Save" at bounding box center [581, 810] width 53 height 28
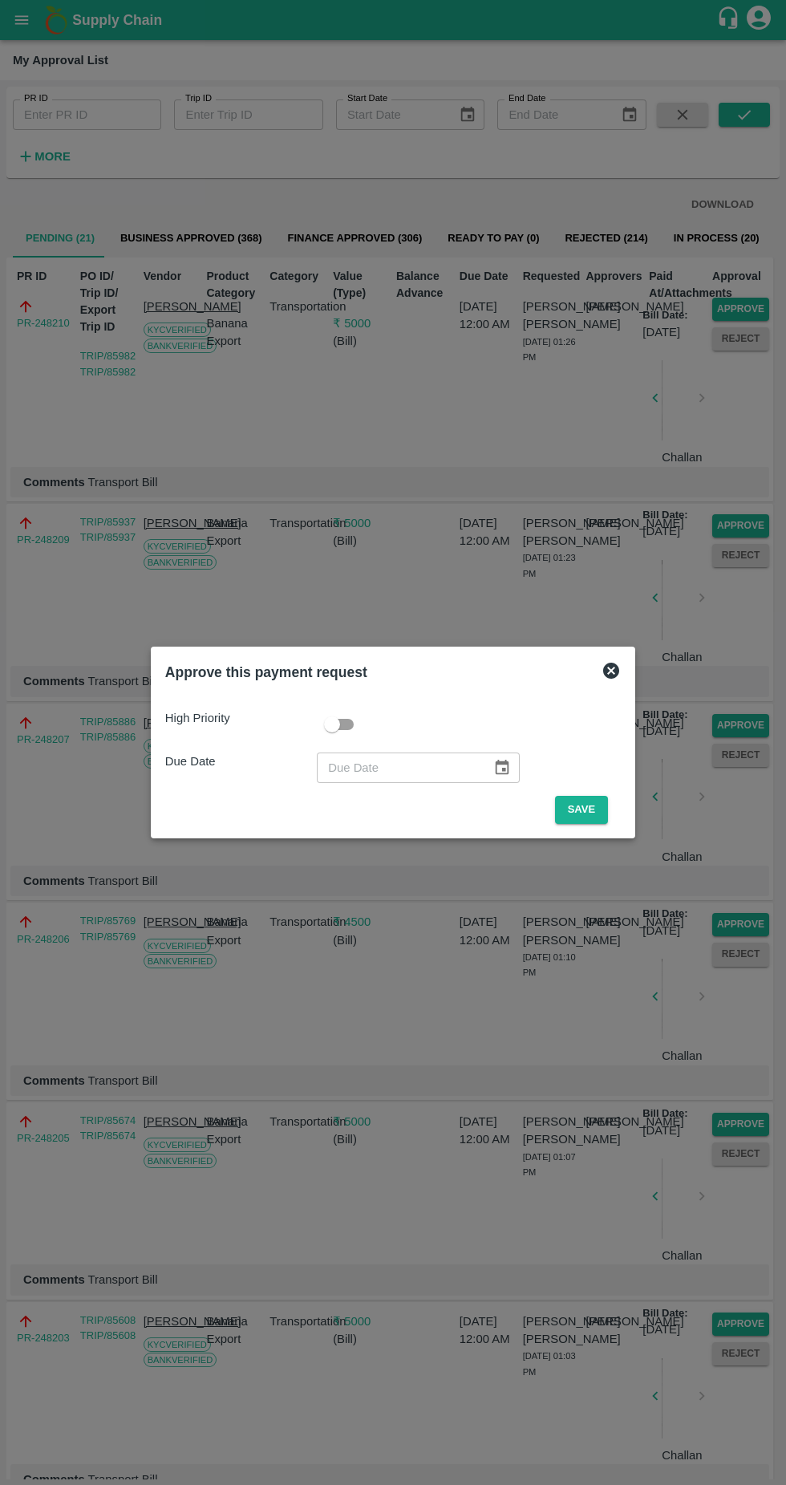
click at [586, 810] on button "Save" at bounding box center [581, 810] width 53 height 28
click at [588, 810] on button "Save" at bounding box center [581, 810] width 53 height 28
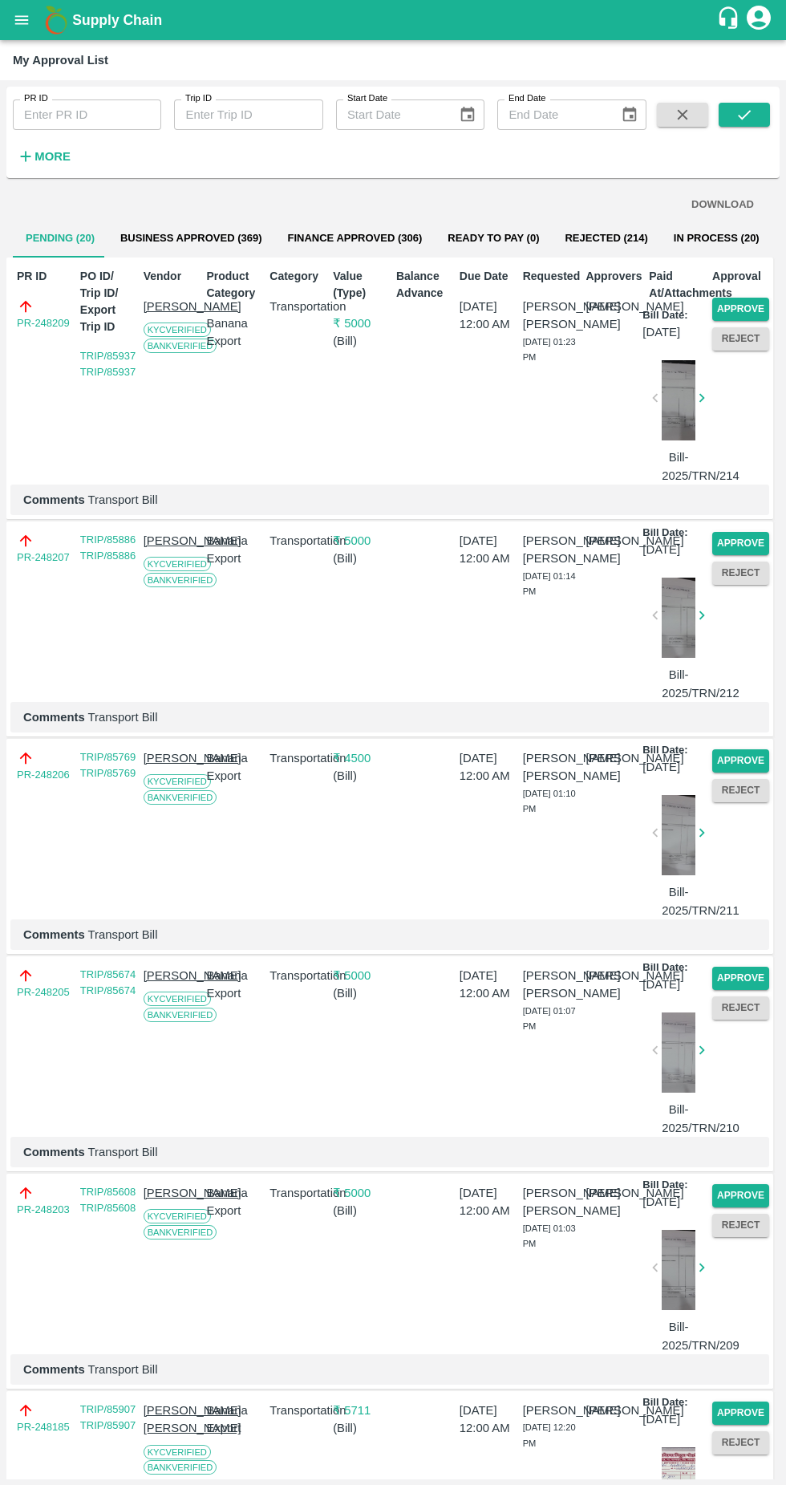
click at [758, 311] on button "Approve" at bounding box center [741, 309] width 57 height 23
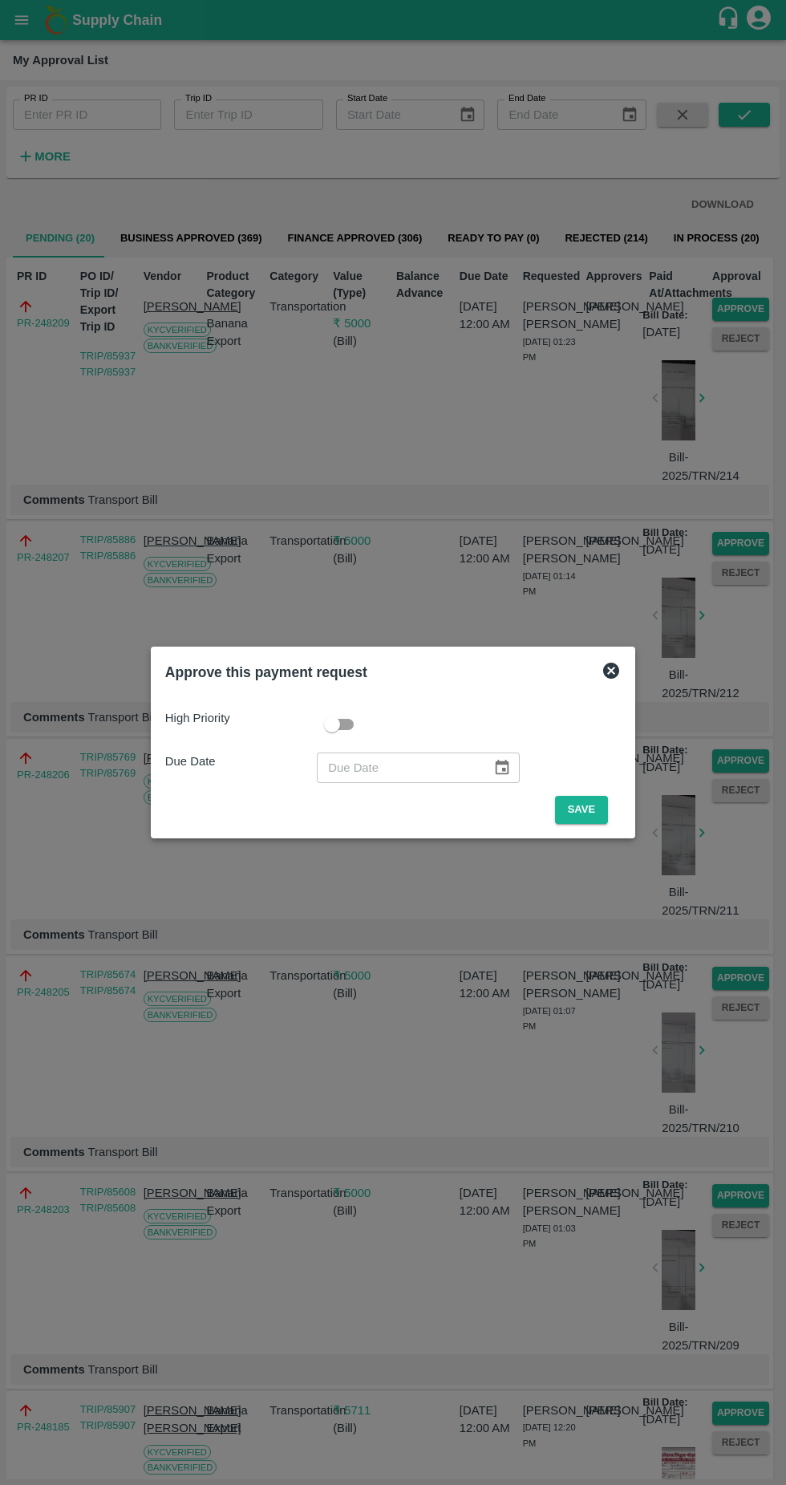
click at [593, 814] on button "Save" at bounding box center [581, 810] width 53 height 28
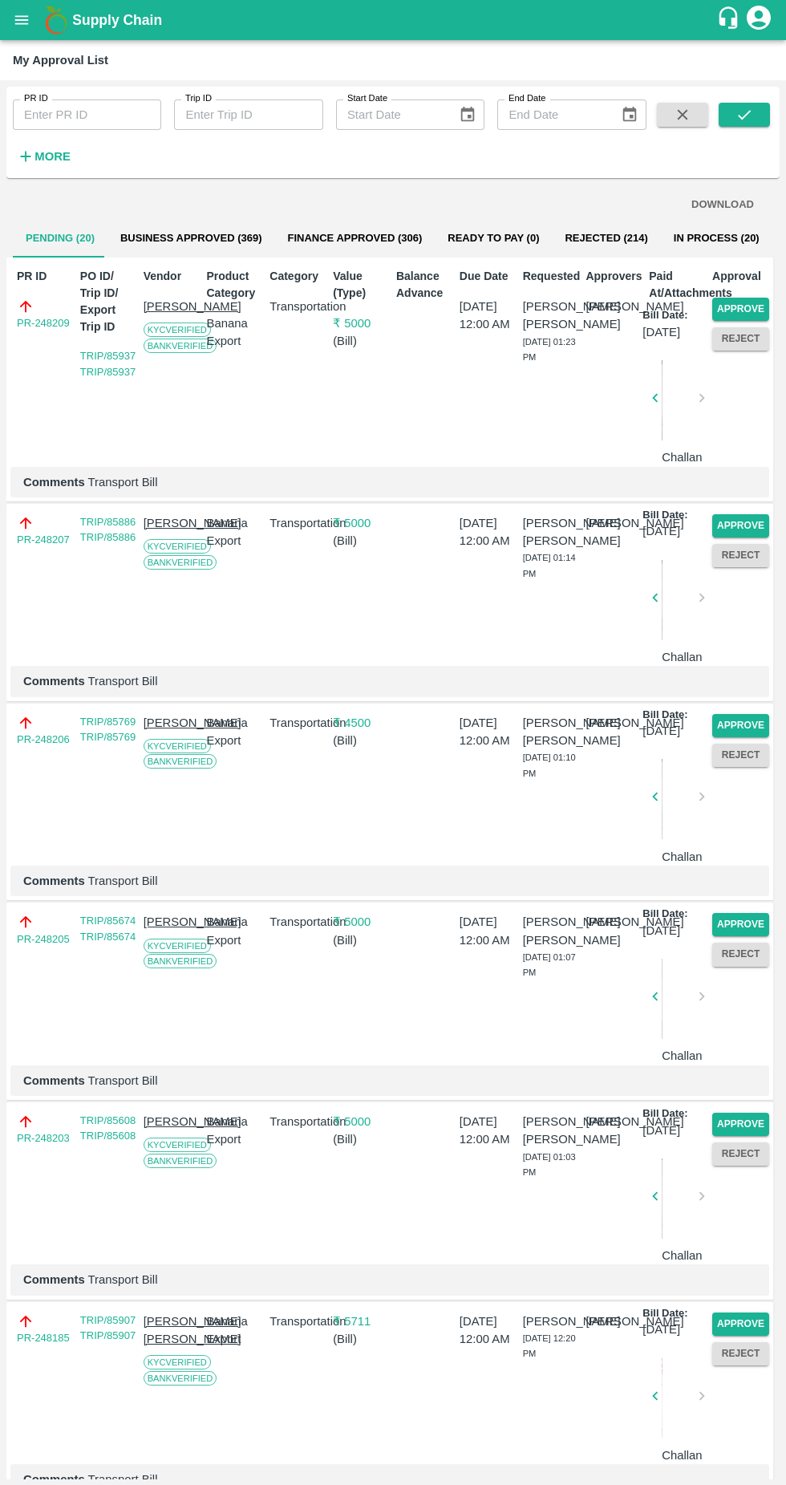
click at [747, 311] on button "Approve" at bounding box center [741, 309] width 57 height 23
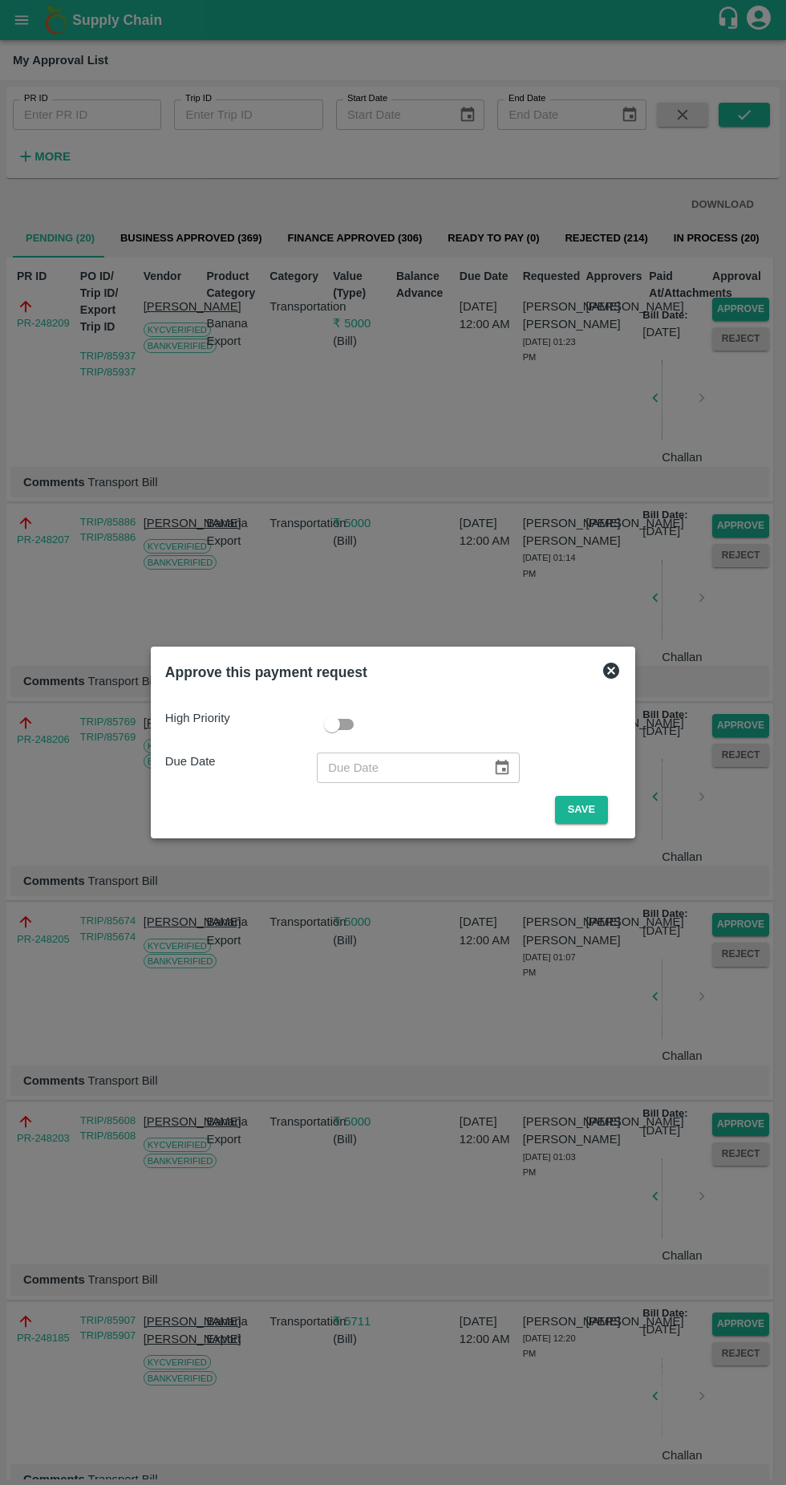
click at [589, 810] on button "Save" at bounding box center [581, 810] width 53 height 28
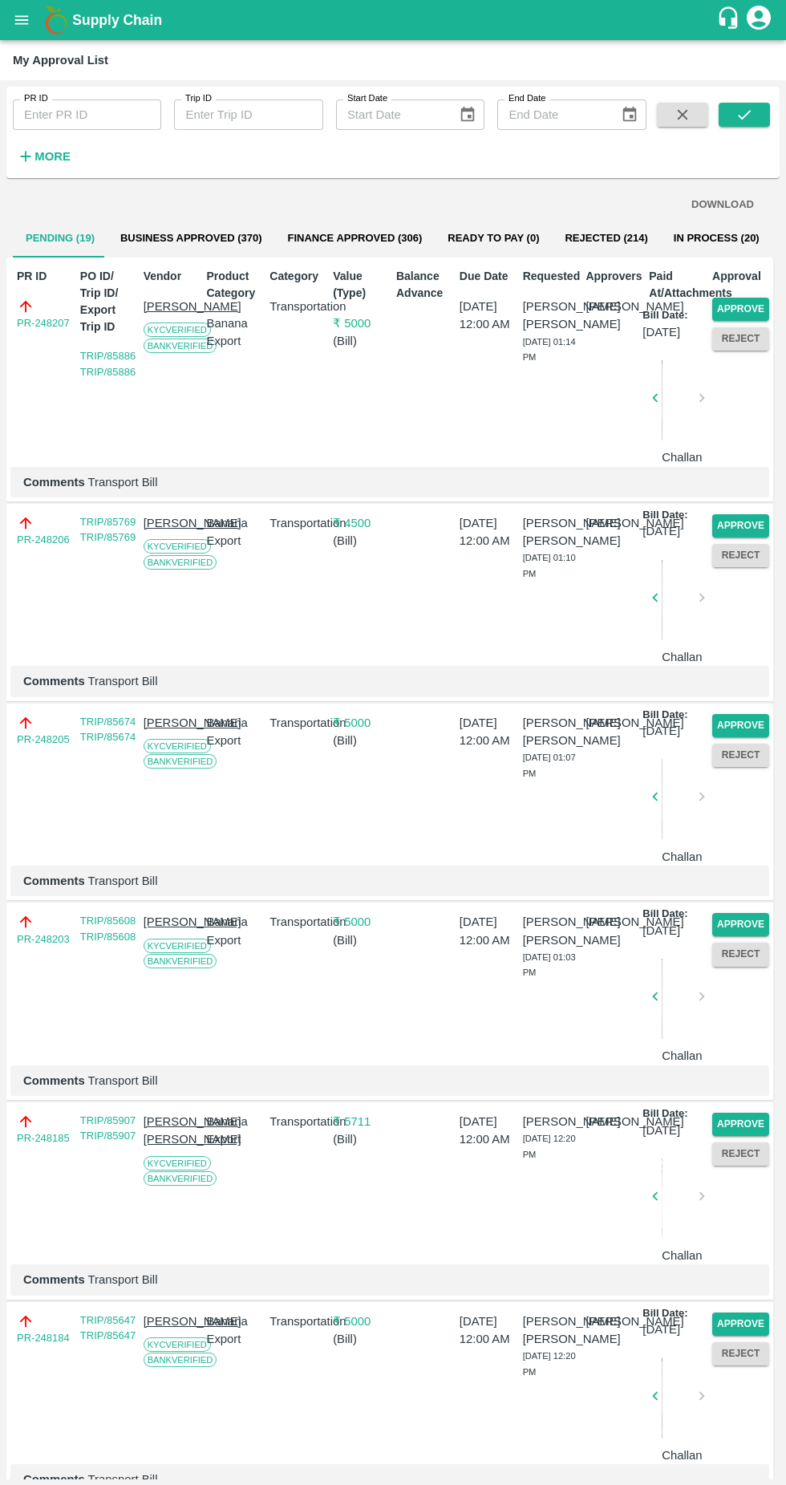
click at [745, 302] on button "Approve" at bounding box center [741, 309] width 57 height 23
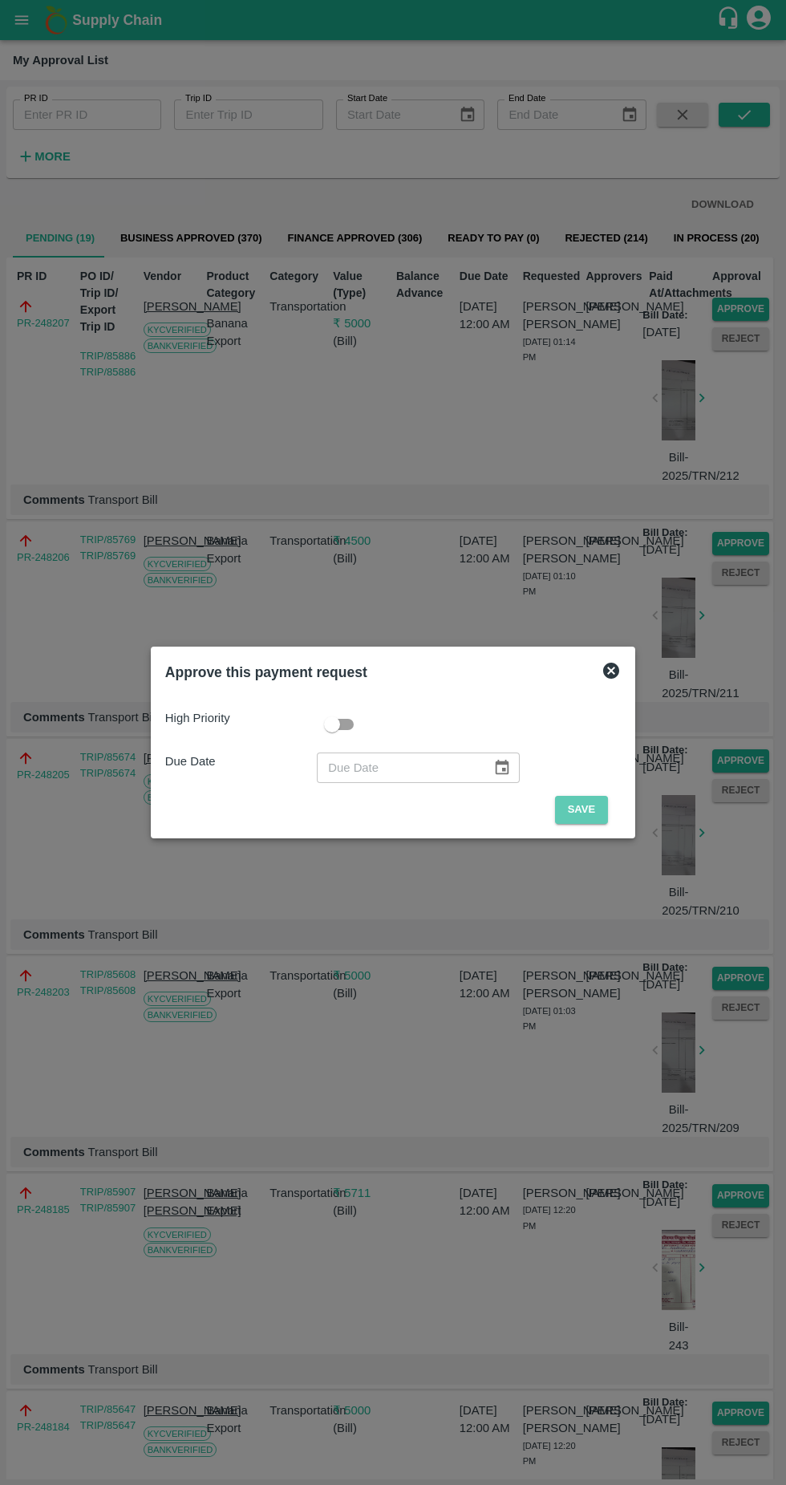
click at [586, 810] on button "Save" at bounding box center [581, 810] width 53 height 28
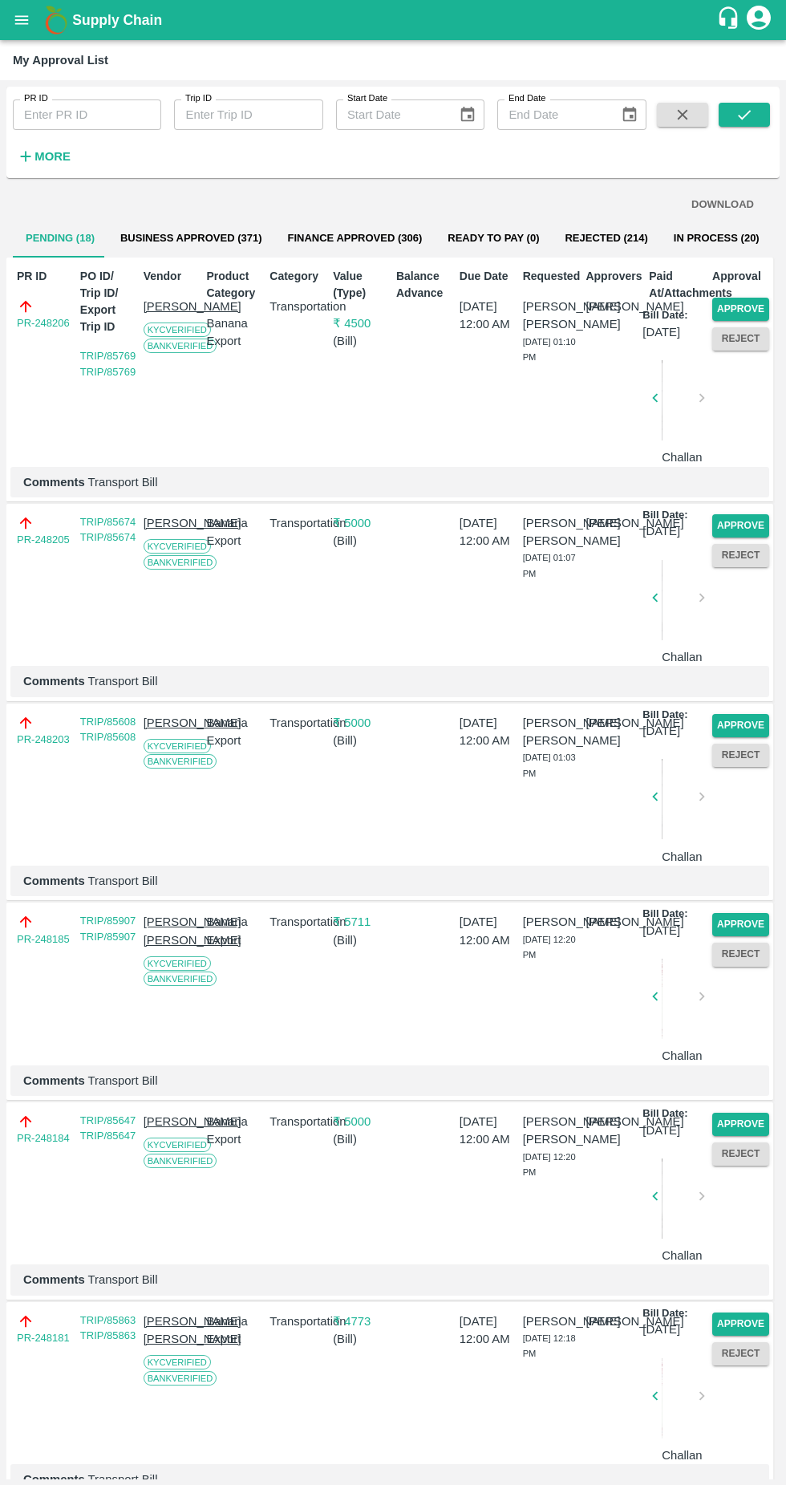
click at [759, 302] on button "Approve" at bounding box center [741, 309] width 57 height 23
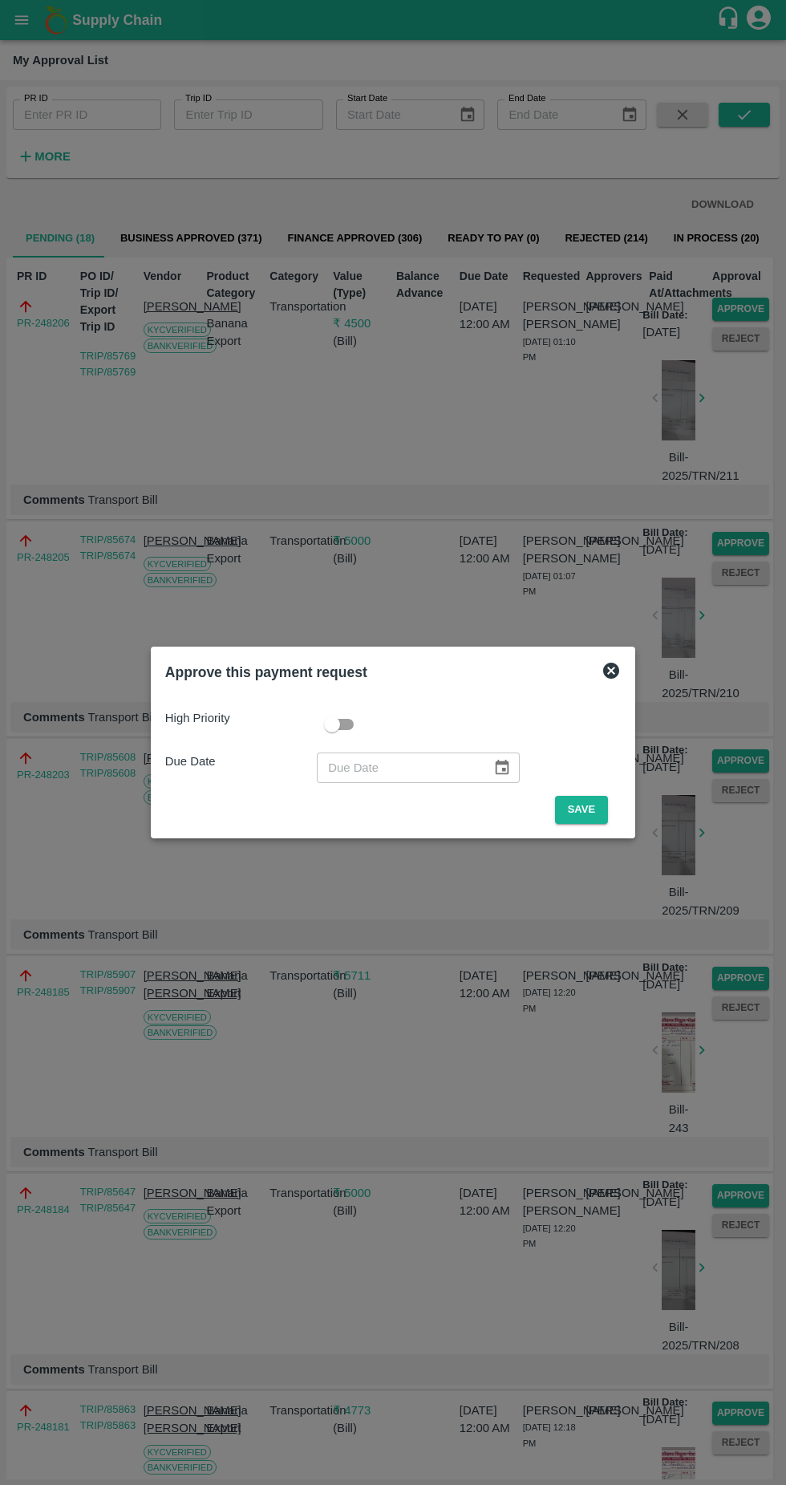
click at [595, 813] on button "Save" at bounding box center [581, 810] width 53 height 28
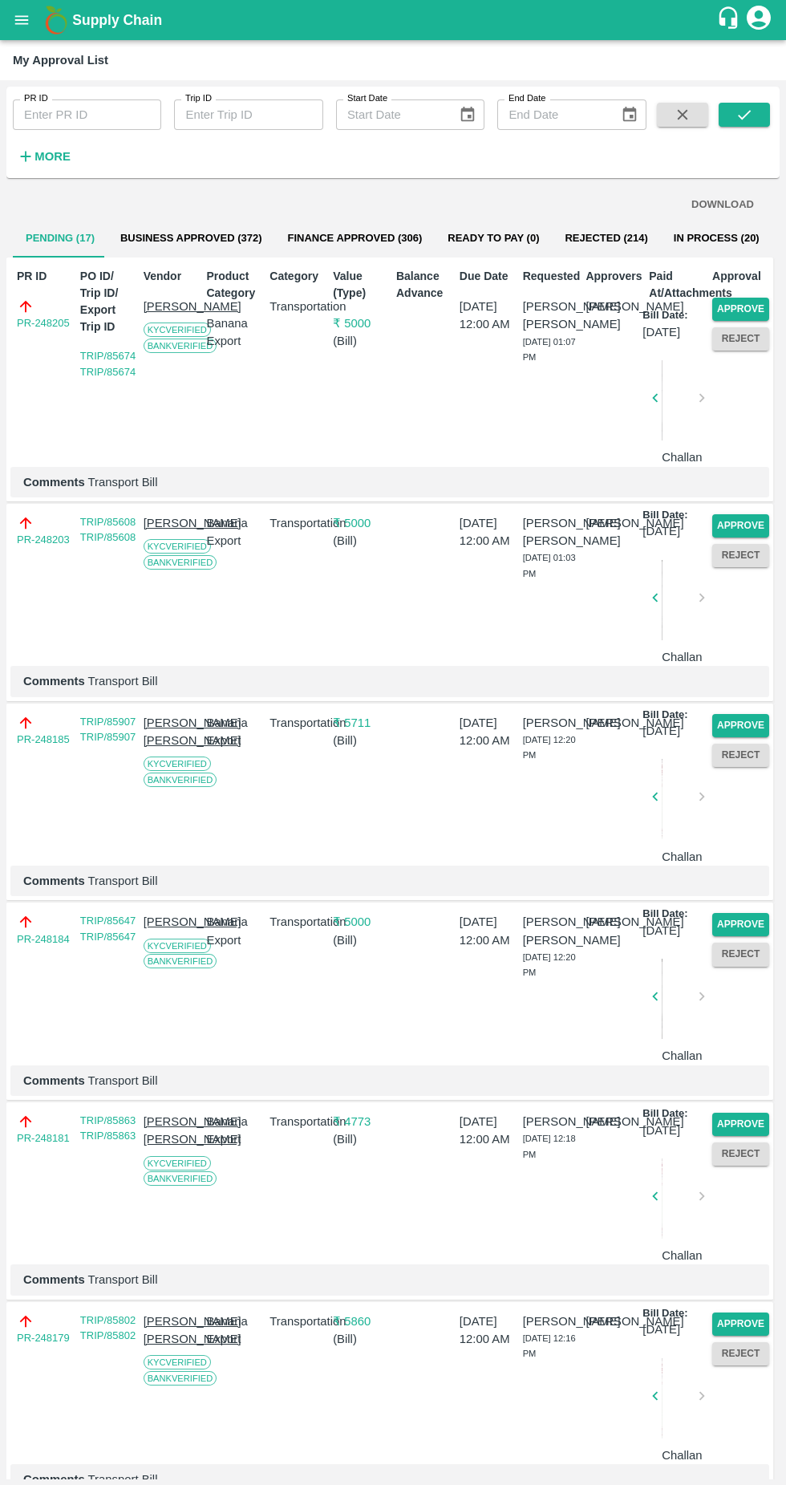
click at [749, 303] on button "Approve" at bounding box center [741, 309] width 57 height 23
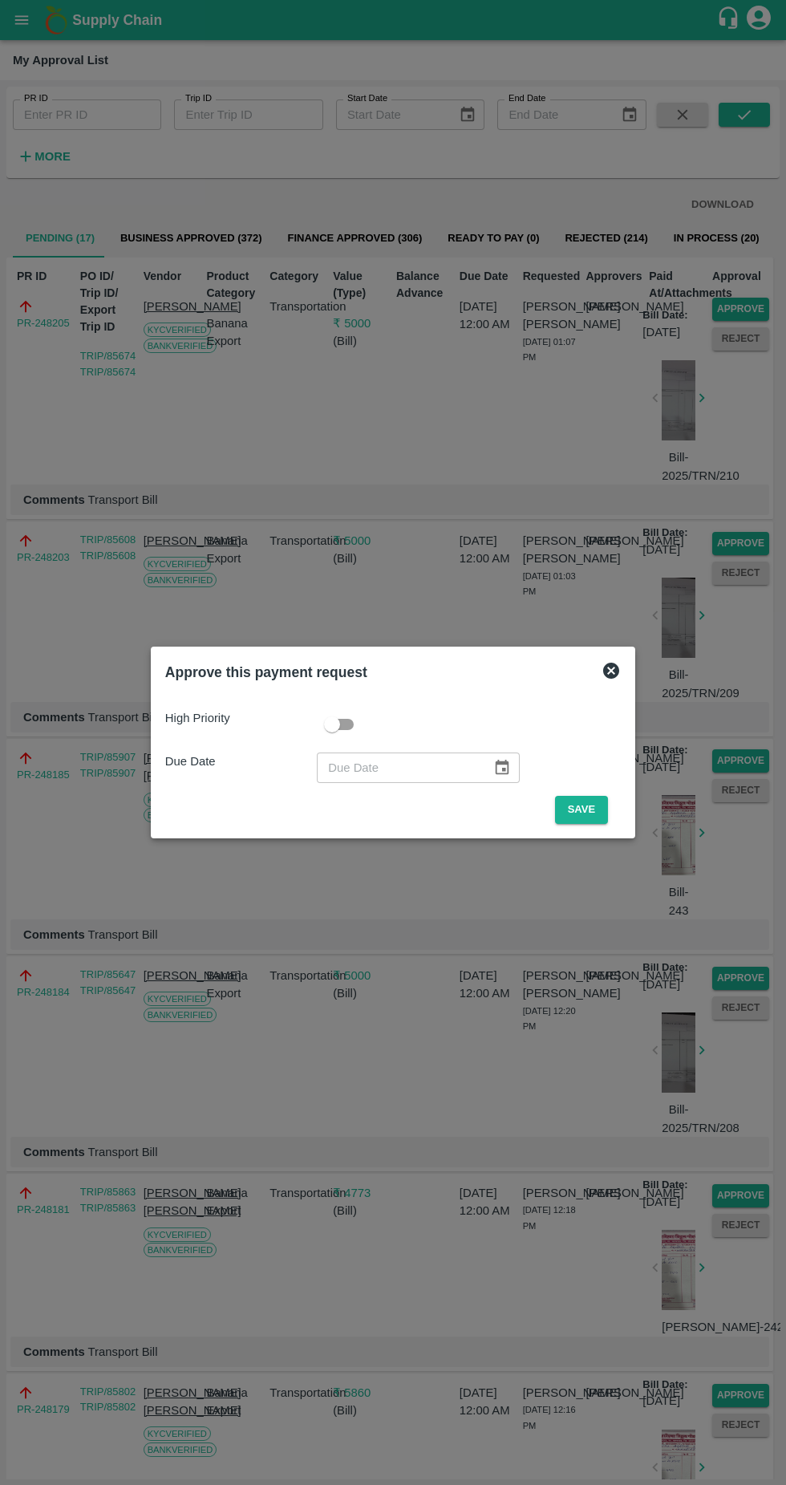
click at [595, 819] on button "Save" at bounding box center [581, 810] width 53 height 28
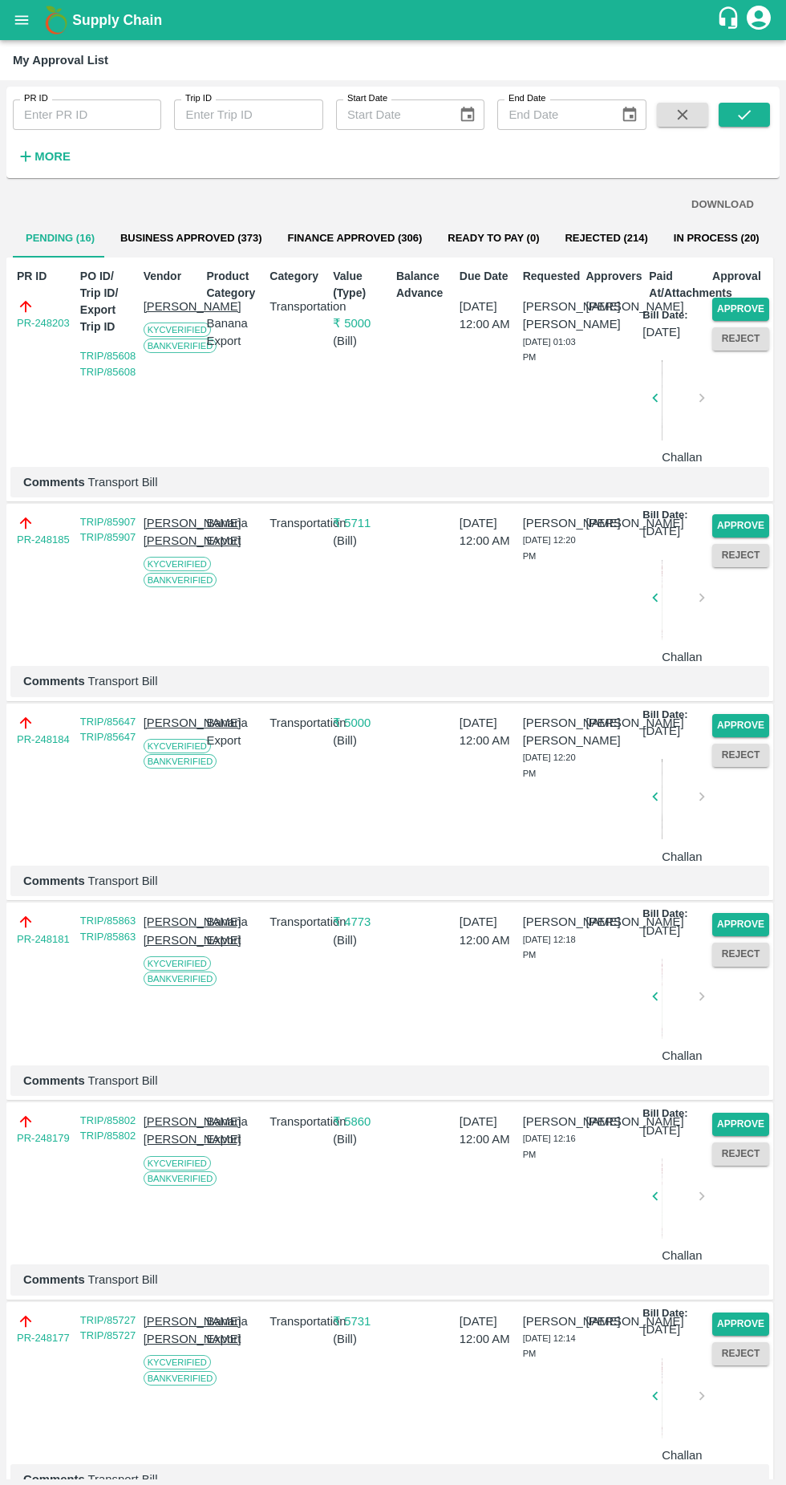
click at [747, 305] on button "Approve" at bounding box center [741, 309] width 57 height 23
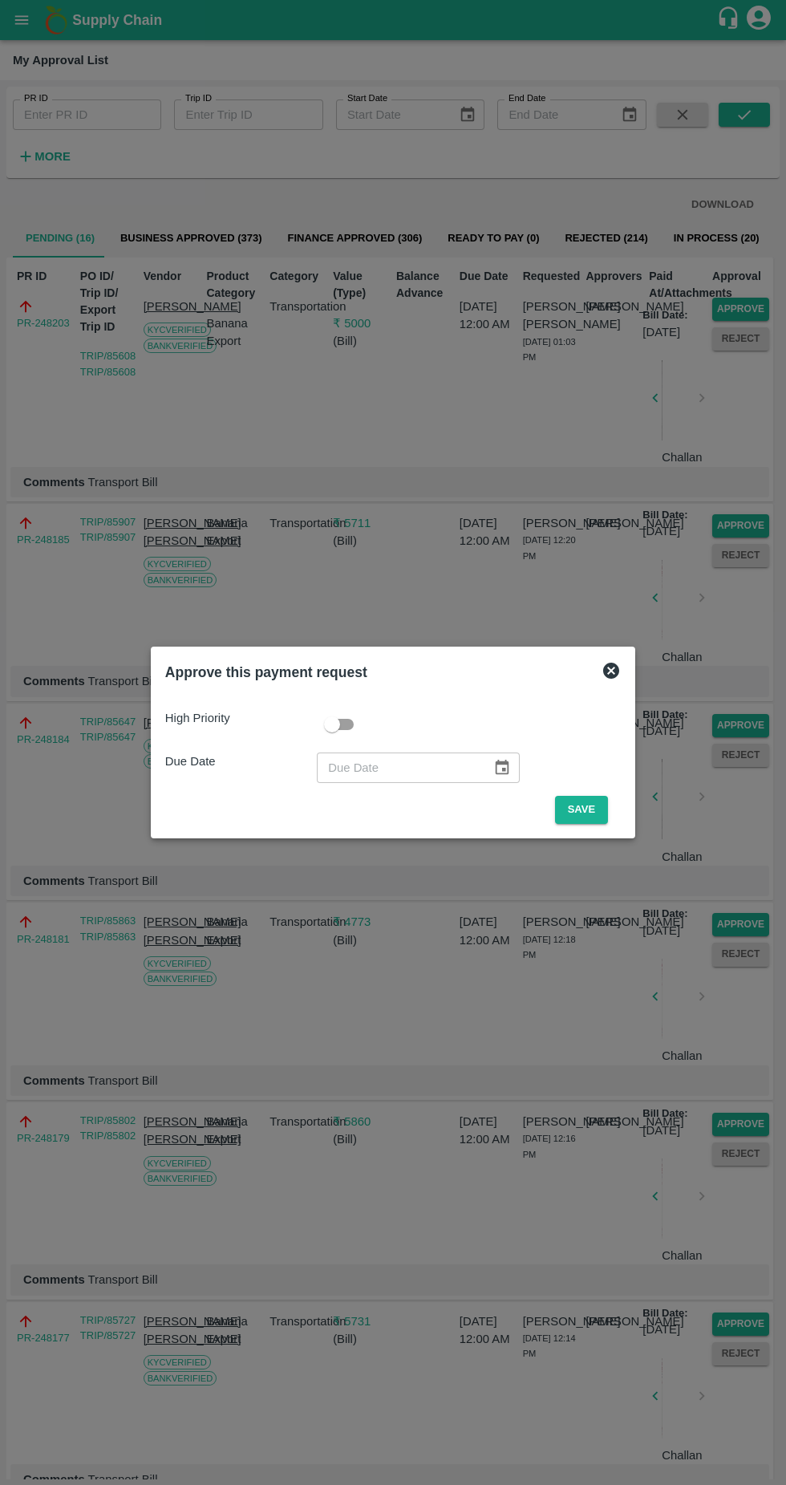
click at [595, 814] on button "Save" at bounding box center [581, 810] width 53 height 28
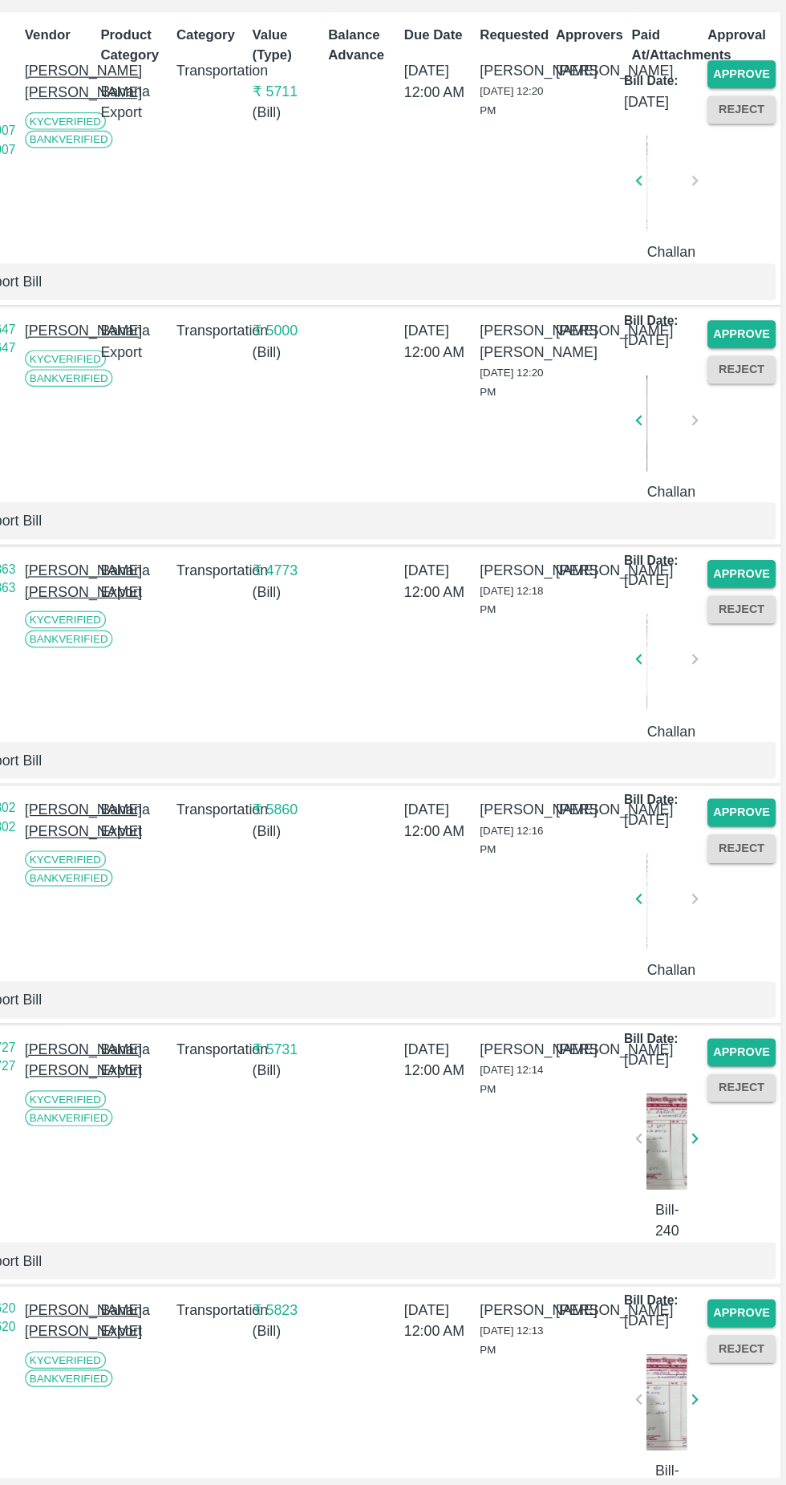
click at [767, 1318] on div "PR-248177 TRIP/85727 TRIP/85727 [PERSON_NAME] [PERSON_NAME] KYC Verified Bank V…" at bounding box center [389, 1211] width 767 height 216
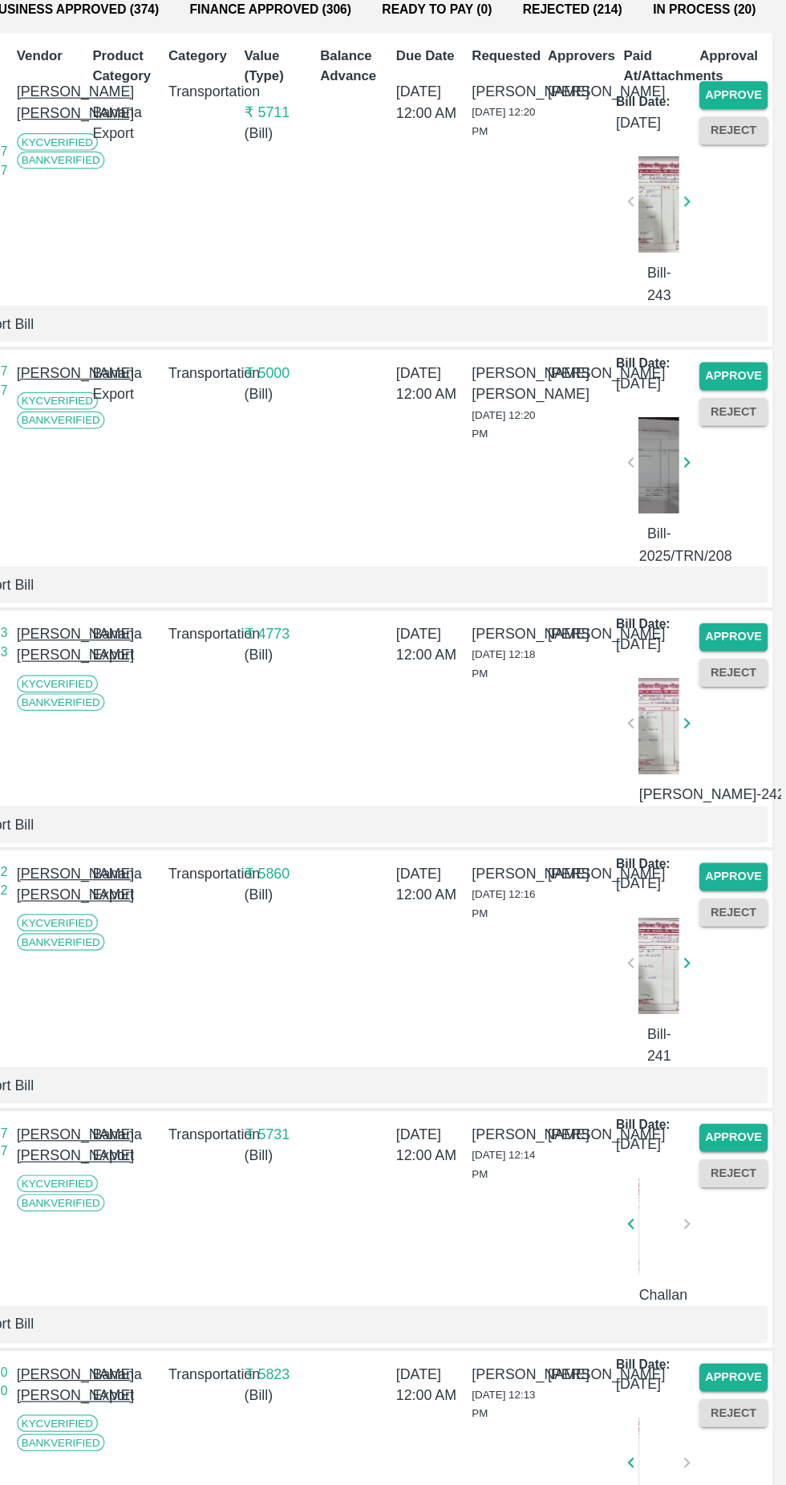
click at [753, 1480] on div "PR ID PR ID Trip ID Trip ID Start Date Start Date End Date End Date More DOWNLO…" at bounding box center [393, 782] width 786 height 1405
